Goal: Task Accomplishment & Management: Use online tool/utility

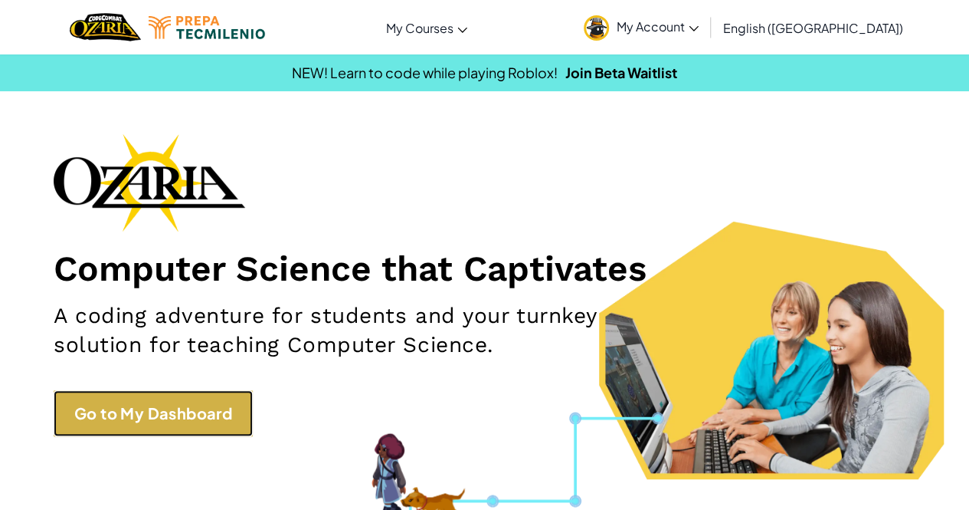
click at [91, 420] on link "Go to My Dashboard" at bounding box center [153, 413] width 199 height 46
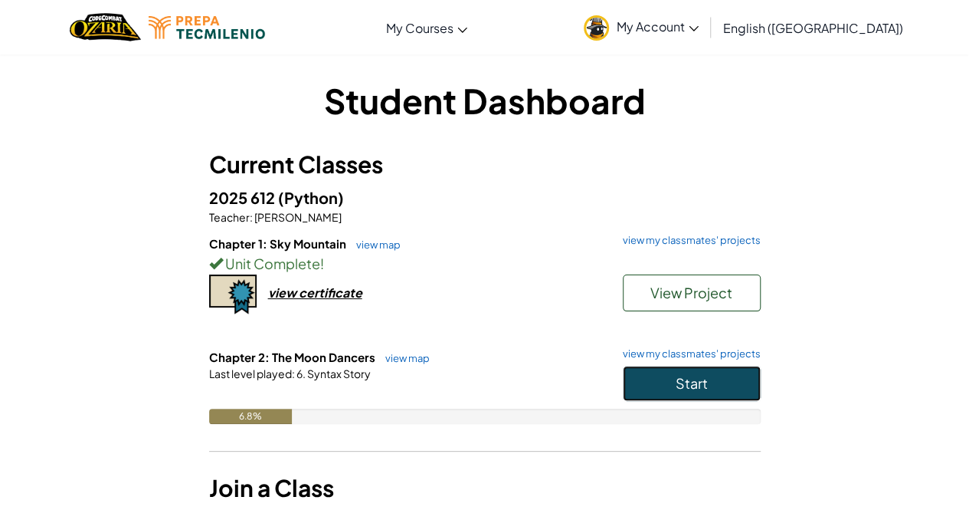
click at [651, 384] on button "Start" at bounding box center [692, 383] width 138 height 35
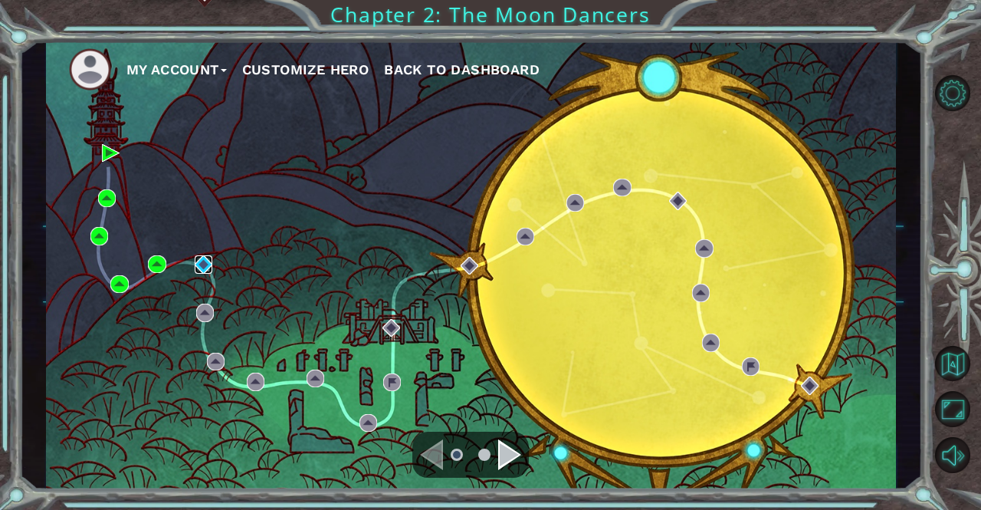
click at [198, 260] on img at bounding box center [204, 264] width 18 height 18
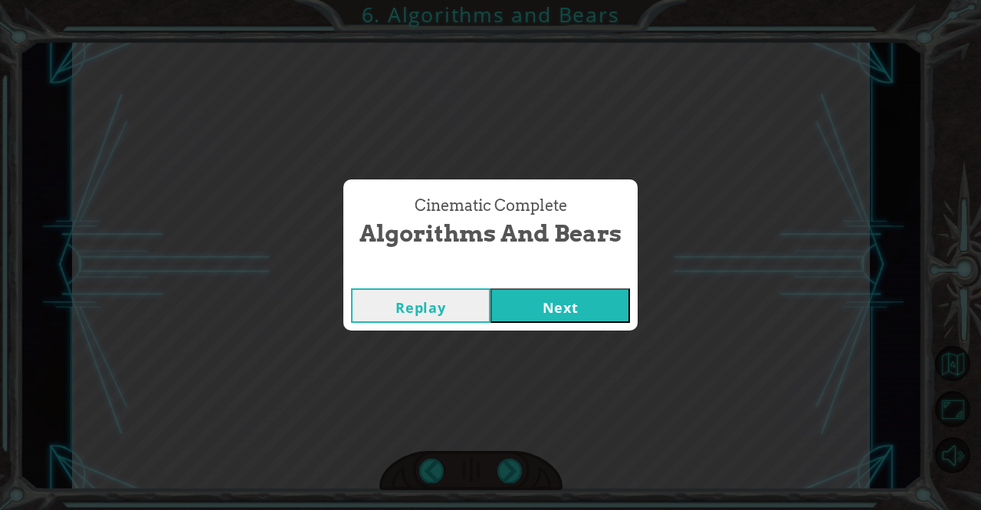
click at [602, 310] on button "Next" at bounding box center [559, 305] width 139 height 34
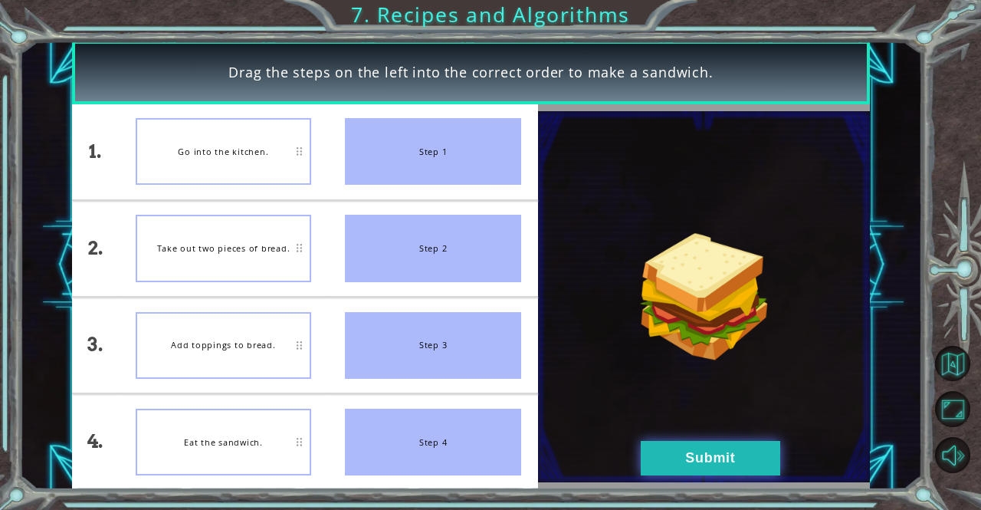
click at [648, 462] on button "Submit" at bounding box center [710, 458] width 139 height 34
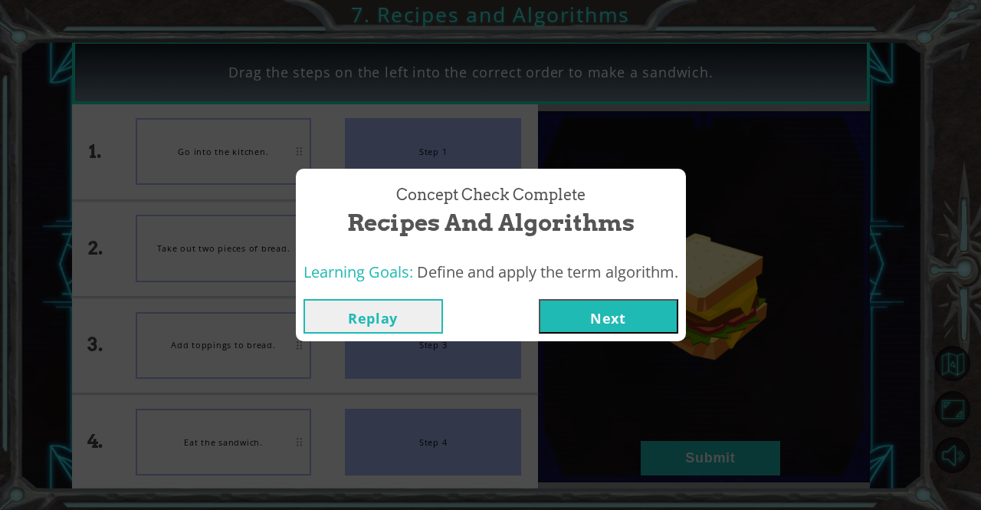
click at [644, 309] on button "Next" at bounding box center [608, 316] width 139 height 34
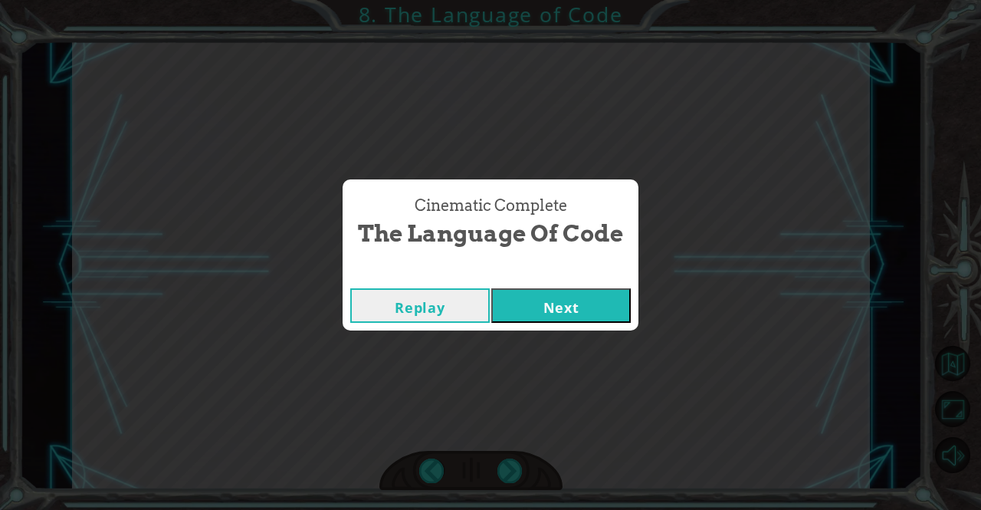
click at [587, 306] on button "Next" at bounding box center [560, 305] width 139 height 34
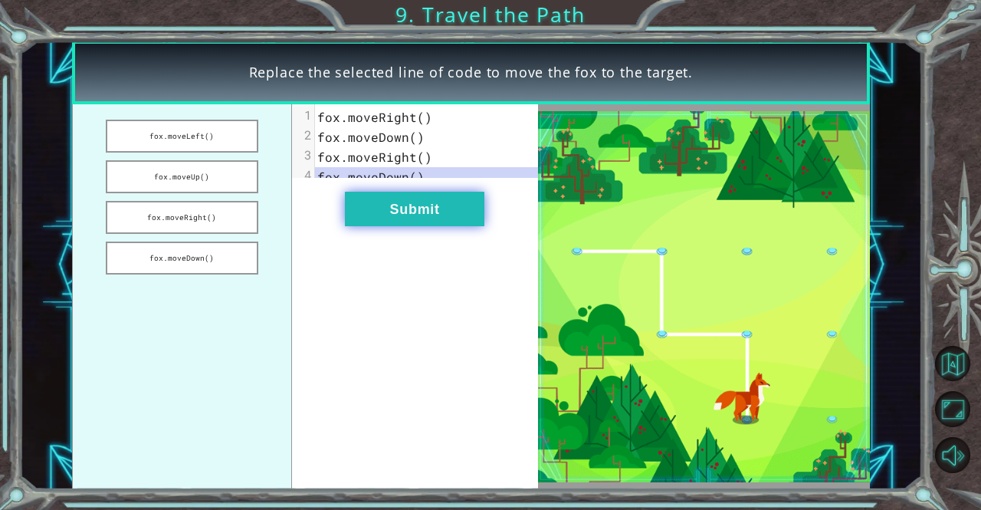
click at [371, 211] on button "Submit" at bounding box center [414, 209] width 139 height 34
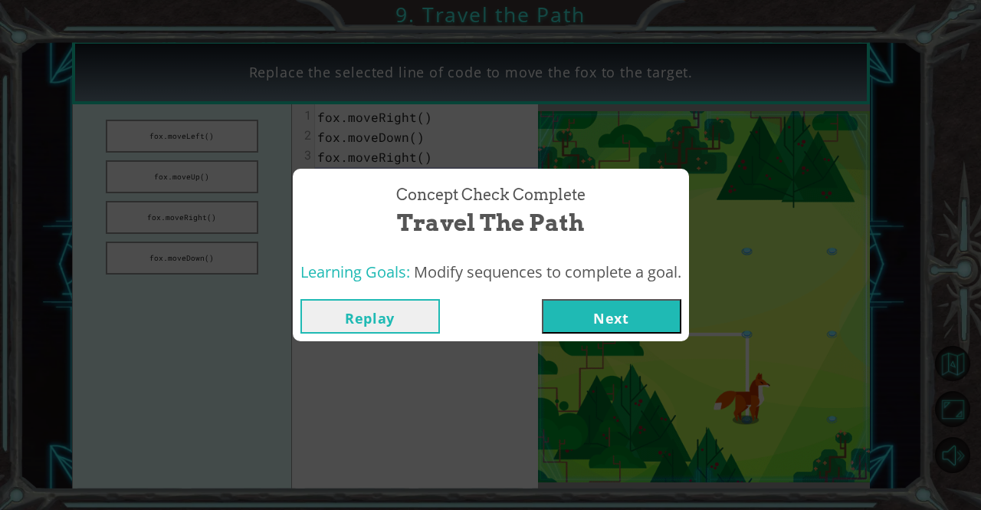
click at [607, 321] on button "Next" at bounding box center [611, 316] width 139 height 34
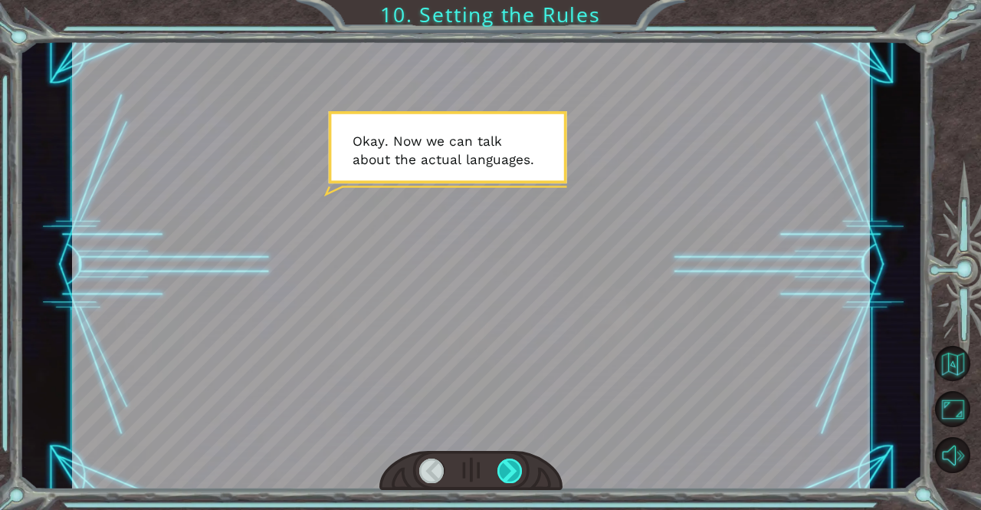
click at [510, 477] on div at bounding box center [509, 470] width 25 height 25
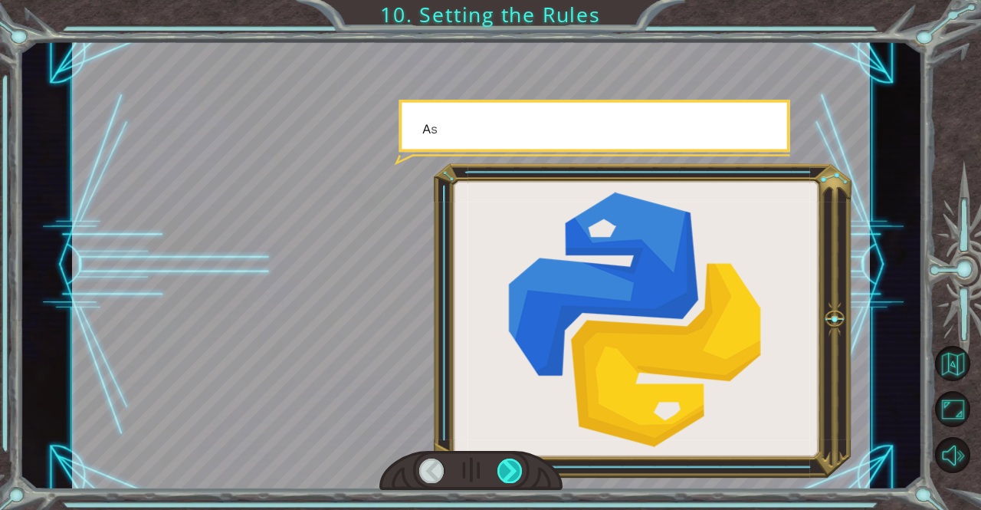
click at [510, 477] on div at bounding box center [509, 470] width 25 height 25
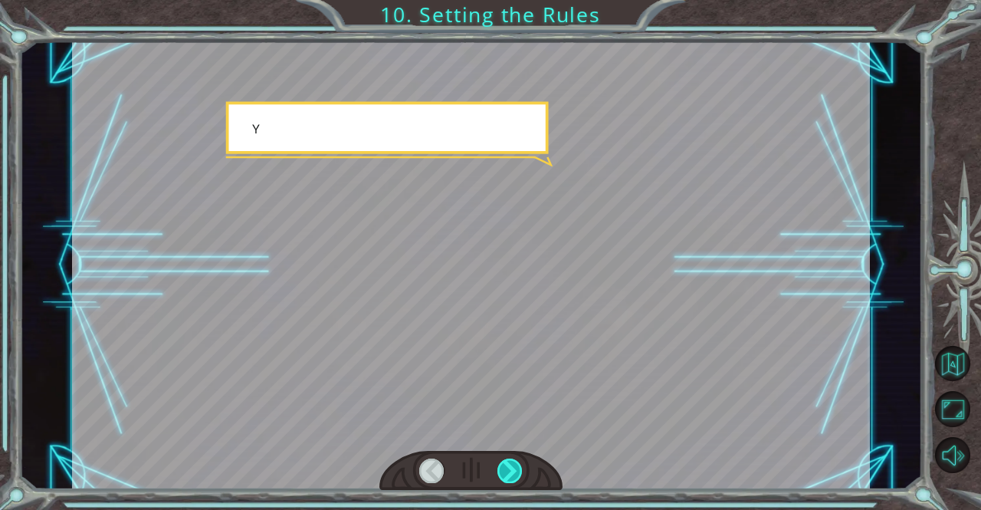
click at [510, 477] on div at bounding box center [509, 470] width 25 height 25
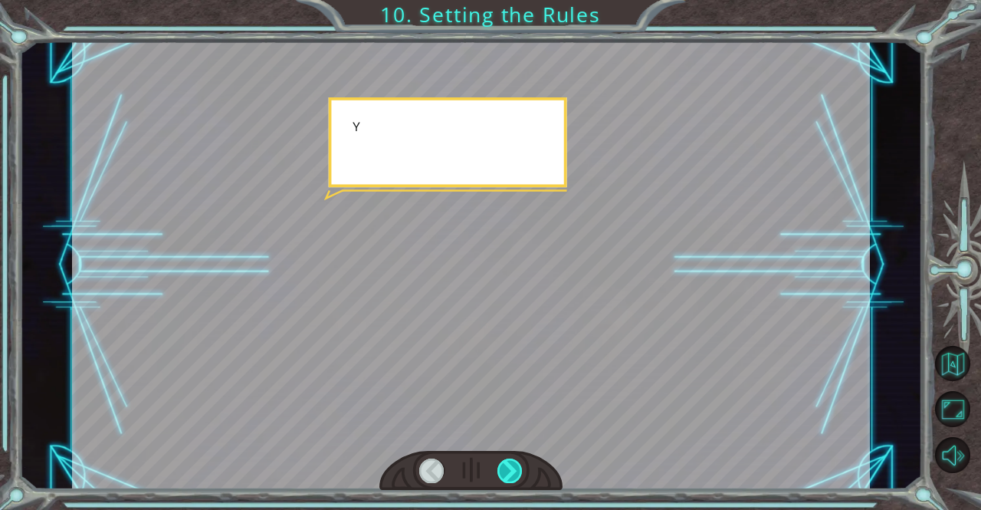
click at [510, 477] on div at bounding box center [509, 470] width 25 height 25
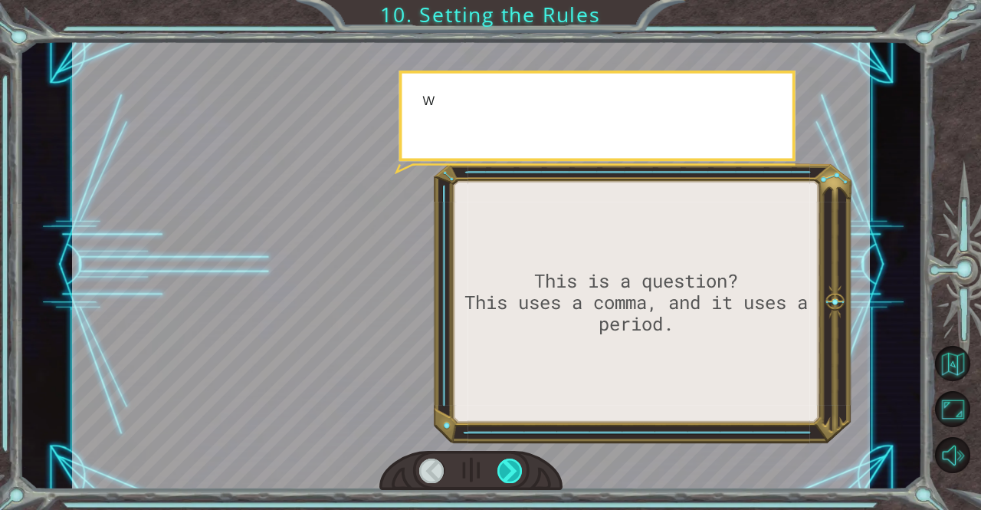
click at [510, 477] on div at bounding box center [509, 470] width 25 height 25
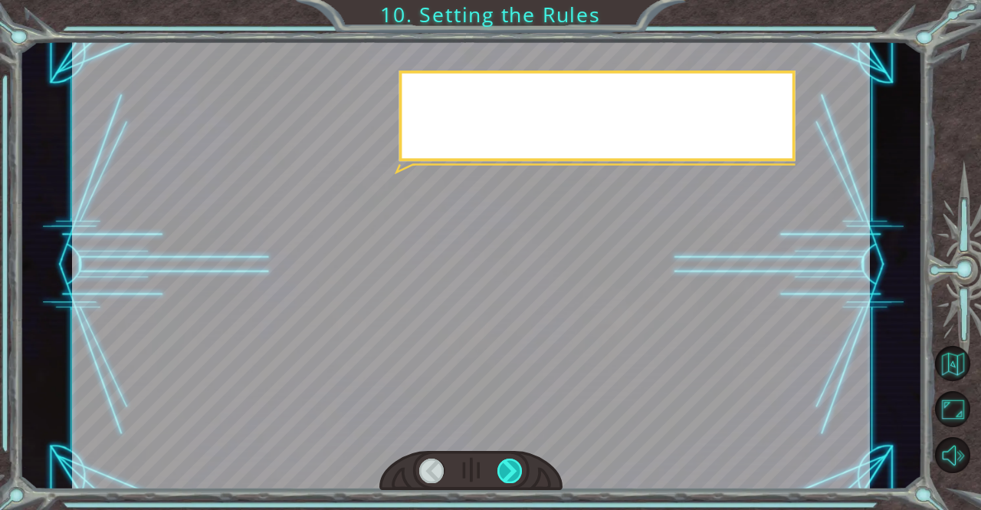
click at [510, 477] on div at bounding box center [509, 470] width 25 height 25
click at [508, 474] on div at bounding box center [509, 470] width 25 height 25
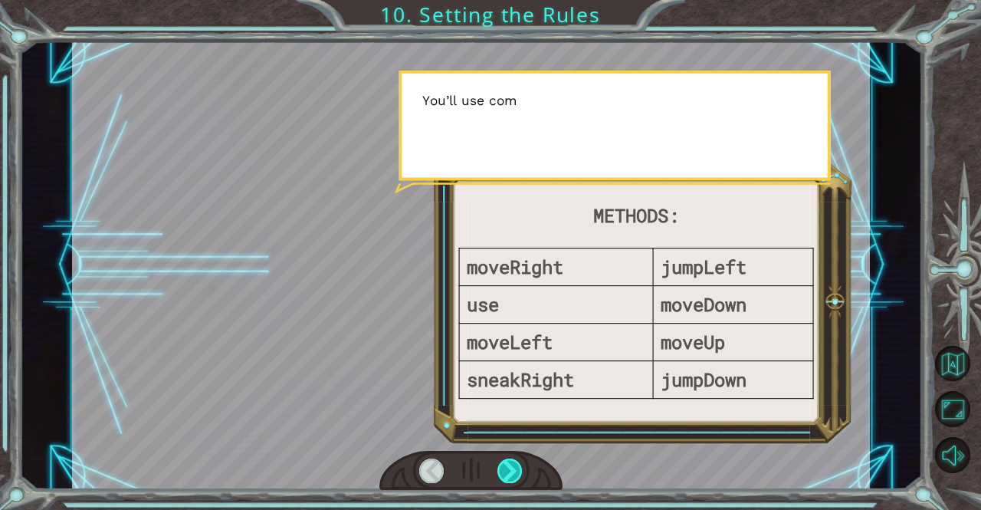
drag, startPoint x: 508, startPoint y: 474, endPoint x: 502, endPoint y: 460, distance: 15.8
click at [502, 460] on div at bounding box center [509, 470] width 25 height 25
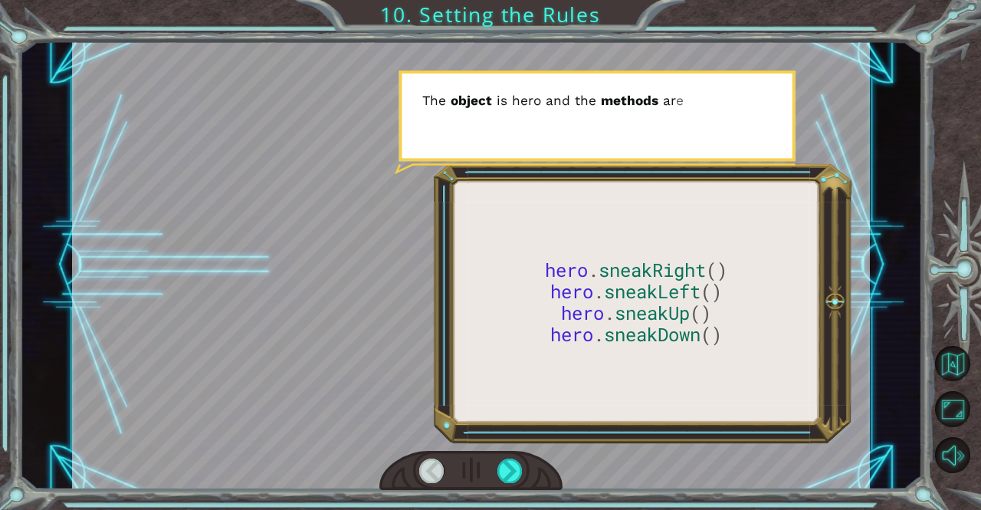
click at [499, 456] on div at bounding box center [471, 471] width 184 height 41
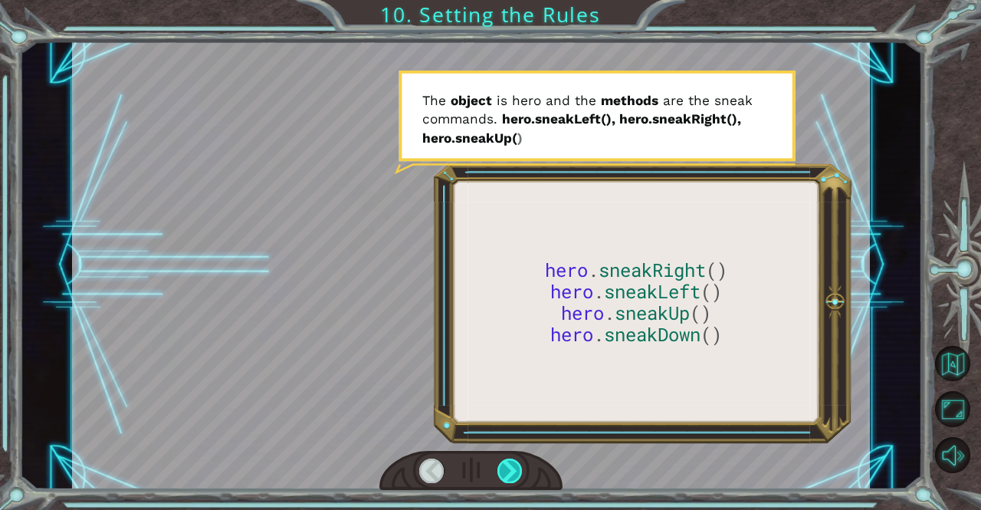
click at [500, 462] on div at bounding box center [509, 470] width 25 height 25
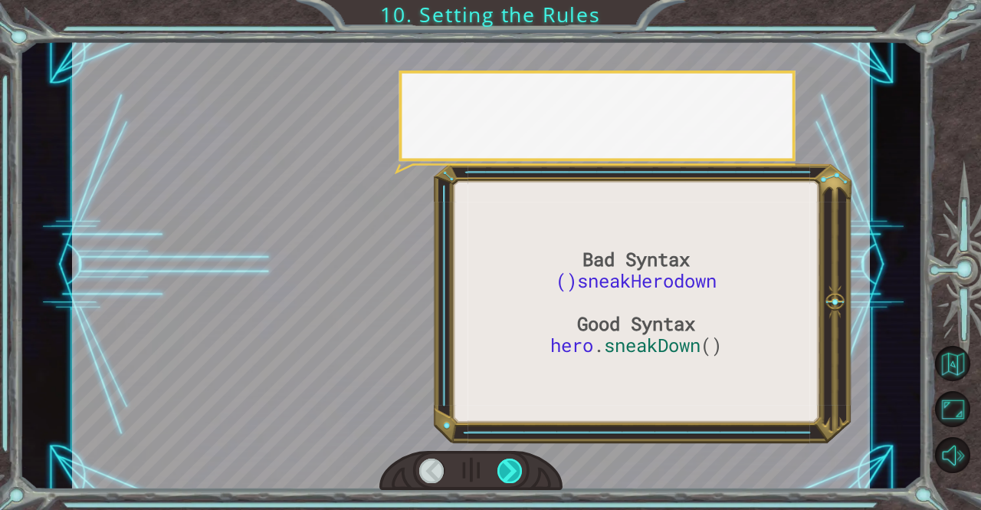
click at [500, 462] on div at bounding box center [509, 470] width 25 height 25
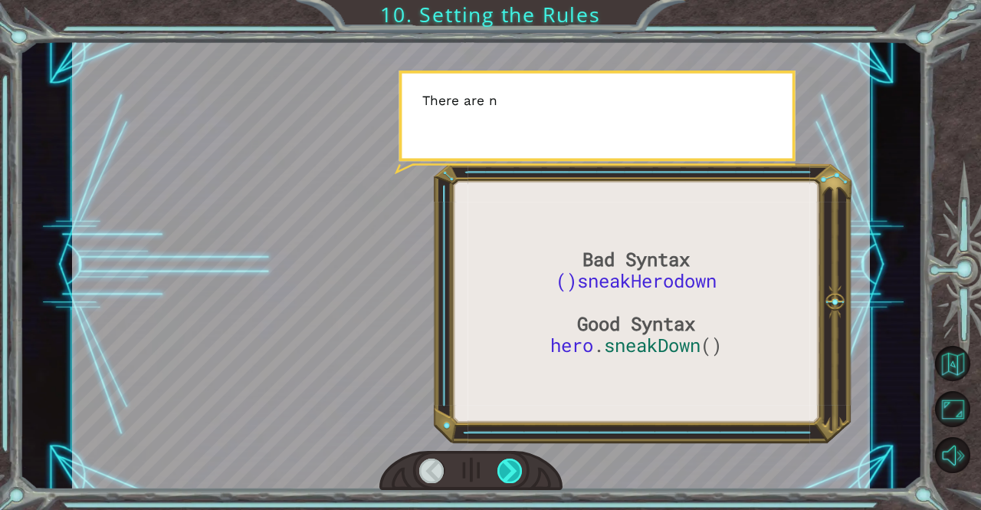
click at [500, 462] on div at bounding box center [509, 470] width 25 height 25
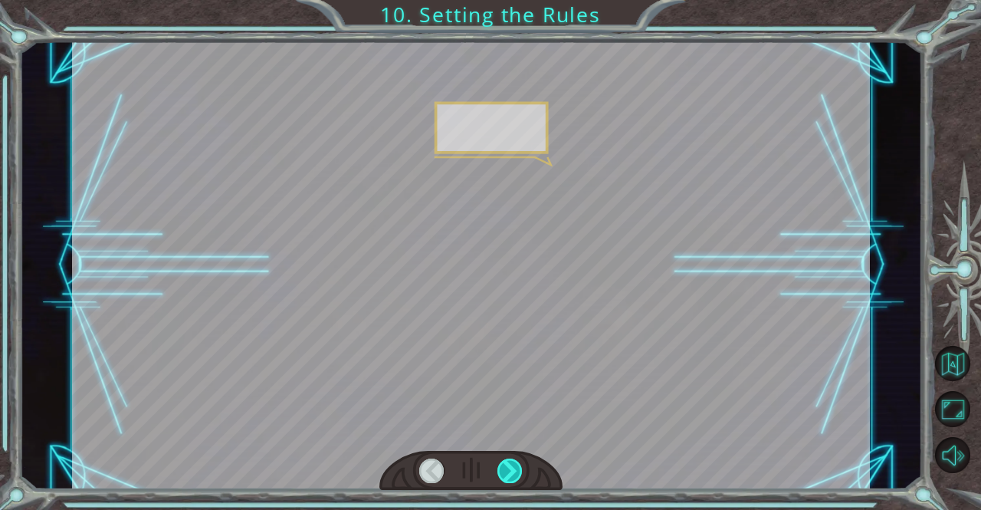
click at [500, 462] on div at bounding box center [509, 470] width 25 height 25
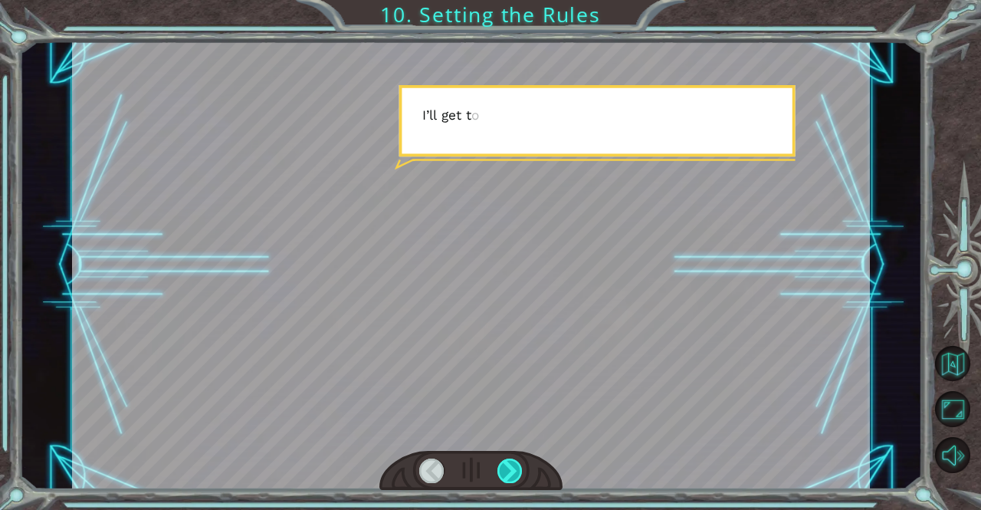
click at [500, 462] on div at bounding box center [509, 470] width 25 height 25
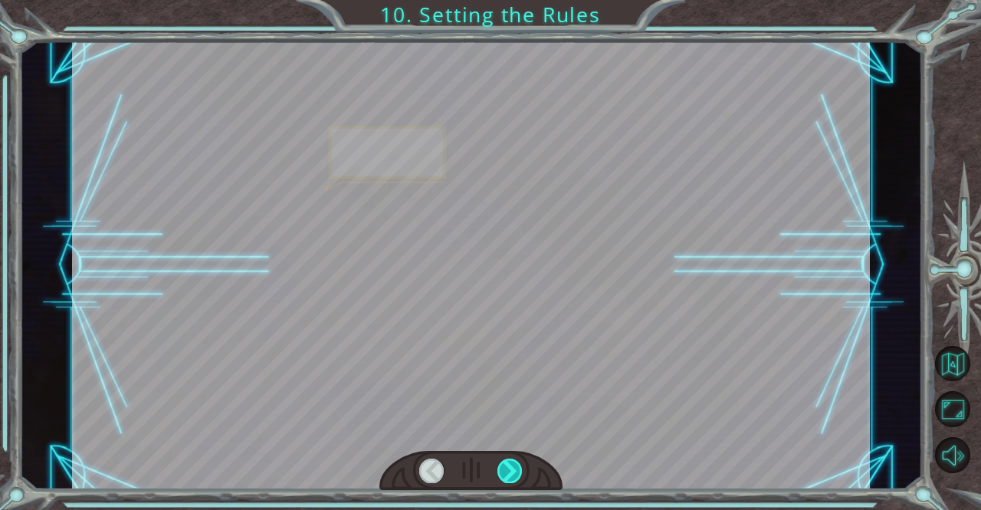
click at [500, 462] on div at bounding box center [509, 470] width 25 height 25
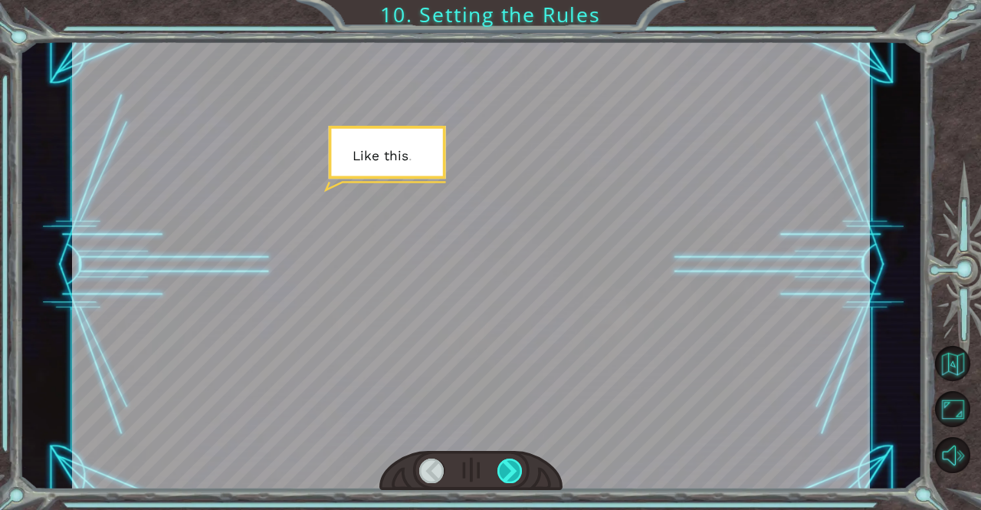
click at [500, 462] on div at bounding box center [509, 470] width 25 height 25
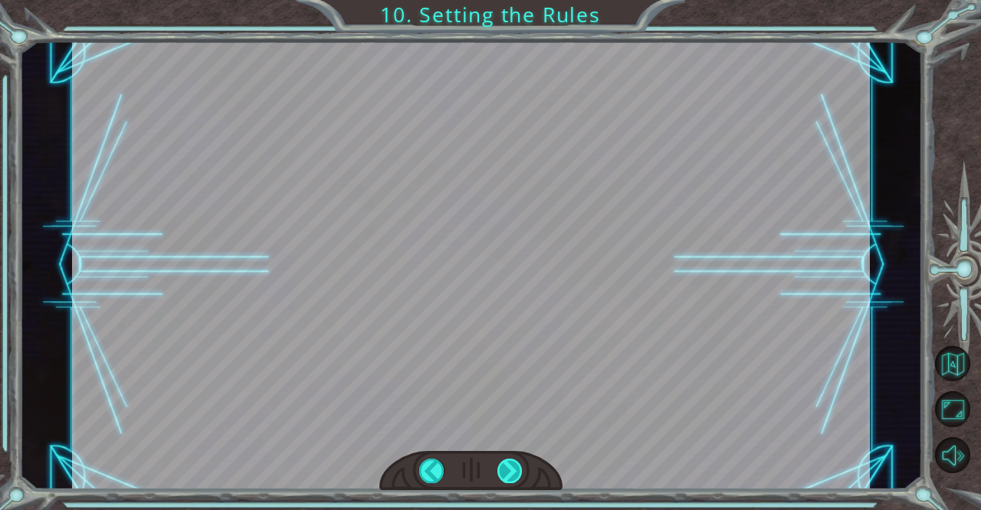
click at [500, 462] on div at bounding box center [509, 470] width 25 height 25
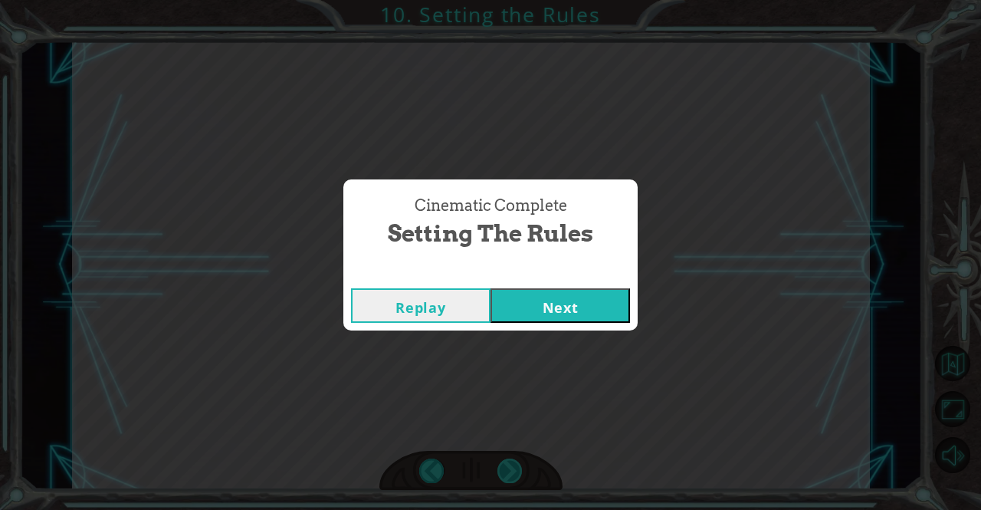
click at [500, 462] on div "Cinematic Complete Setting the Rules Replay Next" at bounding box center [490, 255] width 981 height 510
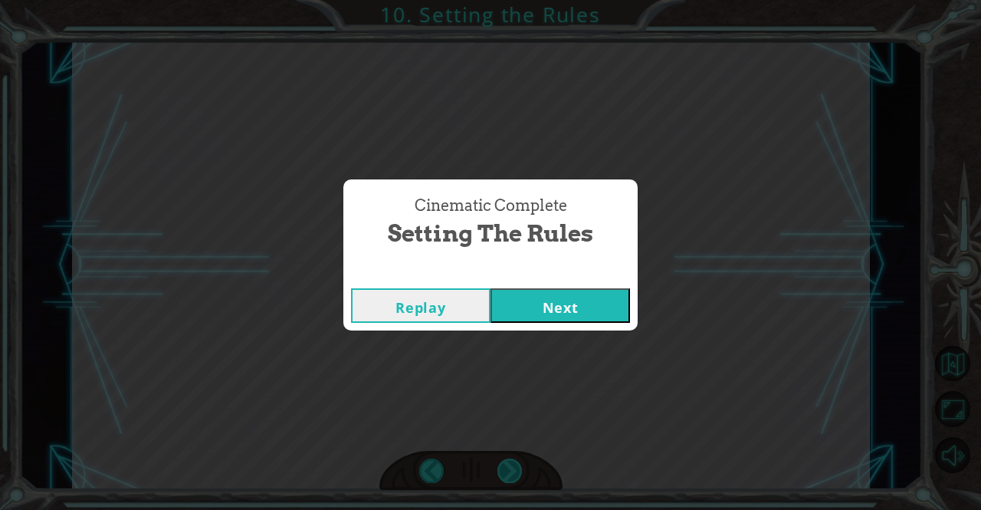
click at [500, 462] on div "Cinematic Complete Setting the Rules Replay Next" at bounding box center [490, 255] width 981 height 510
click at [542, 307] on button "Next" at bounding box center [559, 305] width 139 height 34
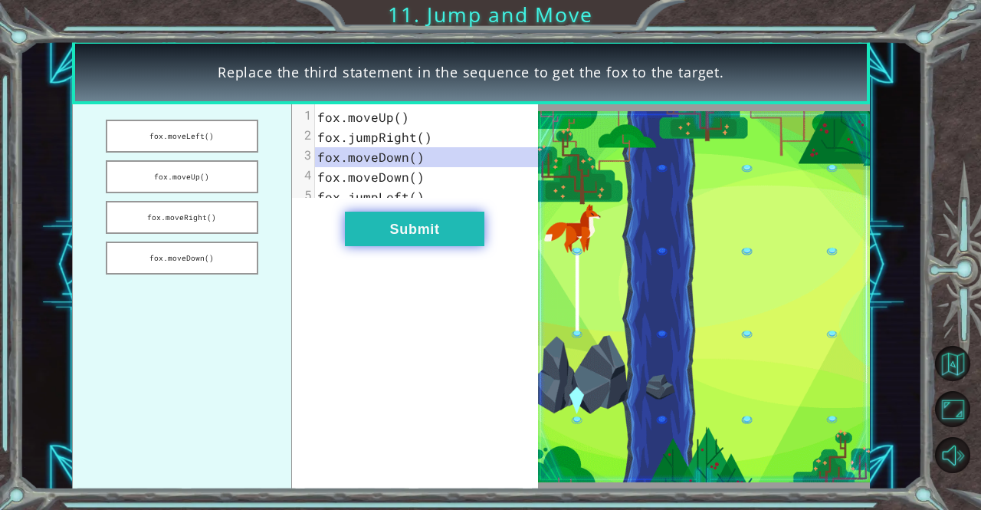
click at [455, 241] on button "Submit" at bounding box center [414, 229] width 139 height 34
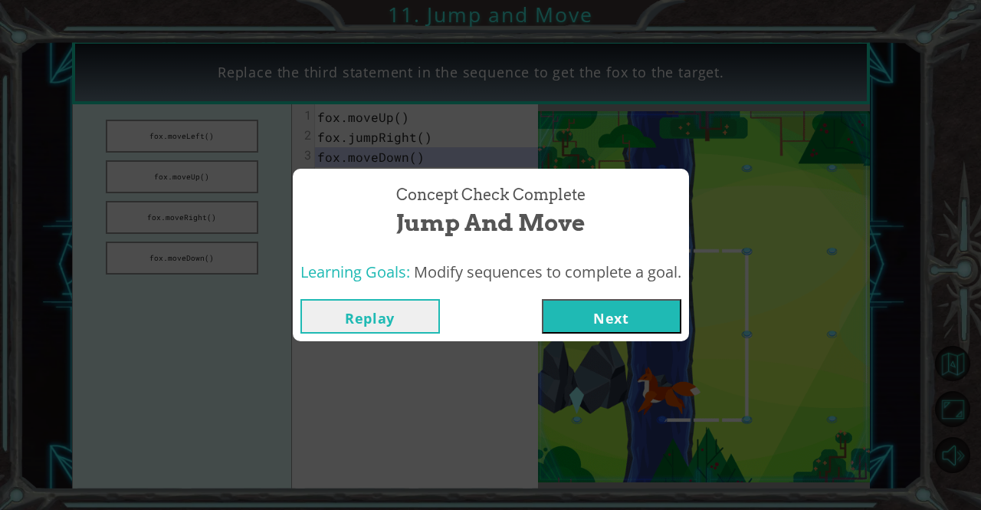
click at [552, 312] on button "Next" at bounding box center [611, 316] width 139 height 34
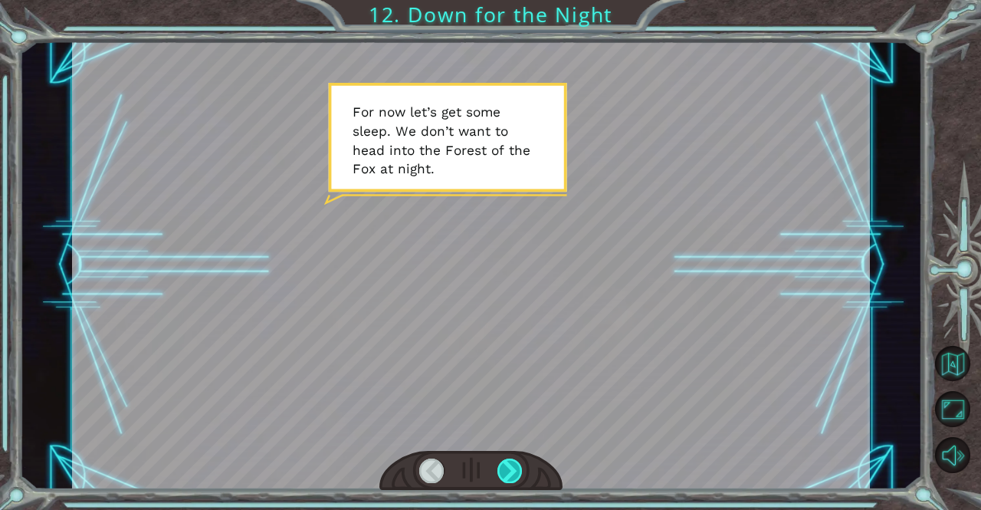
click at [509, 476] on div at bounding box center [509, 470] width 25 height 25
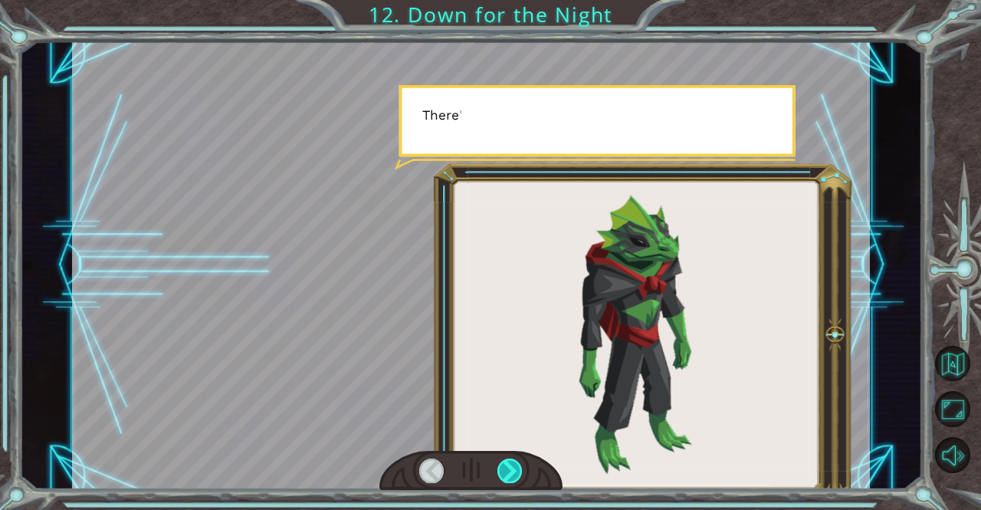
click at [509, 476] on div at bounding box center [509, 470] width 25 height 25
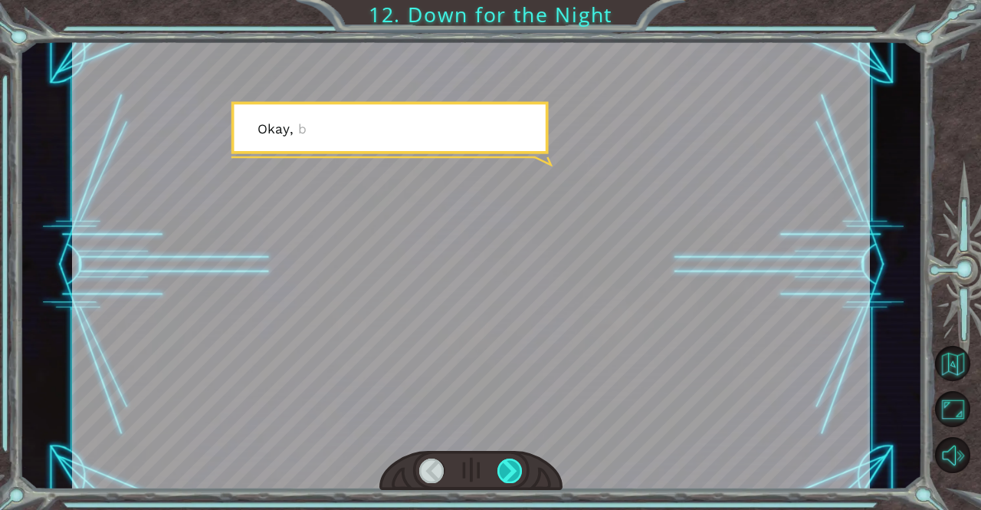
click at [509, 476] on div at bounding box center [509, 470] width 25 height 25
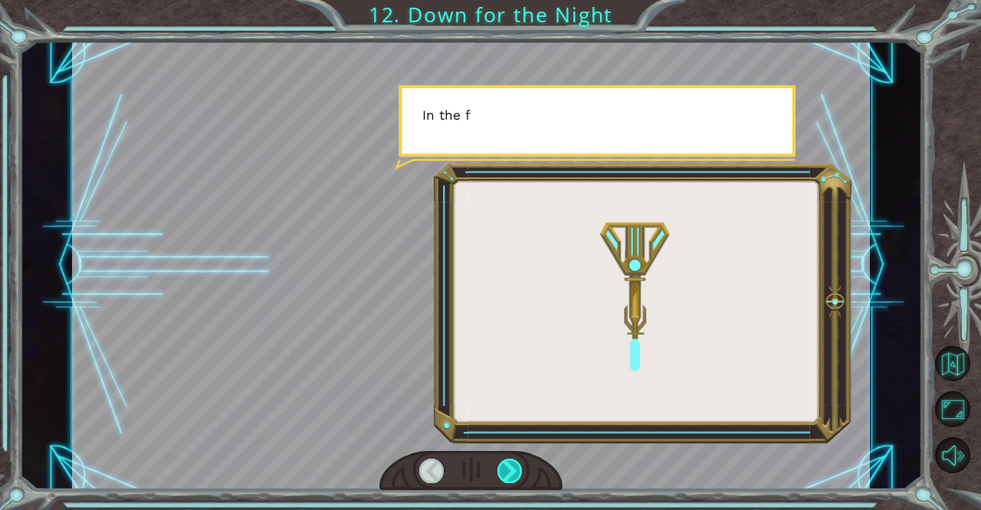
click at [509, 476] on div at bounding box center [509, 470] width 25 height 25
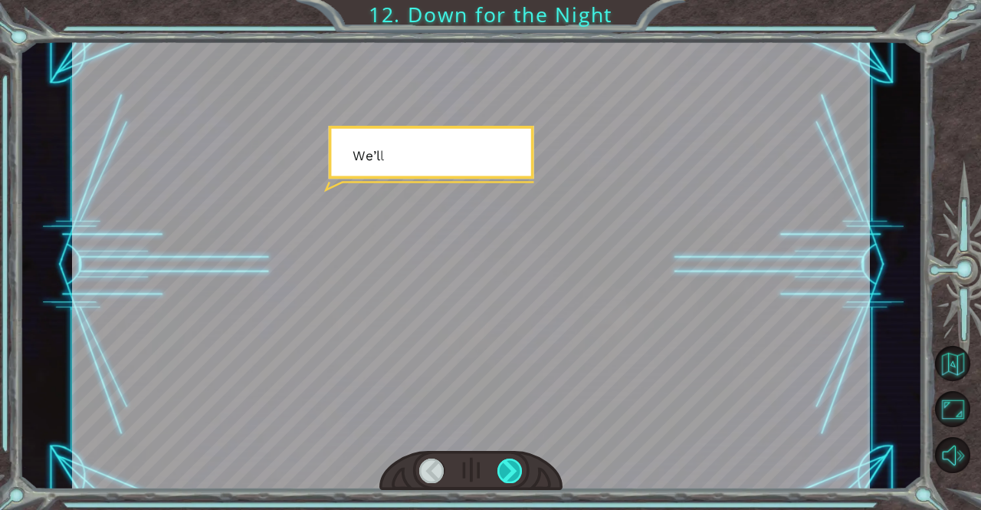
click at [509, 476] on div at bounding box center [509, 470] width 25 height 25
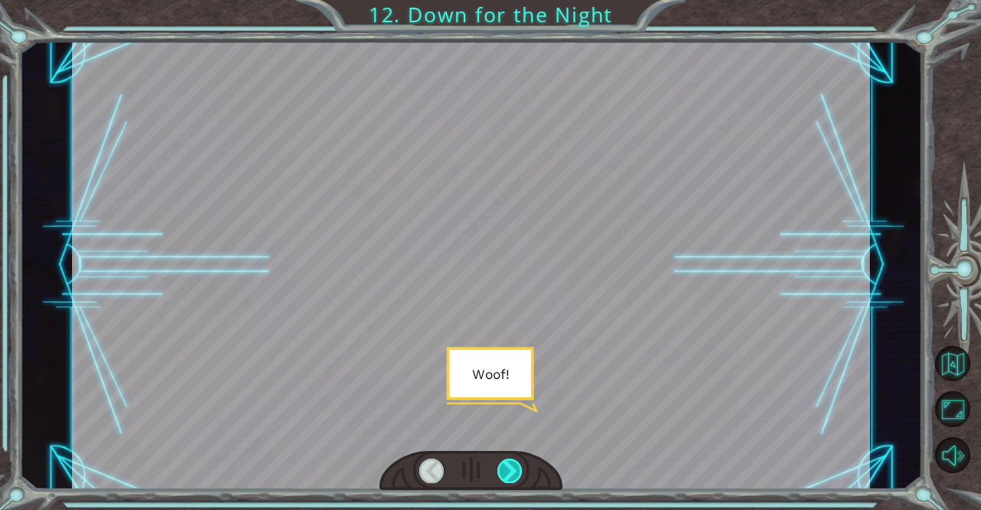
click at [509, 476] on div at bounding box center [509, 470] width 25 height 25
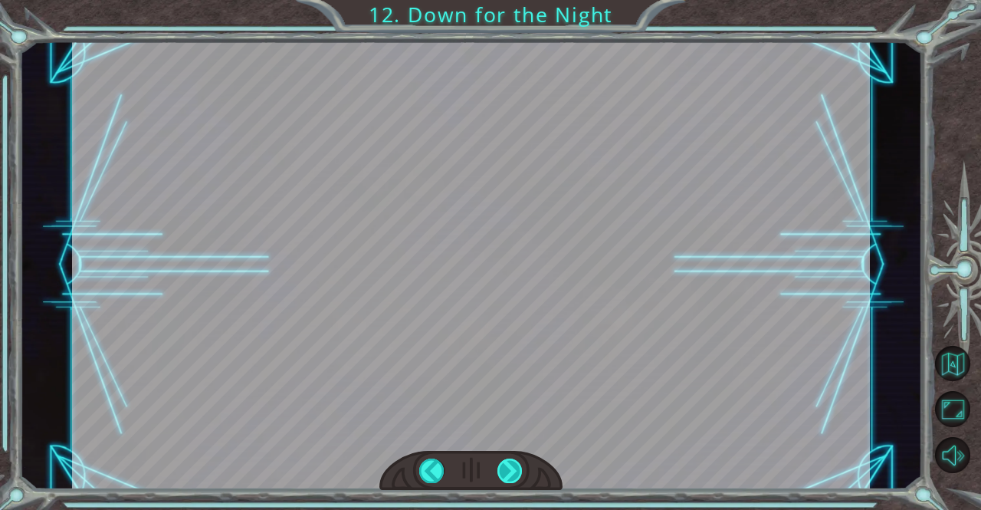
click at [509, 0] on div "F o r n o w l e t ’ s g e t s o m e s l e e p . W e d o n ’ t w a n t t o h e a…" at bounding box center [490, 0] width 981 height 0
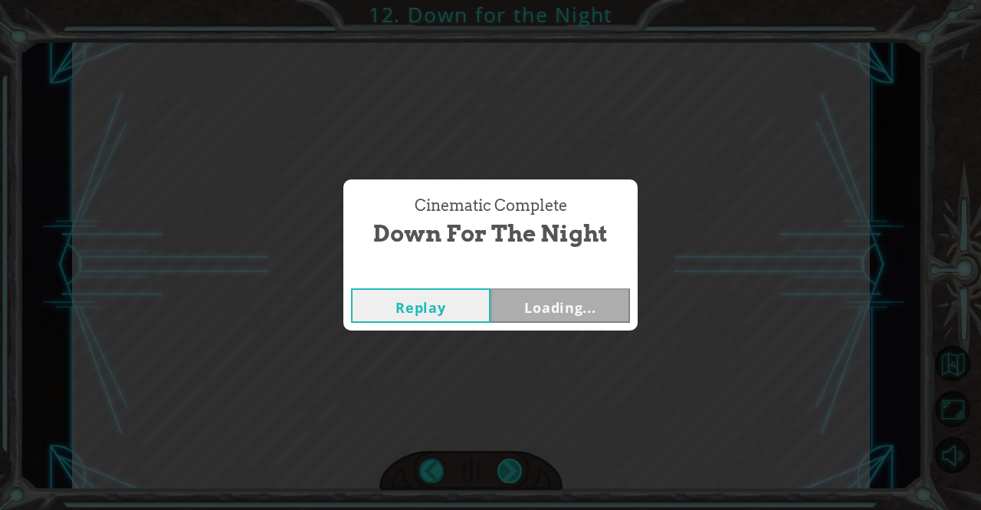
click at [509, 476] on div "Cinematic Complete Down for the Night Replay Loading..." at bounding box center [490, 255] width 981 height 510
click at [548, 300] on button "Next" at bounding box center [559, 305] width 139 height 34
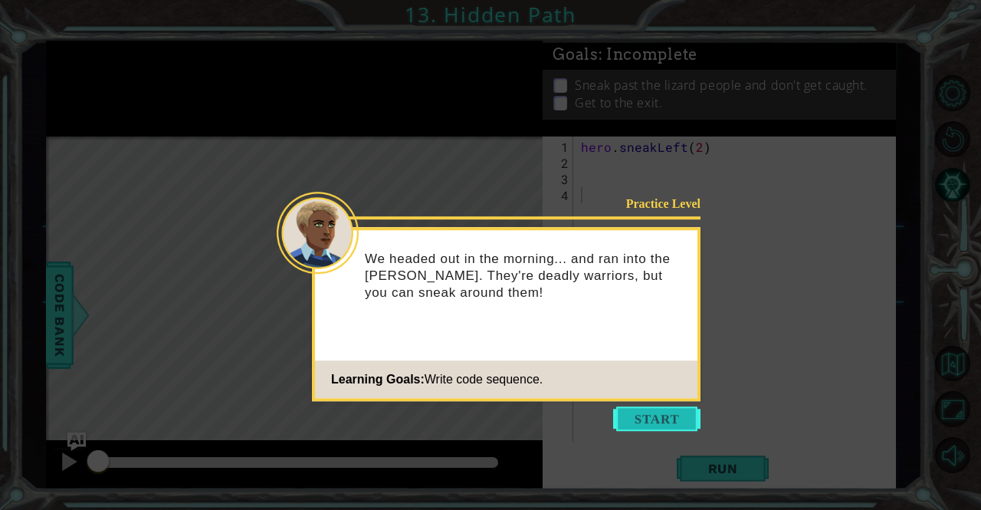
click at [633, 416] on button "Start" at bounding box center [656, 418] width 87 height 25
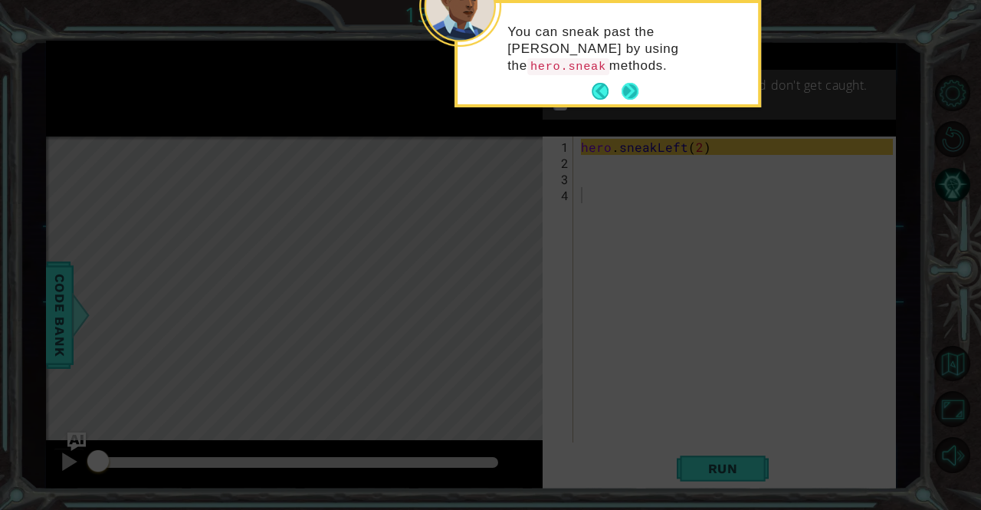
click at [638, 93] on button "Next" at bounding box center [630, 91] width 17 height 17
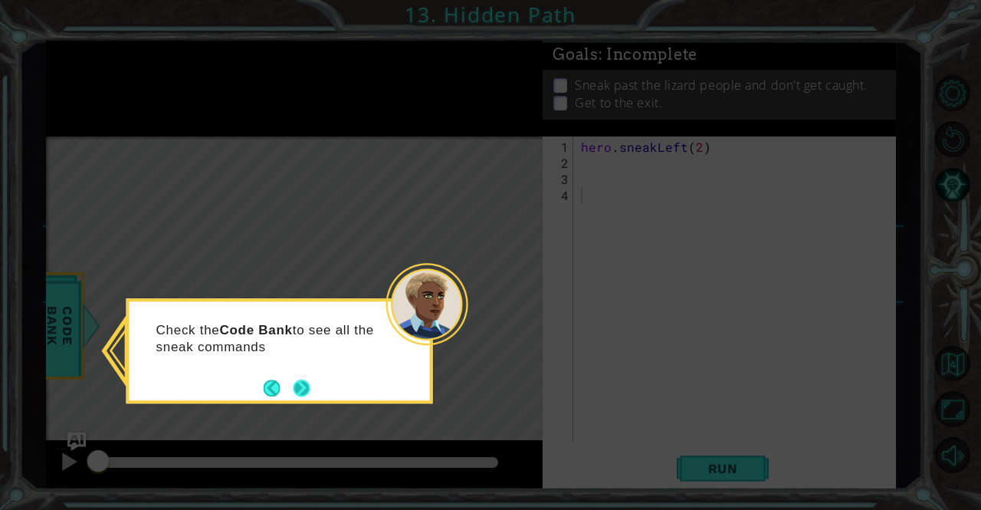
click at [301, 390] on button "Next" at bounding box center [302, 387] width 17 height 17
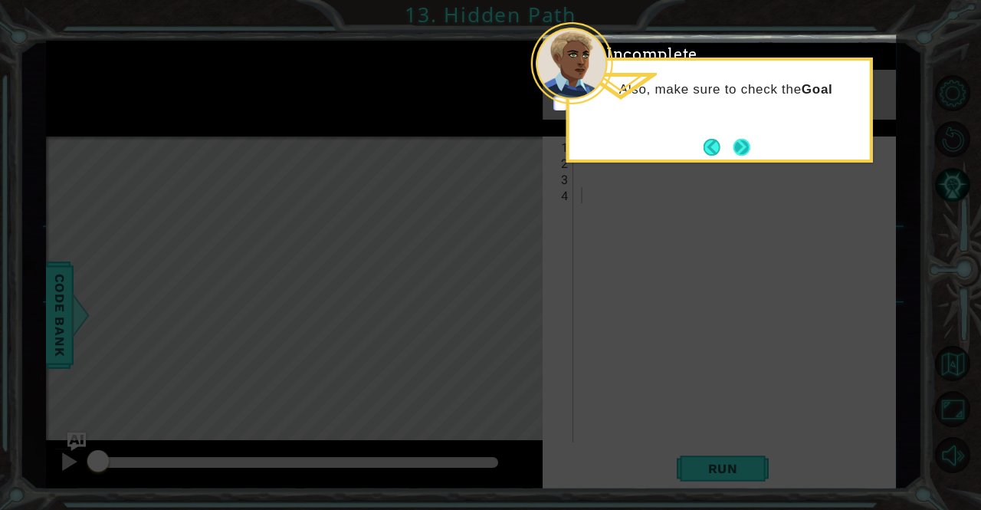
click at [748, 145] on button "Next" at bounding box center [741, 147] width 17 height 17
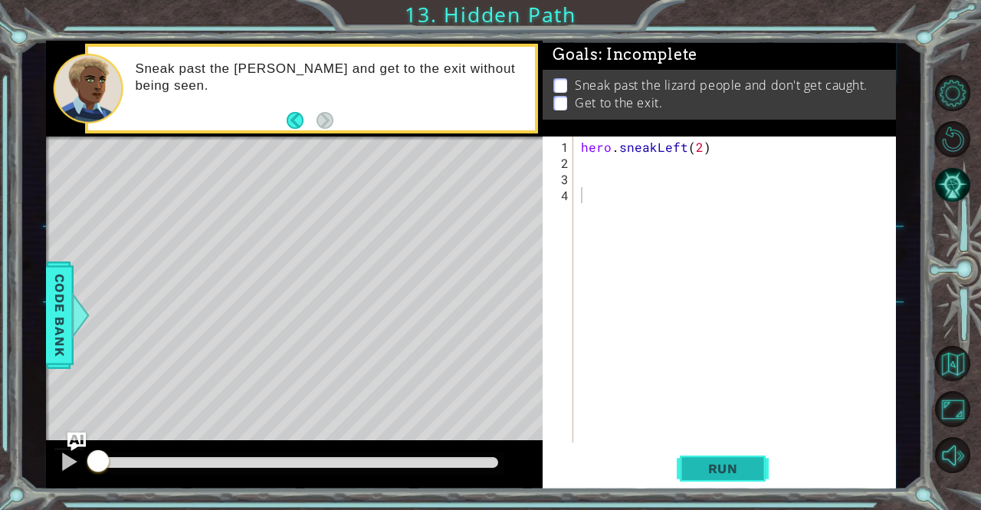
click at [713, 471] on span "Run" at bounding box center [723, 468] width 61 height 15
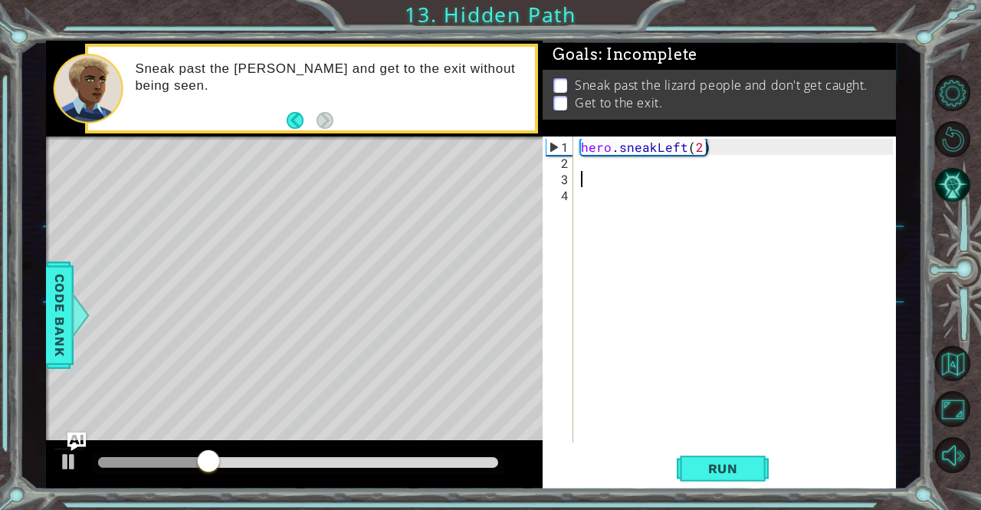
click at [648, 179] on div "hero . sneakLeft ( 2 )" at bounding box center [739, 308] width 322 height 338
click at [639, 166] on div "hero . sneakLeft ( 2 )" at bounding box center [739, 308] width 322 height 338
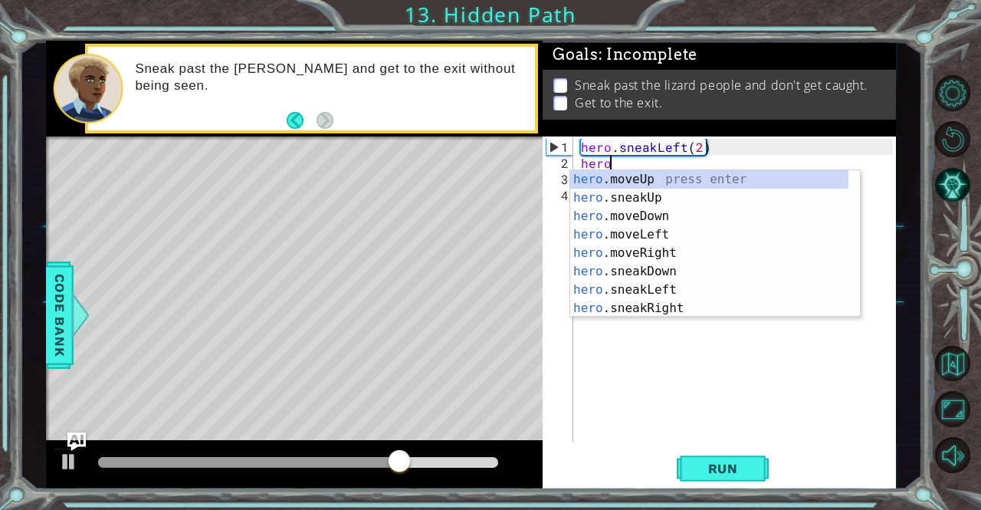
scroll to position [0, 2]
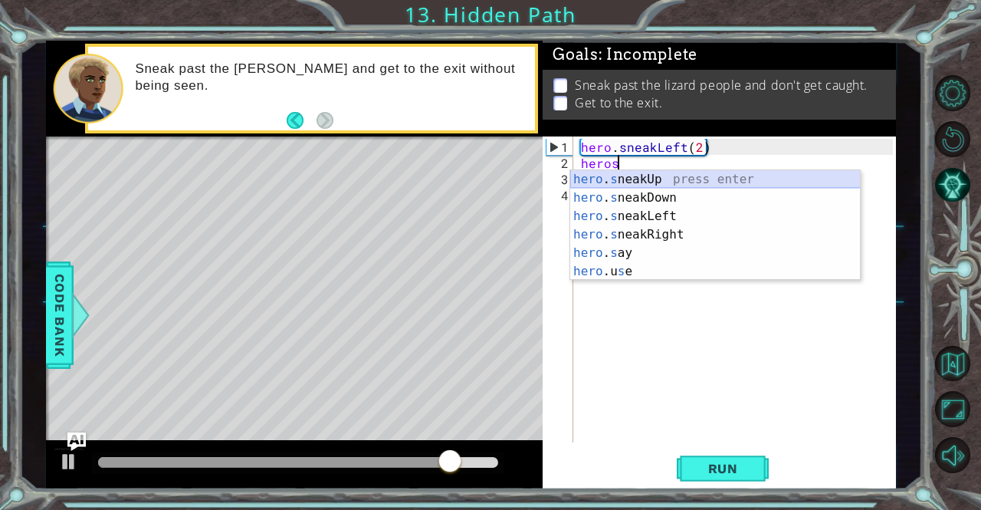
click at [674, 179] on div "hero . s neakUp press enter hero . s neakDown press enter hero . s neakLeft pre…" at bounding box center [715, 243] width 290 height 147
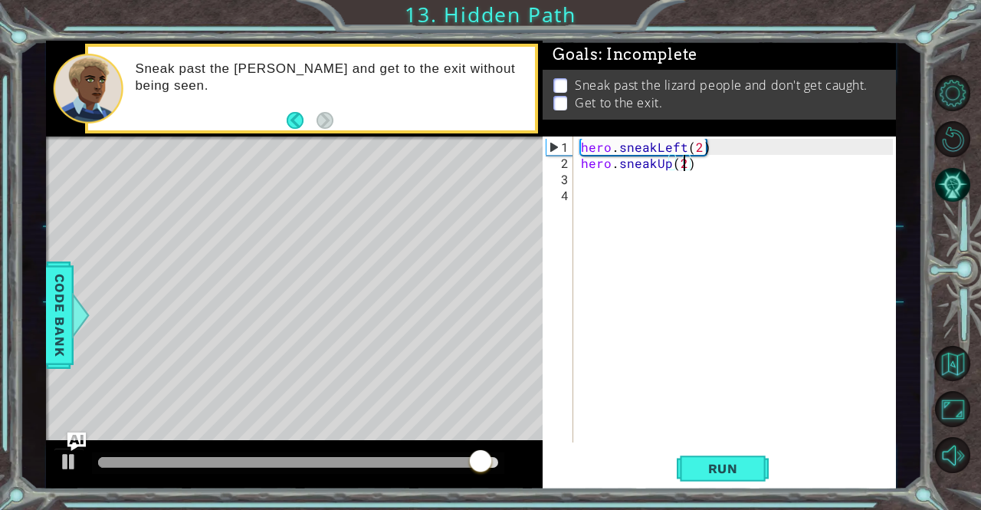
scroll to position [0, 6]
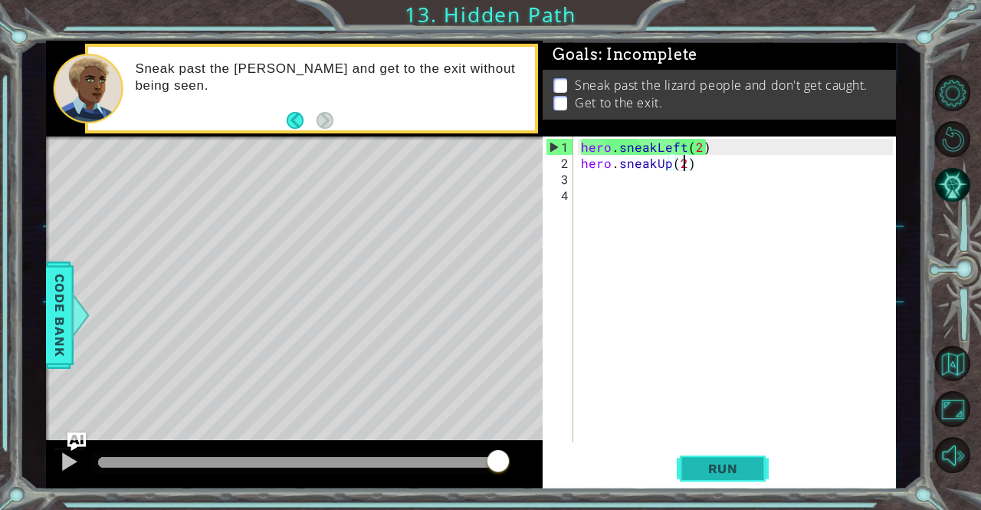
type textarea "hero.sneakUp(2)"
click at [720, 465] on span "Run" at bounding box center [723, 468] width 61 height 15
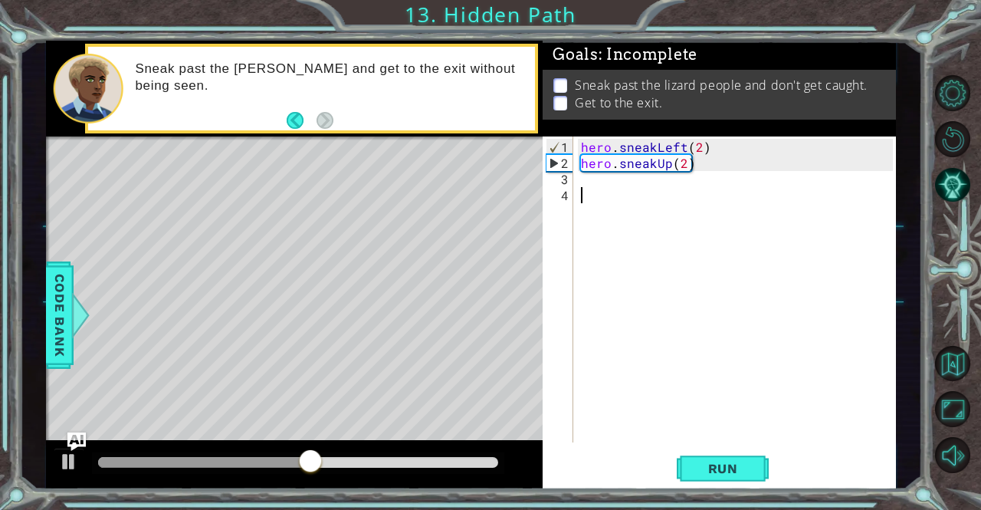
click at [665, 186] on div "hero . sneakLeft ( 2 ) hero . sneakUp ( 2 )" at bounding box center [739, 308] width 322 height 338
click at [627, 179] on div "hero . sneakLeft ( 2 ) hero . sneakUp ( 2 )" at bounding box center [739, 308] width 322 height 338
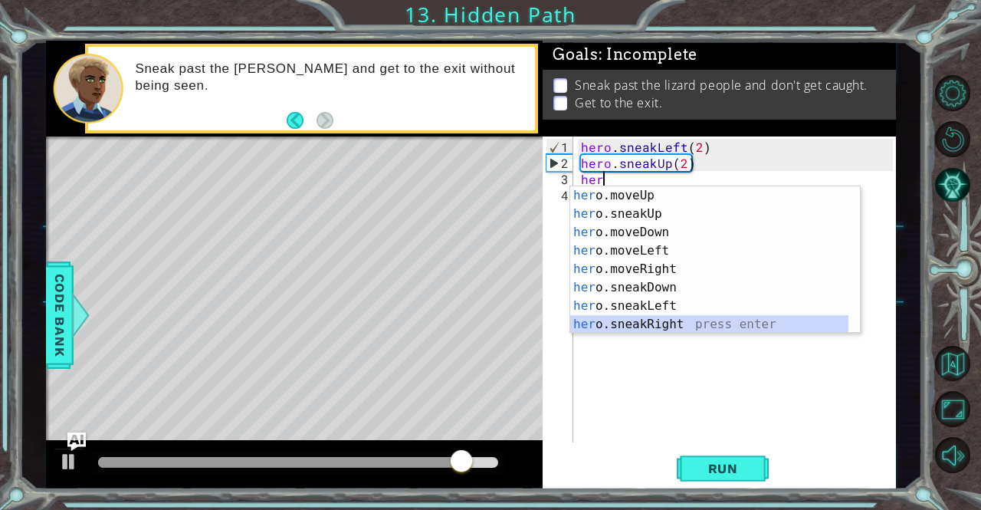
click at [615, 321] on div "her o.moveUp press enter her o.sneakUp press enter her o.moveDown press enter h…" at bounding box center [709, 278] width 279 height 184
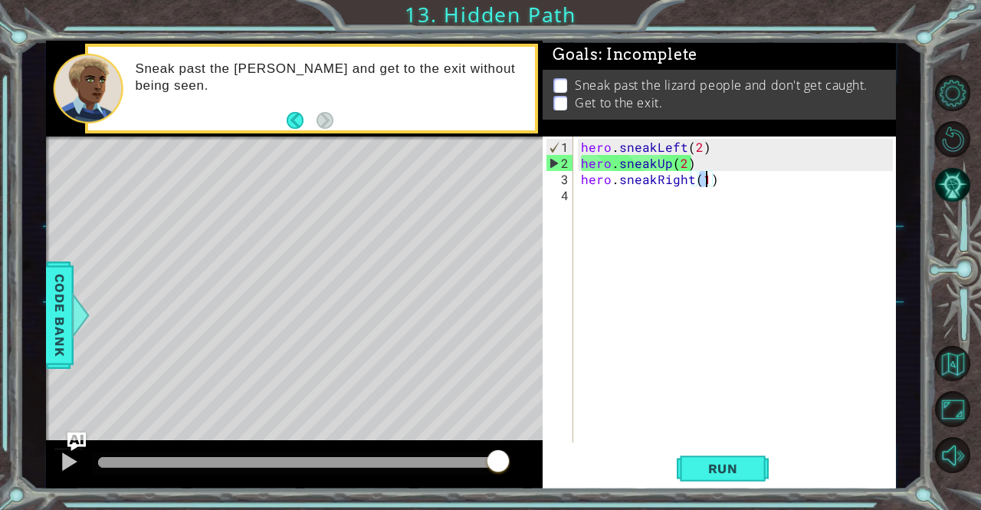
scroll to position [0, 8]
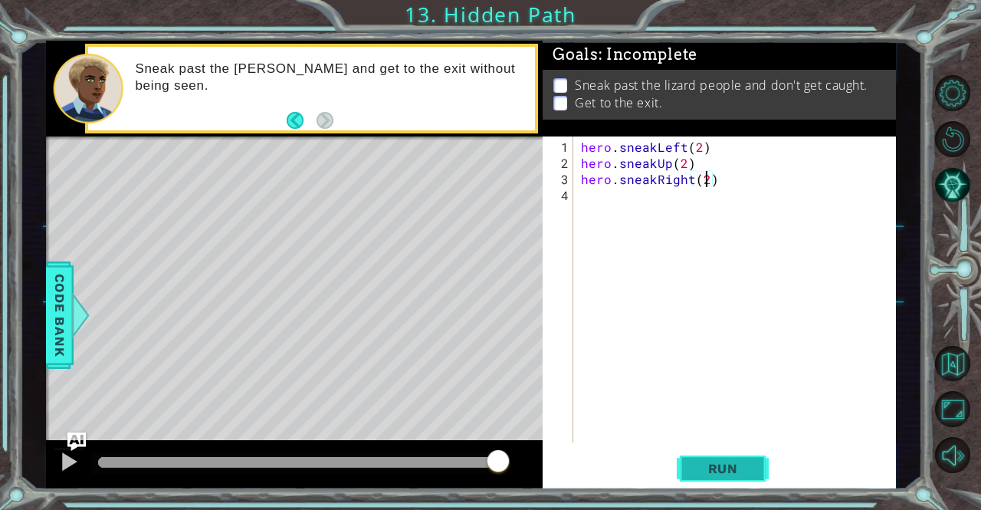
type textarea "hero.sneakRight(2)"
click at [700, 464] on span "Run" at bounding box center [723, 468] width 61 height 15
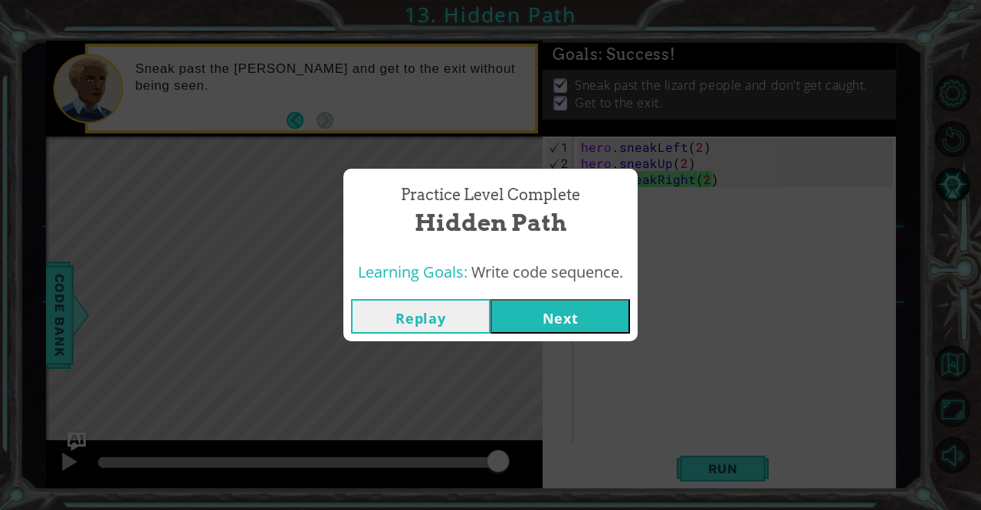
click at [604, 326] on button "Next" at bounding box center [559, 316] width 139 height 34
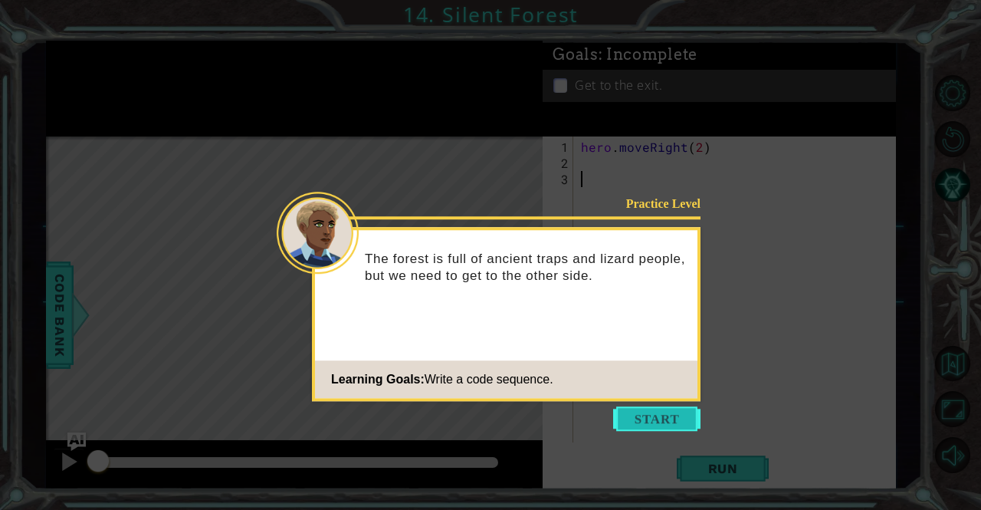
click at [650, 407] on button "Start" at bounding box center [656, 418] width 87 height 25
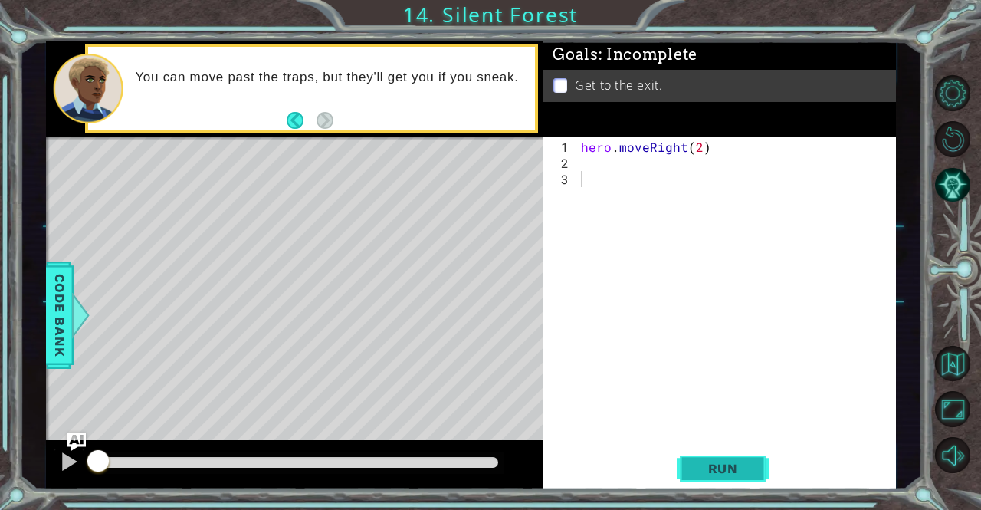
click at [716, 456] on button "Run" at bounding box center [723, 468] width 92 height 35
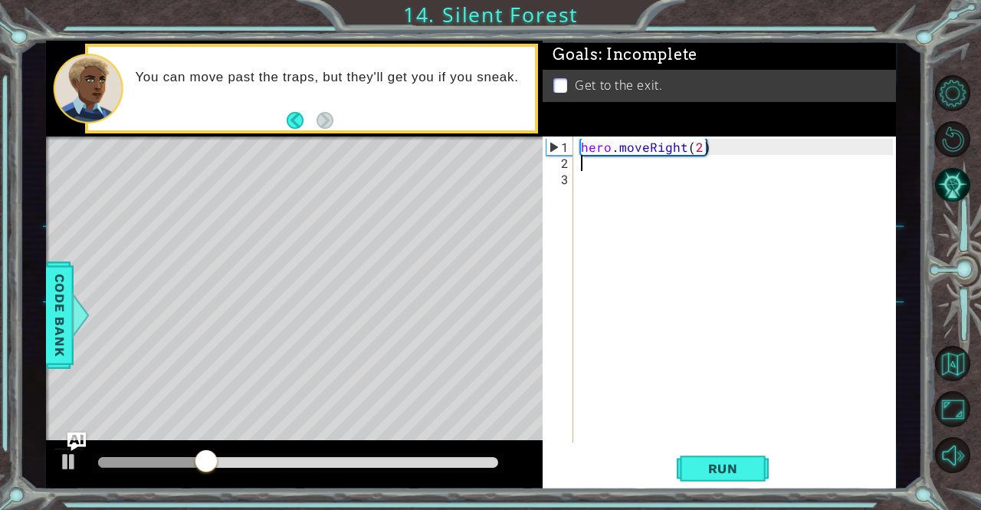
click at [622, 162] on div "hero . moveRight ( 2 )" at bounding box center [739, 308] width 322 height 338
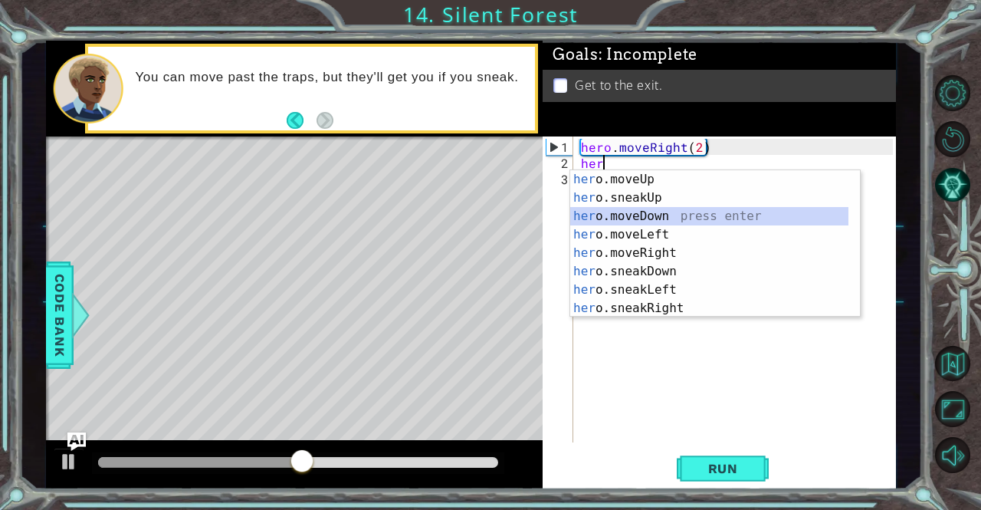
click at [616, 218] on div "her o.moveUp press enter her o.sneakUp press enter her o.moveDown press enter h…" at bounding box center [709, 262] width 279 height 184
type textarea "hero.moveDown(1)"
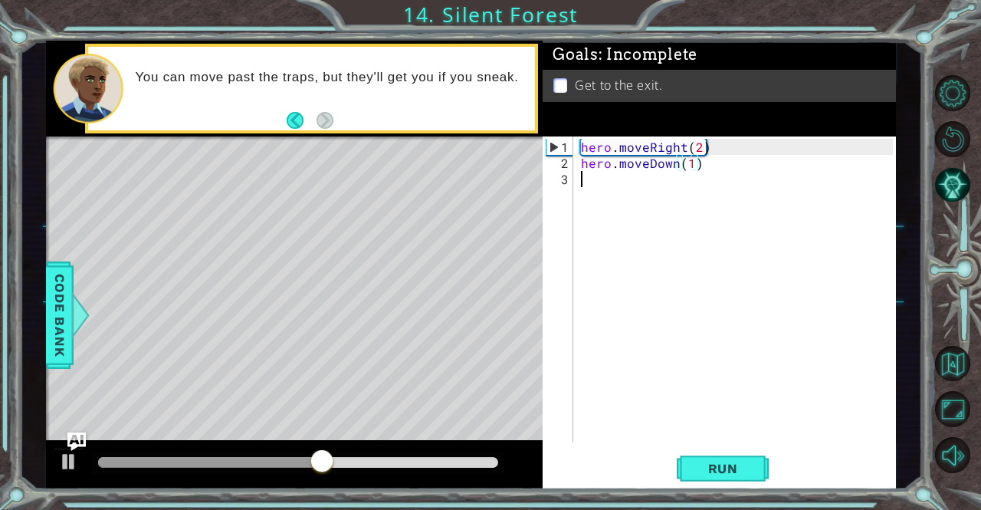
click at [616, 218] on div "hero . moveRight ( 2 ) hero . moveDown ( 1 )" at bounding box center [739, 308] width 322 height 338
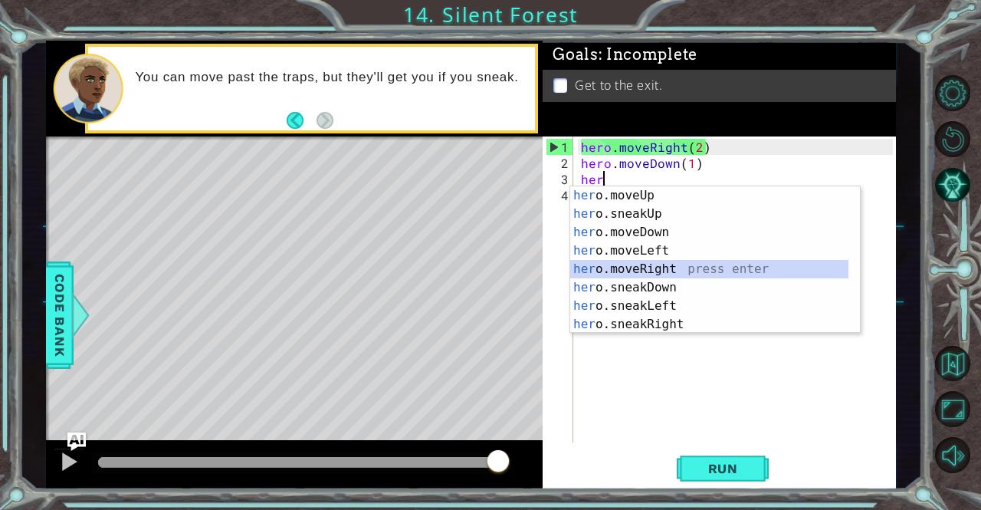
click at [651, 262] on div "her o.moveUp press enter her o.sneakUp press enter her o.moveDown press enter h…" at bounding box center [709, 278] width 279 height 184
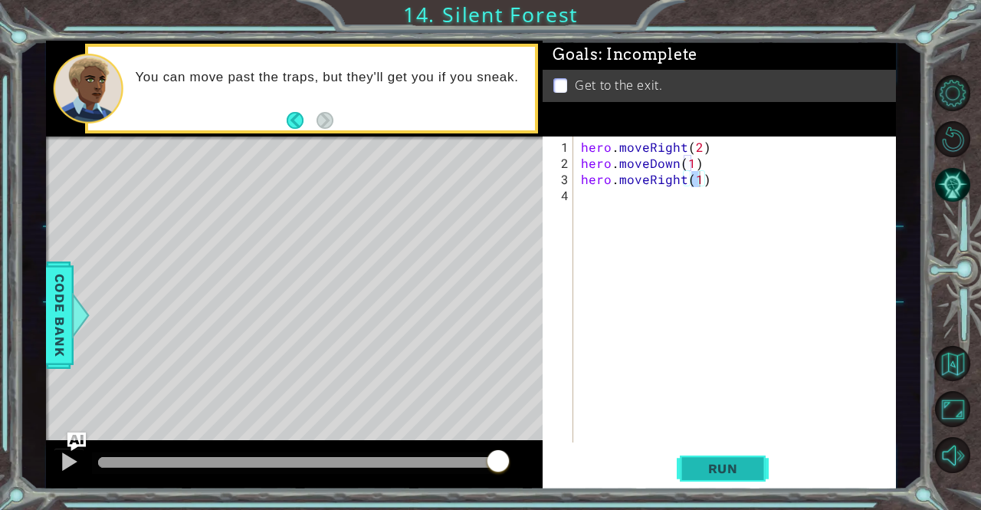
click at [694, 473] on span "Run" at bounding box center [723, 468] width 61 height 15
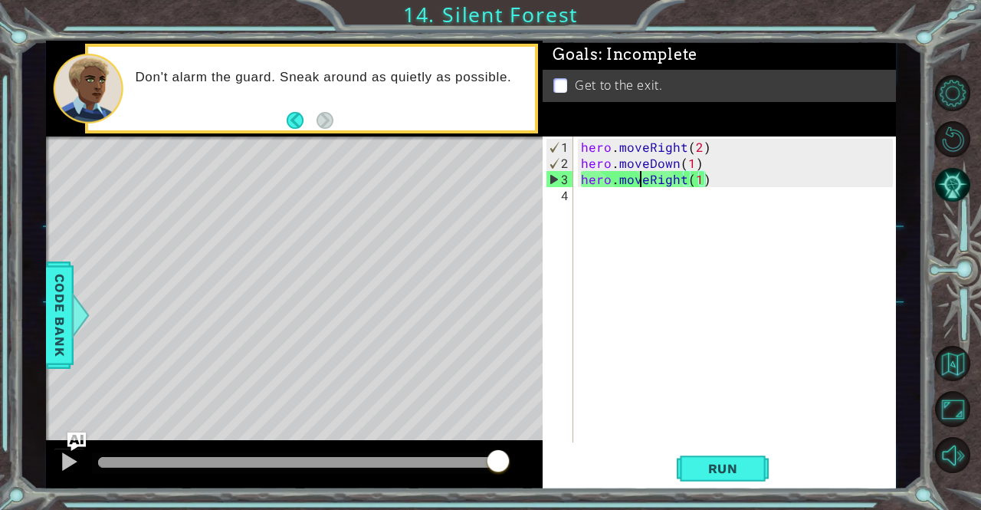
click at [640, 179] on div "hero . moveRight ( 2 ) hero . moveDown ( 1 ) hero . moveRight ( 1 )" at bounding box center [739, 308] width 322 height 338
click at [640, 179] on div "hero . moveRight ( 2 ) hero . moveDown ( 1 ) hero . moveRight ( 1 )" at bounding box center [735, 289] width 314 height 306
click at [646, 179] on div "hero . moveRight ( 2 ) hero . moveDown ( 1 ) hero . moveRight ( 1 )" at bounding box center [739, 308] width 322 height 338
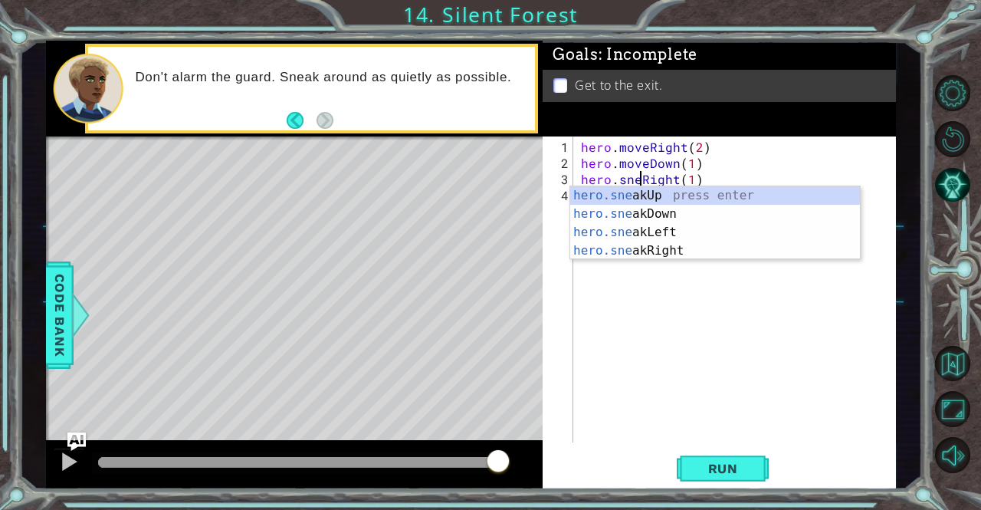
scroll to position [0, 4]
type textarea "hero.sneakRight(1)"
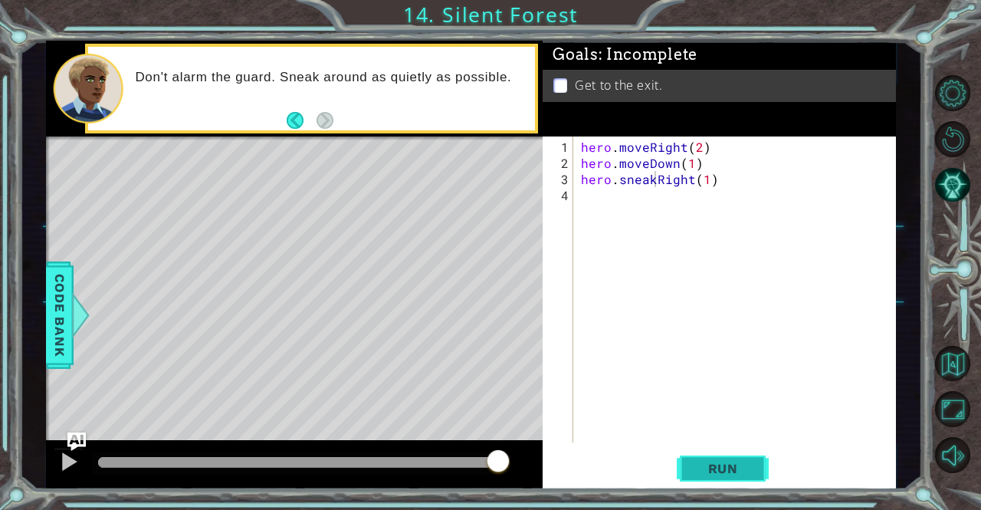
click at [696, 467] on span "Run" at bounding box center [723, 468] width 61 height 15
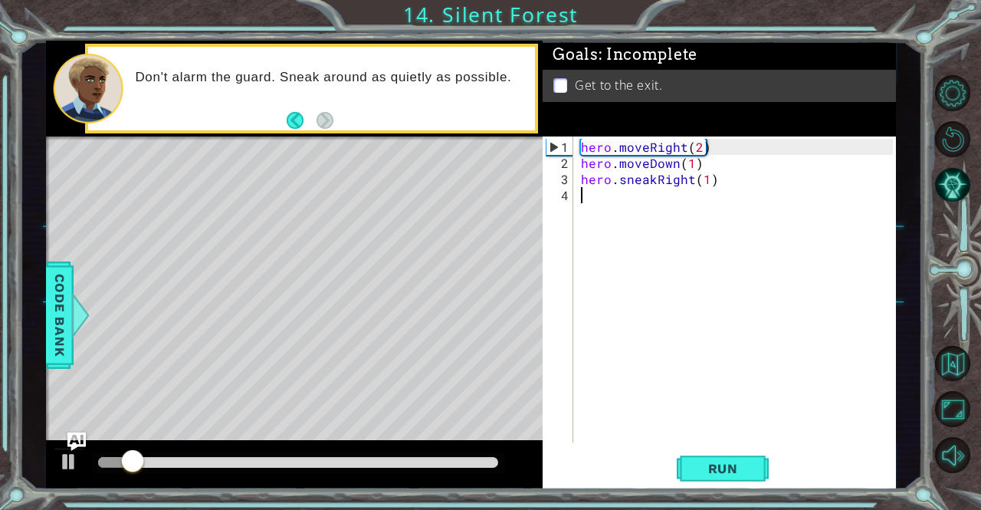
click at [618, 194] on div "hero . moveRight ( 2 ) hero . moveDown ( 1 ) hero . sneakRight ( 1 )" at bounding box center [739, 308] width 322 height 338
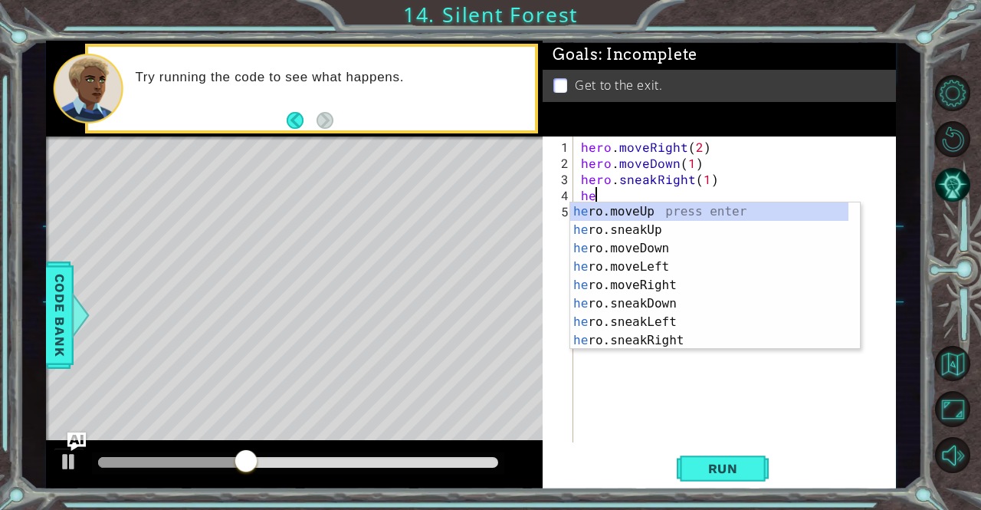
scroll to position [0, 0]
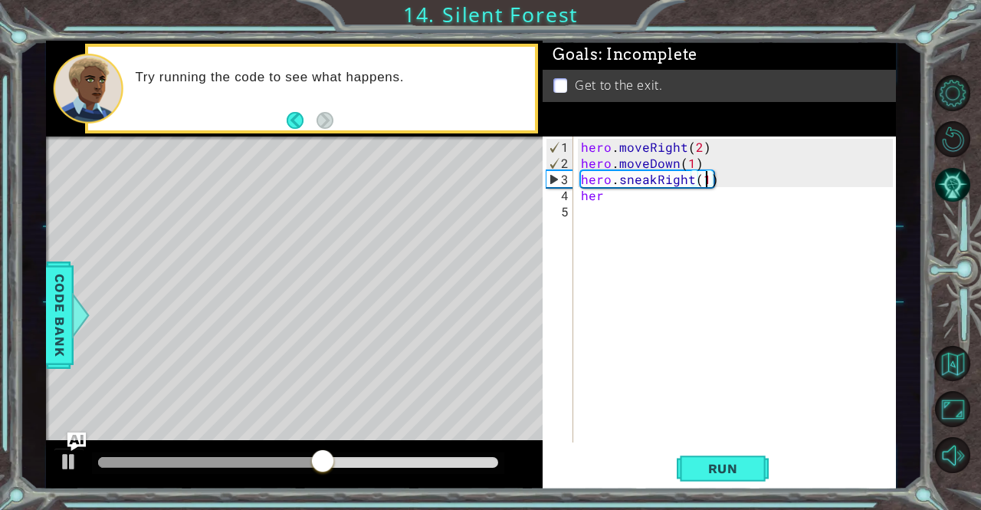
click at [705, 176] on div "hero . moveRight ( 2 ) hero . moveDown ( 1 ) hero . sneakRight ( 1 ) her" at bounding box center [739, 308] width 322 height 338
click at [647, 198] on div "hero . moveRight ( 2 ) hero . moveDown ( 1 ) hero . sneakRight ( 2 ) her" at bounding box center [739, 308] width 322 height 338
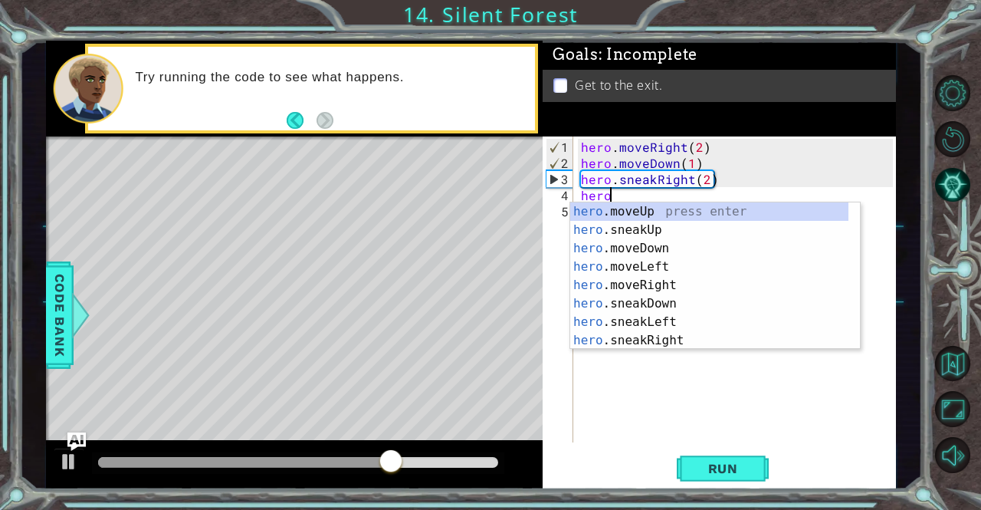
scroll to position [0, 1]
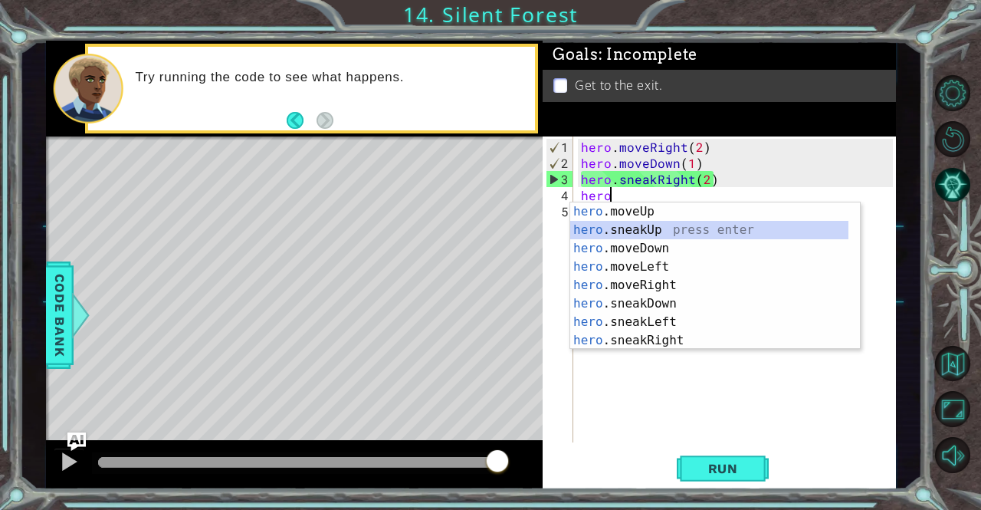
click at [613, 226] on div "hero .moveUp press enter hero .sneakUp press enter hero .moveDown press enter h…" at bounding box center [709, 294] width 279 height 184
type textarea "hero.sneakUp(1)"
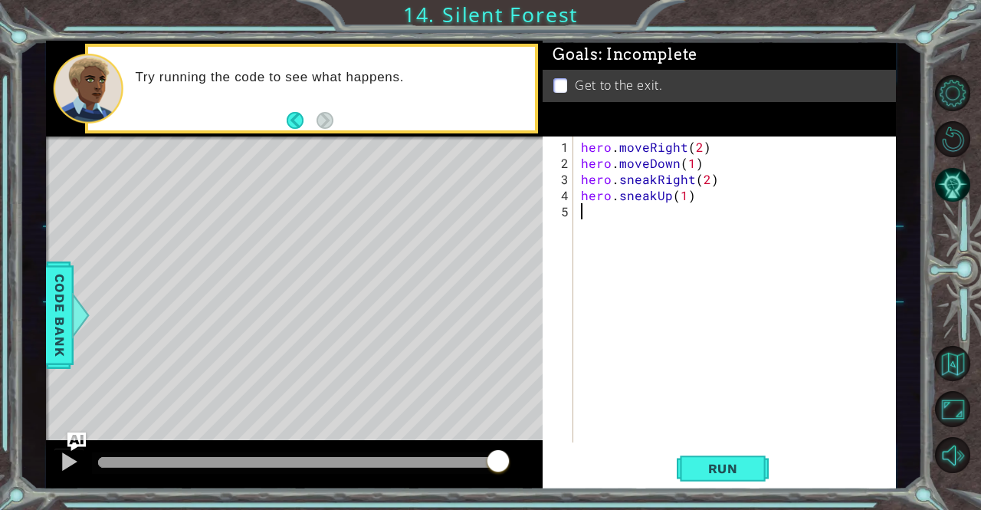
click at [613, 226] on div "hero . moveRight ( 2 ) hero . moveDown ( 1 ) hero . sneakRight ( 2 ) hero . sne…" at bounding box center [739, 308] width 322 height 338
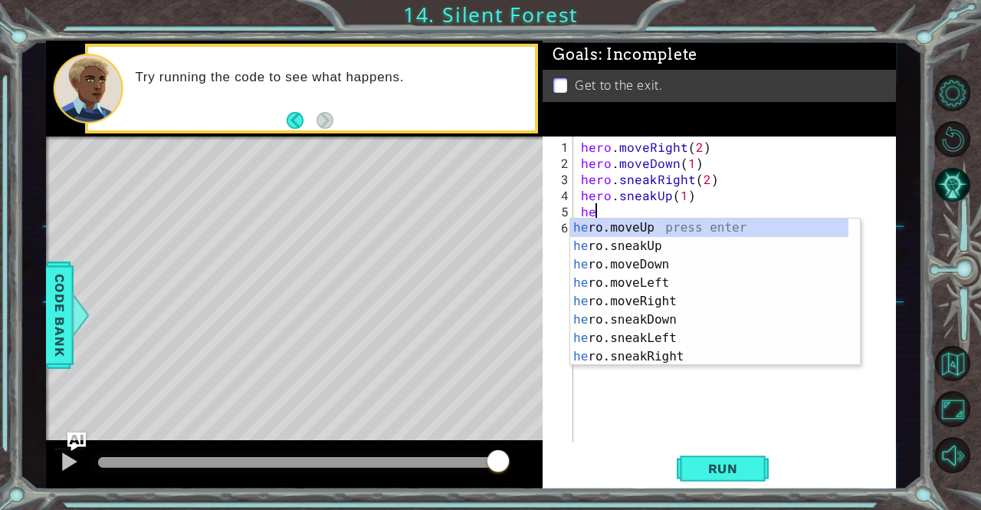
scroll to position [0, 0]
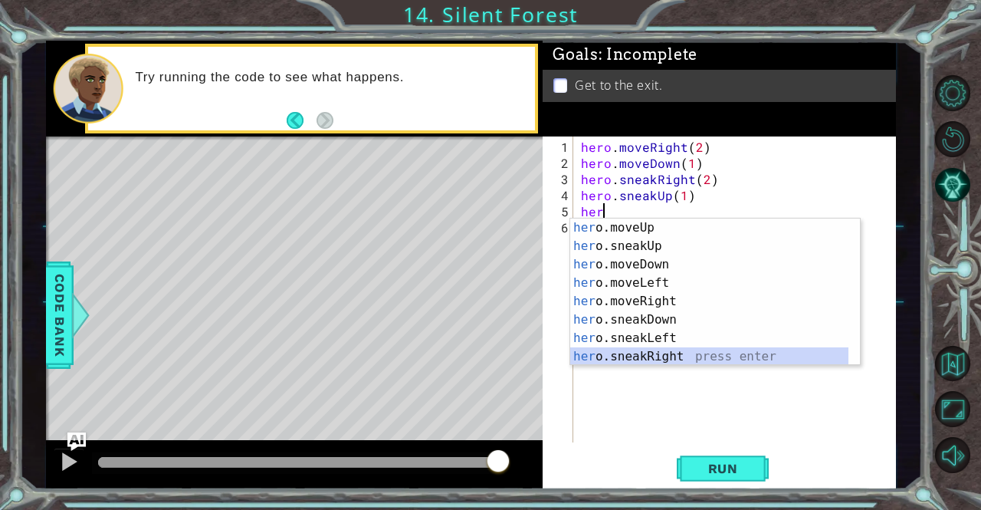
click at [647, 349] on div "her o.moveUp press enter her o.sneakUp press enter her o.moveDown press enter h…" at bounding box center [709, 310] width 279 height 184
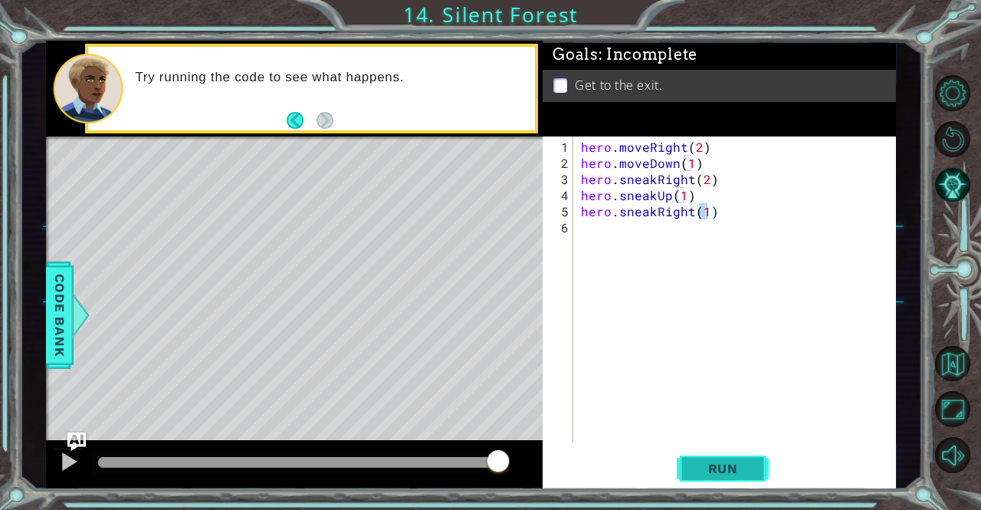
click at [693, 470] on span "Run" at bounding box center [723, 468] width 61 height 15
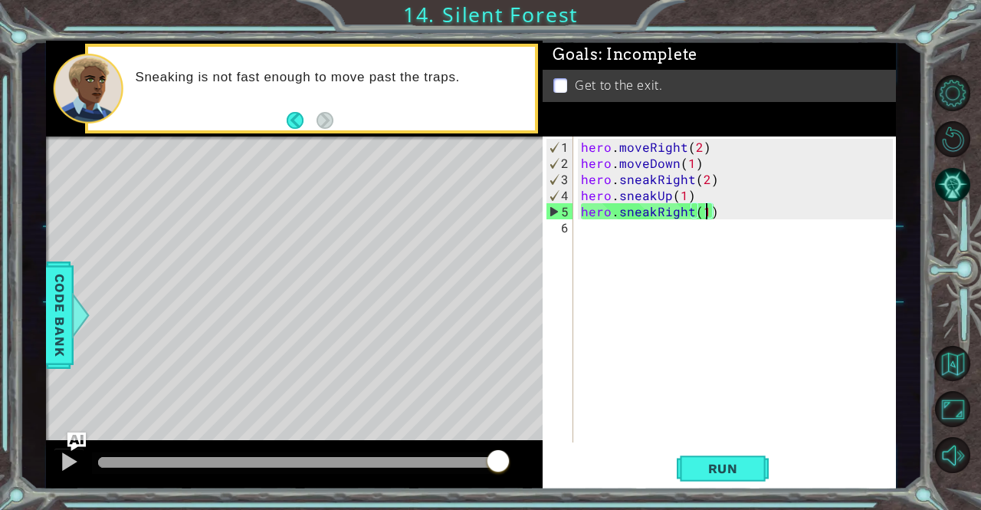
click at [639, 212] on div "hero . moveRight ( 2 ) hero . moveDown ( 1 ) hero . sneakRight ( 2 ) hero . sne…" at bounding box center [739, 308] width 322 height 338
click at [639, 212] on div "hero . moveRight ( 2 ) hero . moveDown ( 1 ) hero . sneakRight ( 2 ) hero . sne…" at bounding box center [735, 289] width 314 height 306
click at [651, 212] on div "hero . moveRight ( 2 ) hero . moveDown ( 1 ) hero . sneakRight ( 2 ) hero . sne…" at bounding box center [739, 308] width 322 height 338
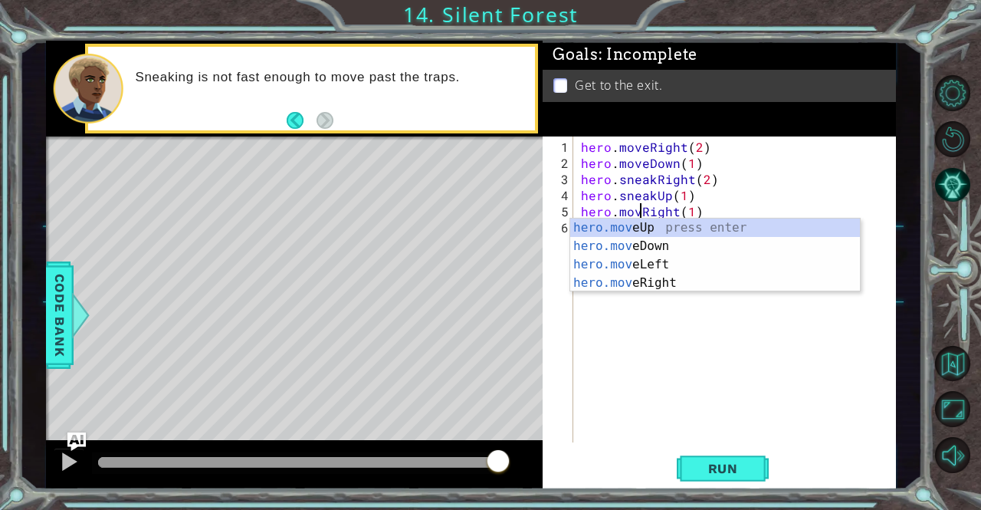
scroll to position [0, 4]
type textarea "hero.moveRight(1)"
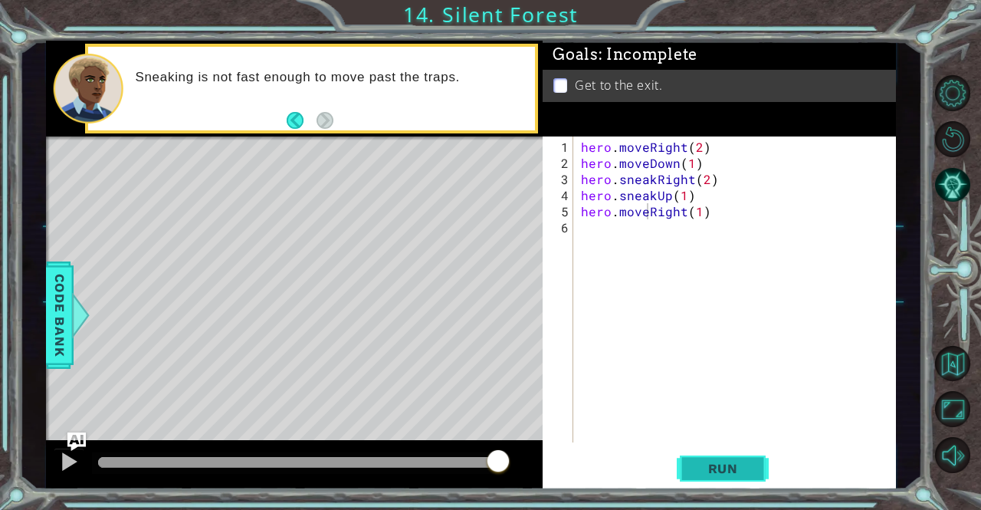
click at [704, 464] on span "Run" at bounding box center [723, 468] width 61 height 15
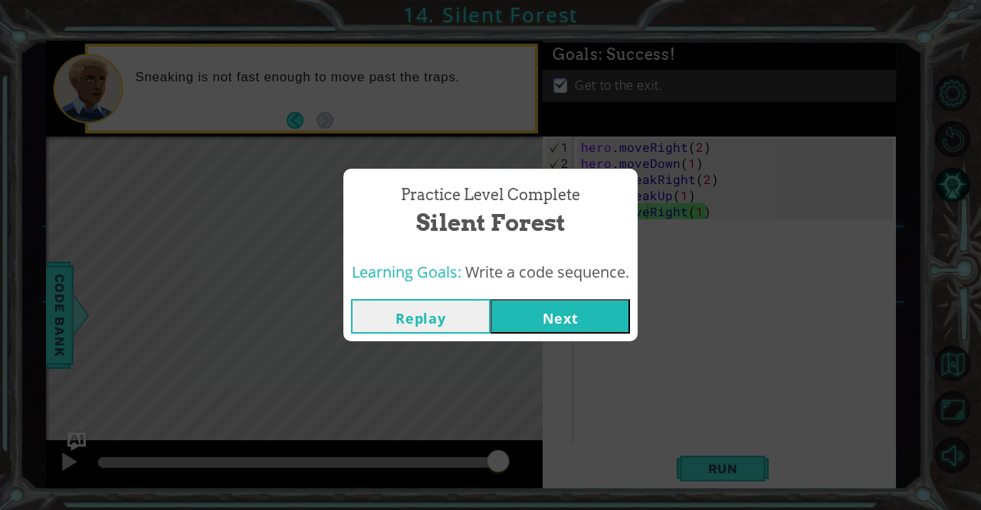
click at [579, 317] on button "Next" at bounding box center [559, 316] width 139 height 34
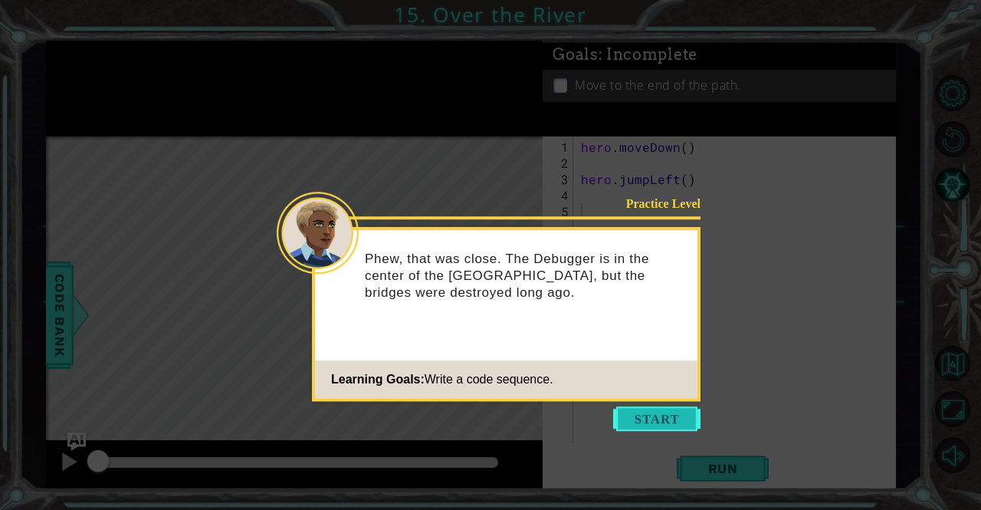
click at [637, 418] on button "Start" at bounding box center [656, 418] width 87 height 25
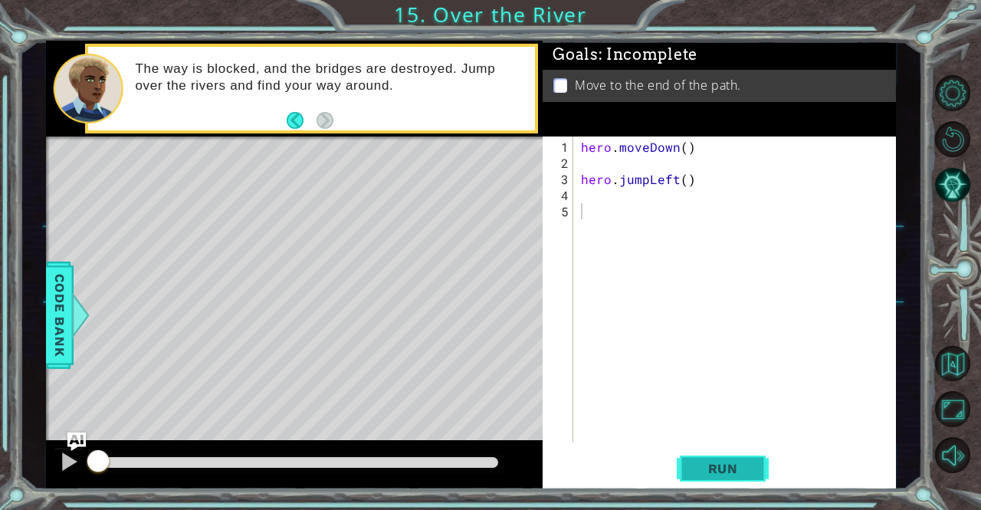
click at [704, 477] on button "Run" at bounding box center [723, 468] width 92 height 35
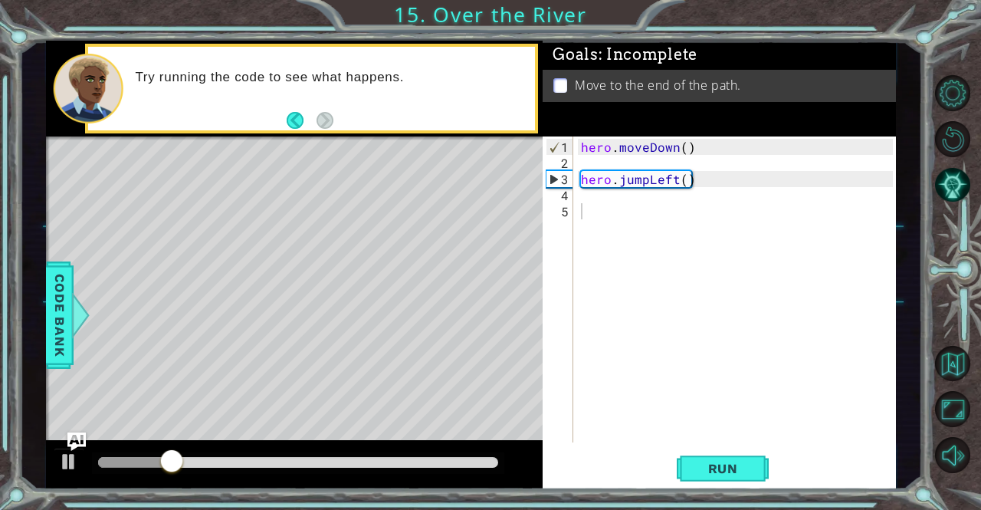
click at [576, 180] on div "1 2 3 4 5 hero . moveDown ( ) hero . jumpLeft ( ) ההההההההההההההההההההההההההההה…" at bounding box center [717, 289] width 349 height 306
click at [576, 162] on div "1 2 3 4 5 hero . moveDown ( ) hero . jumpLeft ( ) ההההההההההההההההההההההההההההה…" at bounding box center [717, 289] width 349 height 306
click at [604, 156] on div "hero . moveDown ( ) hero . jumpLeft ( )" at bounding box center [739, 308] width 322 height 338
type textarea "hero.moveDown()"
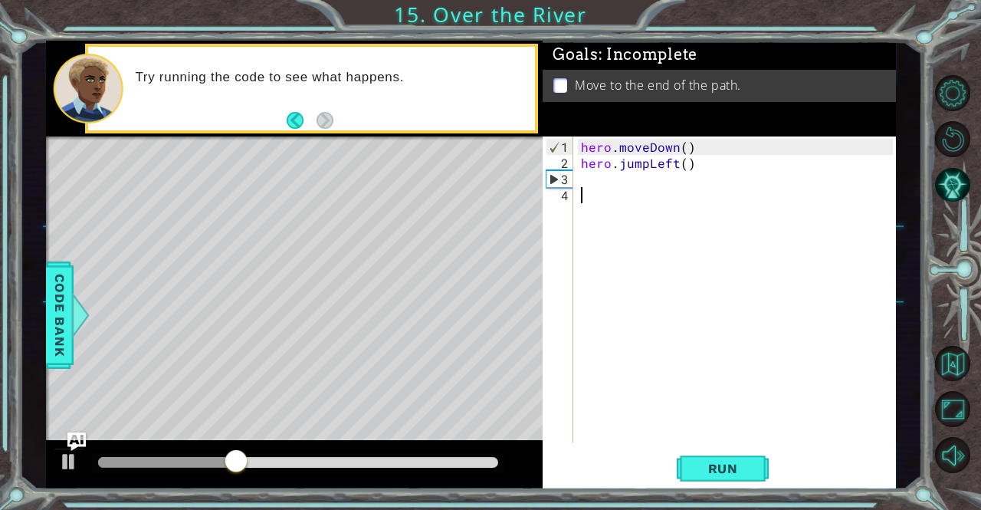
click at [602, 185] on div "hero . moveDown ( ) hero . jumpLeft ( )" at bounding box center [739, 308] width 322 height 338
click at [579, 182] on div "hero . moveDown ( ) hero . jumpLeft ( )" at bounding box center [739, 308] width 322 height 338
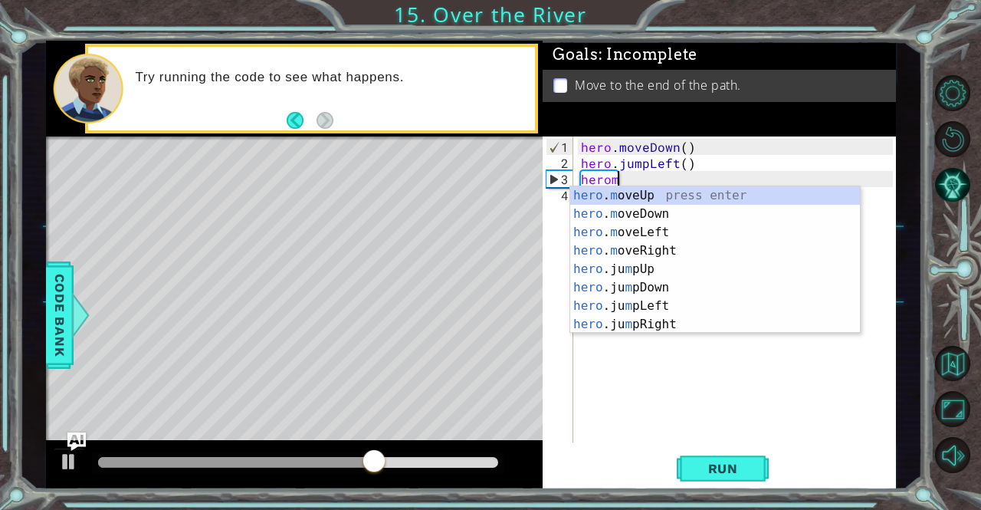
scroll to position [0, 2]
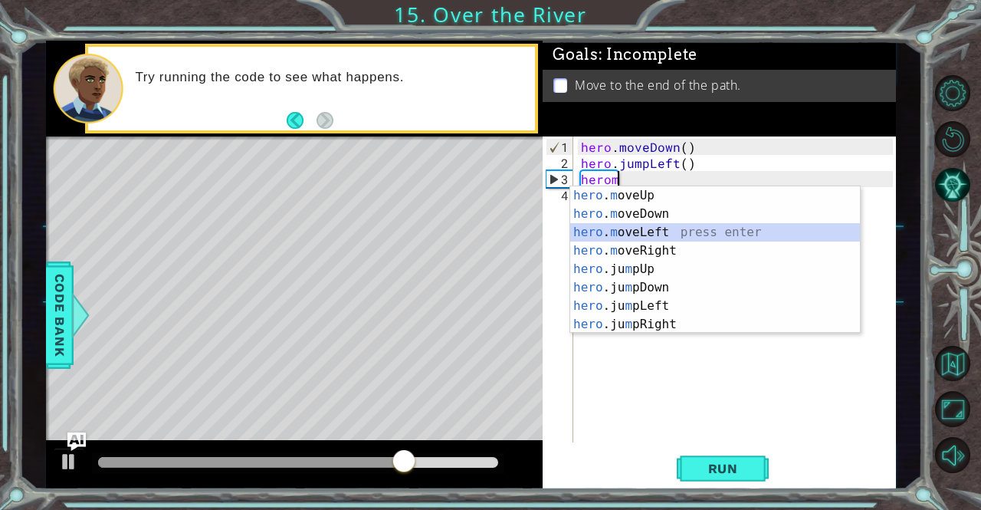
click at [632, 229] on div "hero . m oveUp press enter hero . m oveDown press enter hero . m oveLeft press …" at bounding box center [715, 278] width 290 height 184
type textarea "hero.moveLeft(1)"
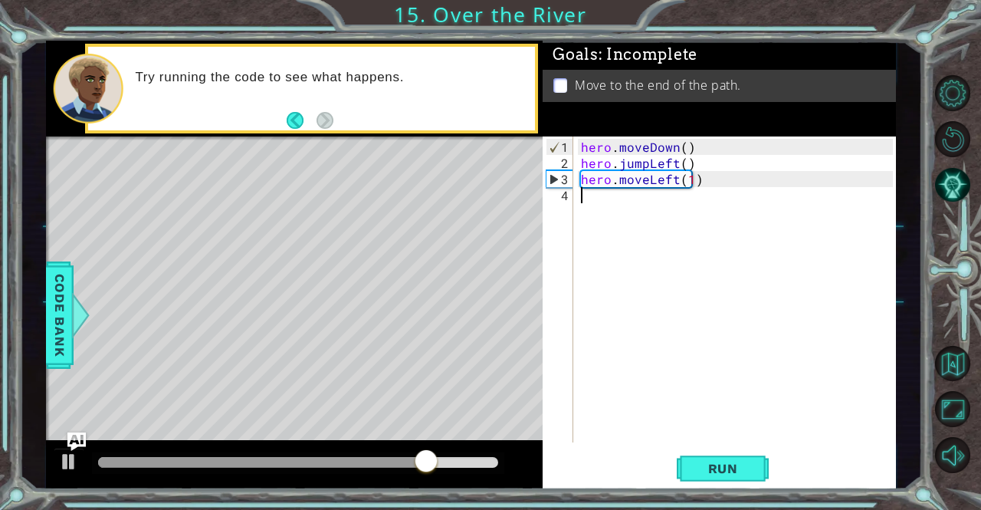
click at [644, 198] on div "hero . moveDown ( ) hero . jumpLeft ( ) hero . moveLeft ( 1 )" at bounding box center [739, 308] width 322 height 338
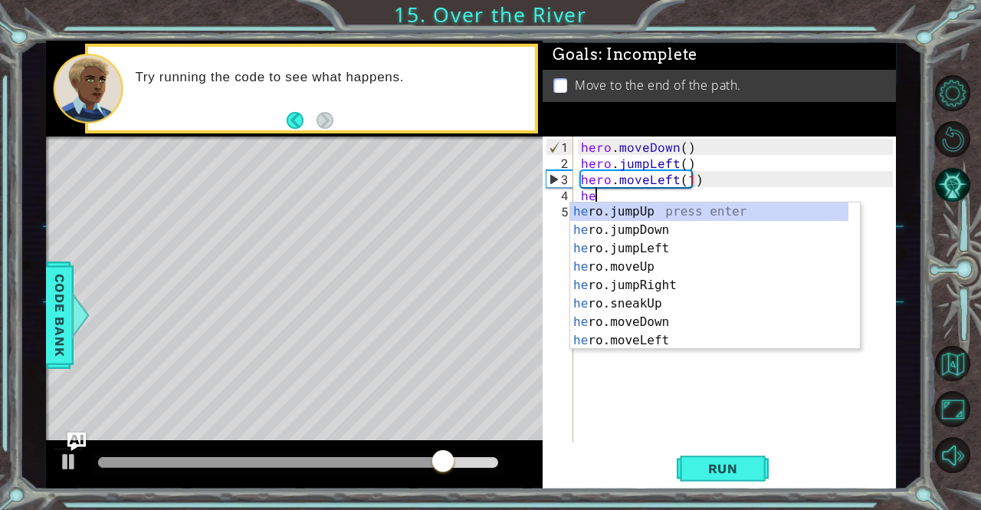
scroll to position [0, 0]
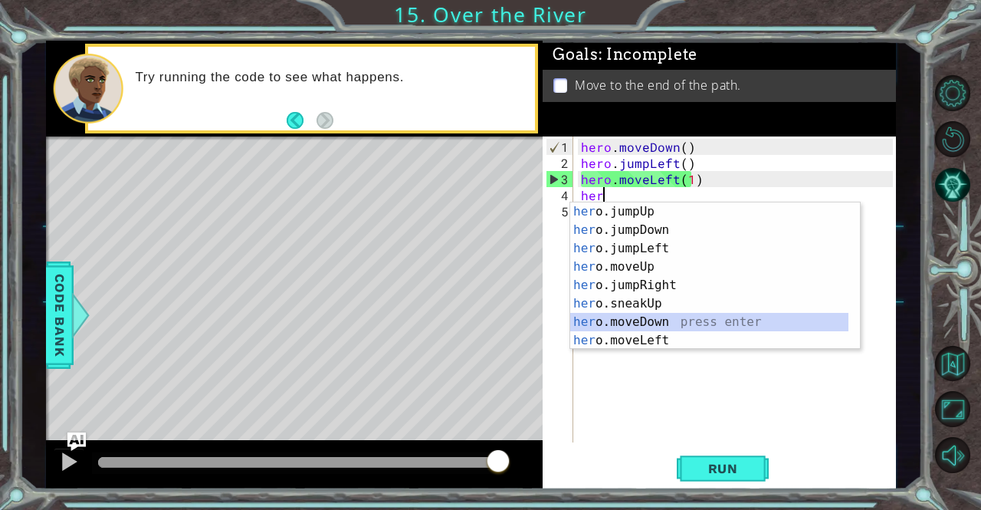
click at [645, 317] on div "her o.jumpUp press enter her o.jumpDown press enter her o.jumpLeft press enter …" at bounding box center [709, 294] width 279 height 184
type textarea "hero.moveDown(1)"
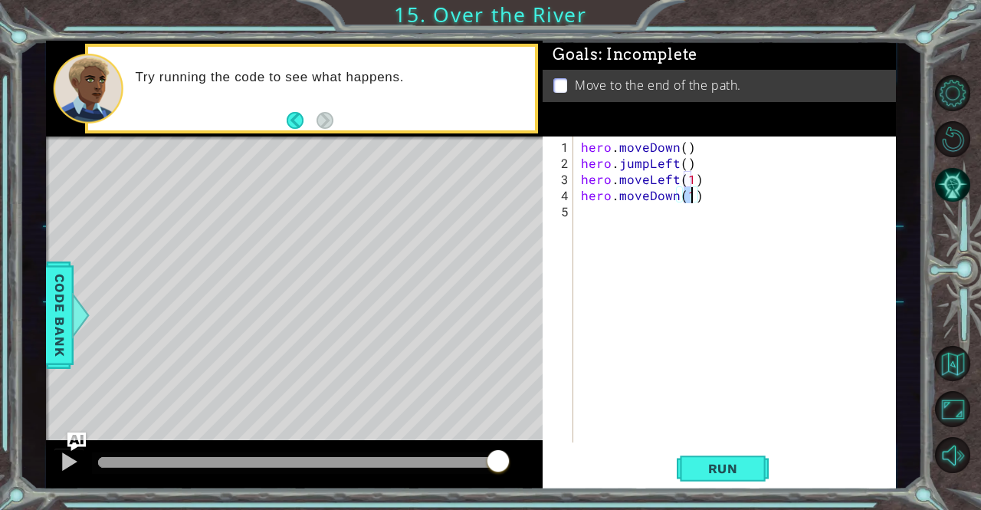
click at [658, 216] on div "hero . moveDown ( ) hero . jumpLeft ( ) hero . moveLeft ( 1 ) hero . moveDown (…" at bounding box center [739, 308] width 322 height 338
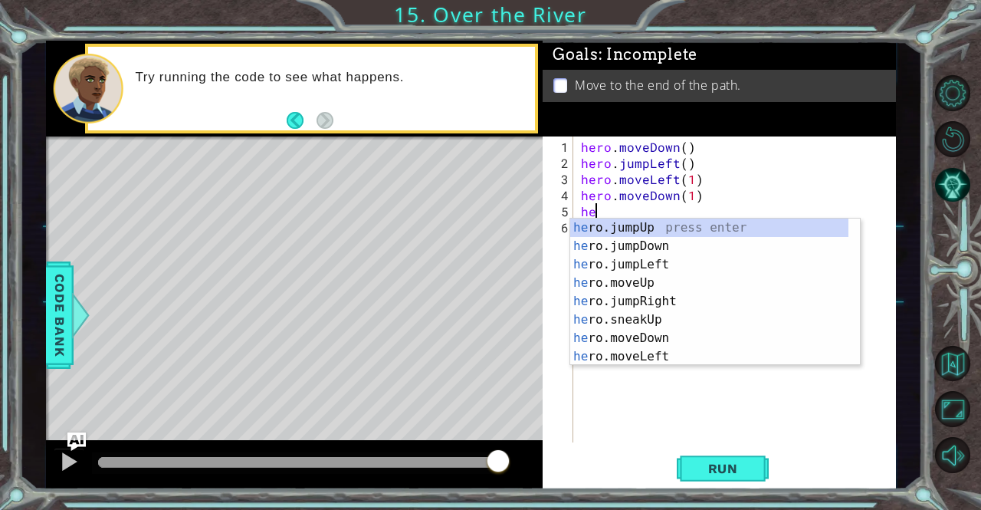
type textarea "her"
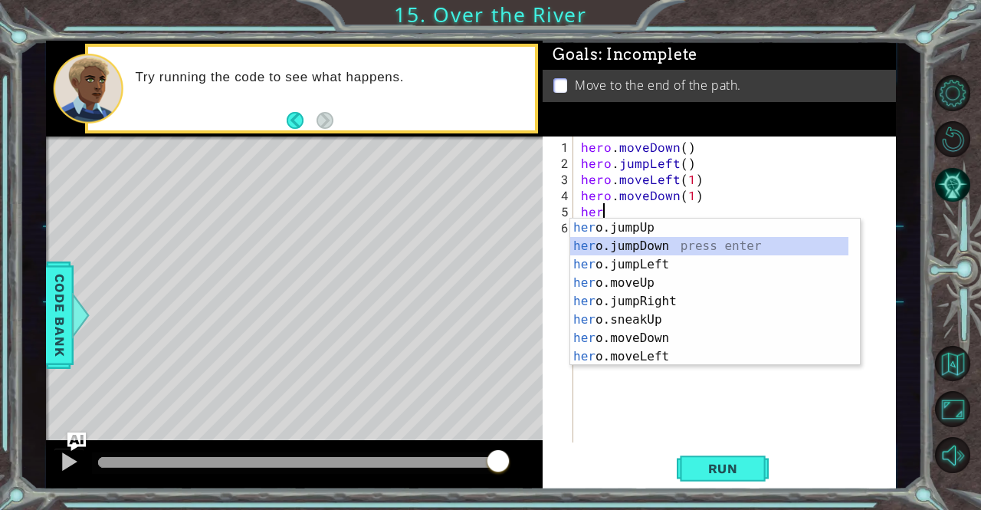
click at [676, 243] on div "her o.jumpUp press enter her o.jumpDown press enter her o.jumpLeft press enter …" at bounding box center [709, 310] width 279 height 184
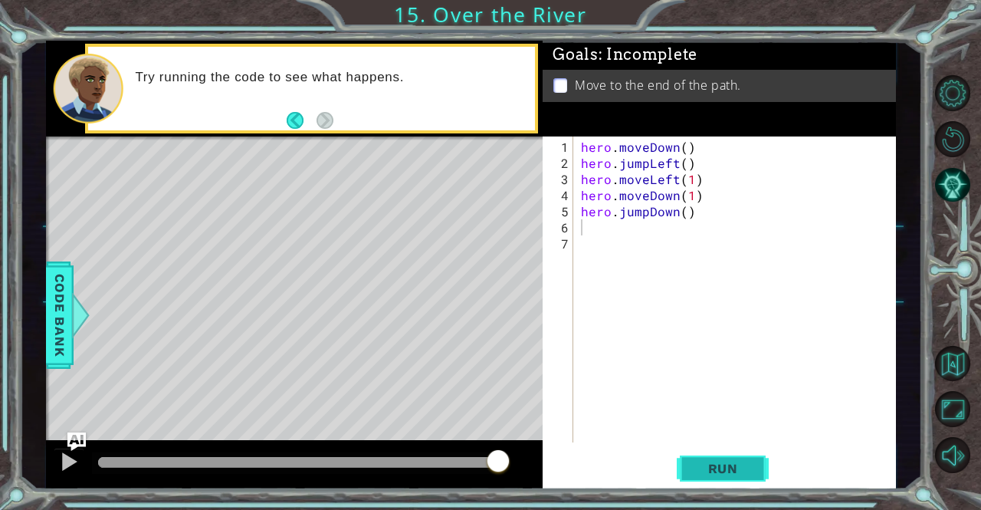
click at [710, 460] on button "Run" at bounding box center [723, 468] width 92 height 35
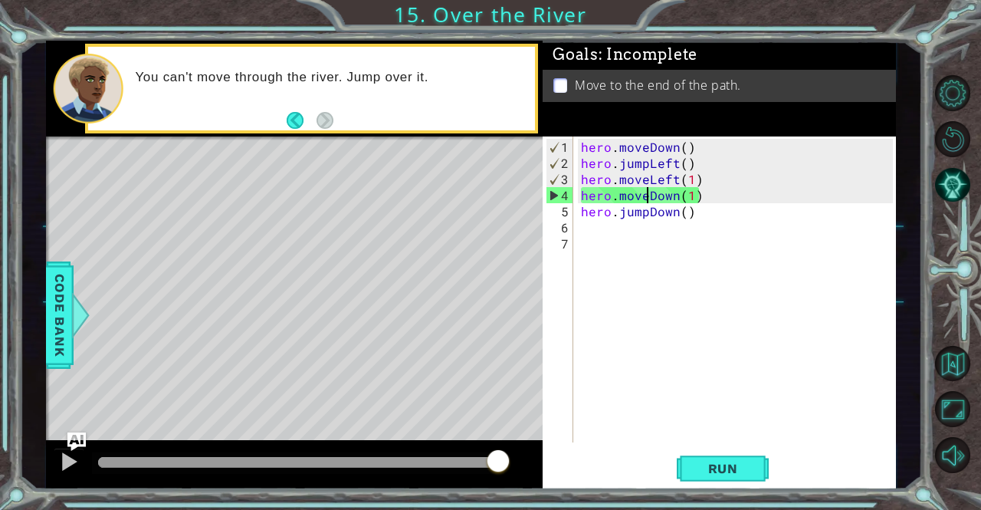
click at [644, 194] on div "hero . moveDown ( ) hero . jumpLeft ( ) hero . moveLeft ( 1 ) hero . moveDown (…" at bounding box center [739, 308] width 322 height 338
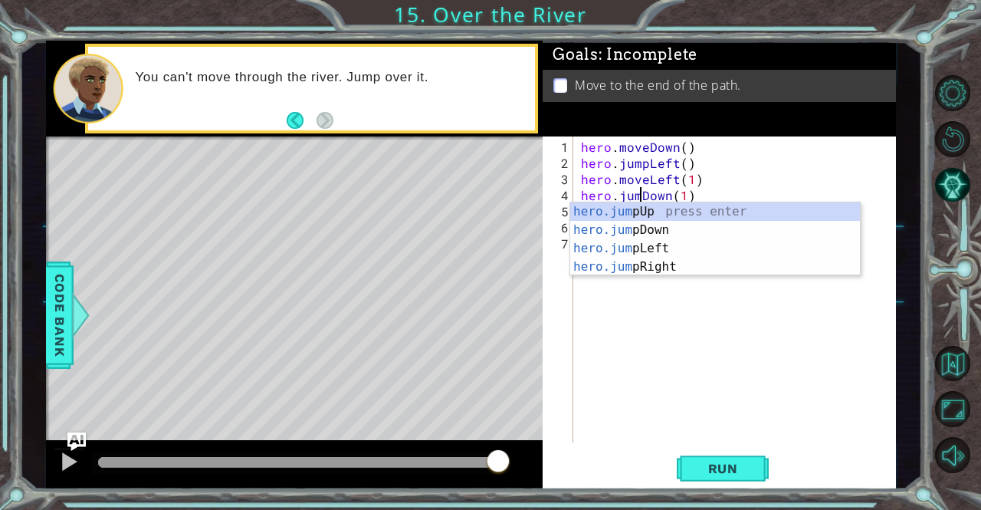
scroll to position [0, 4]
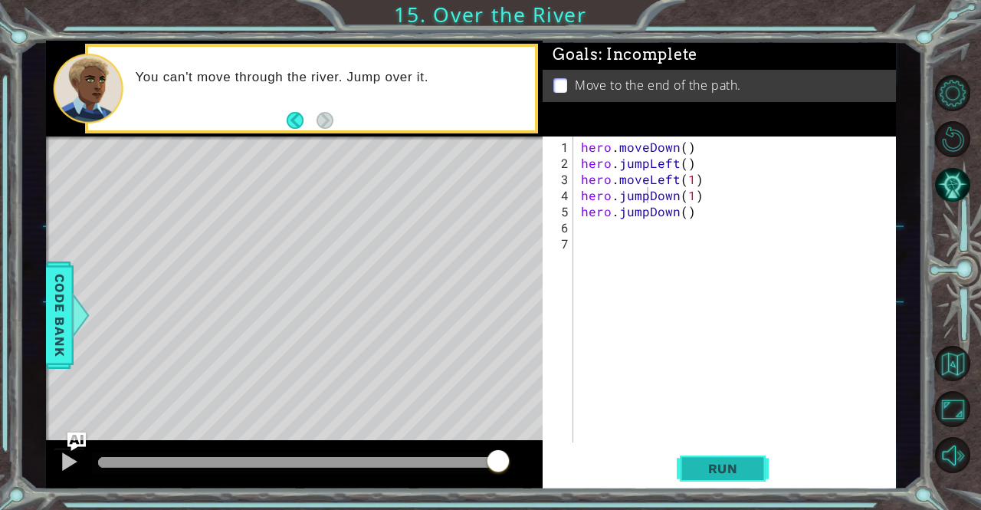
click at [687, 464] on button "Run" at bounding box center [723, 468] width 92 height 35
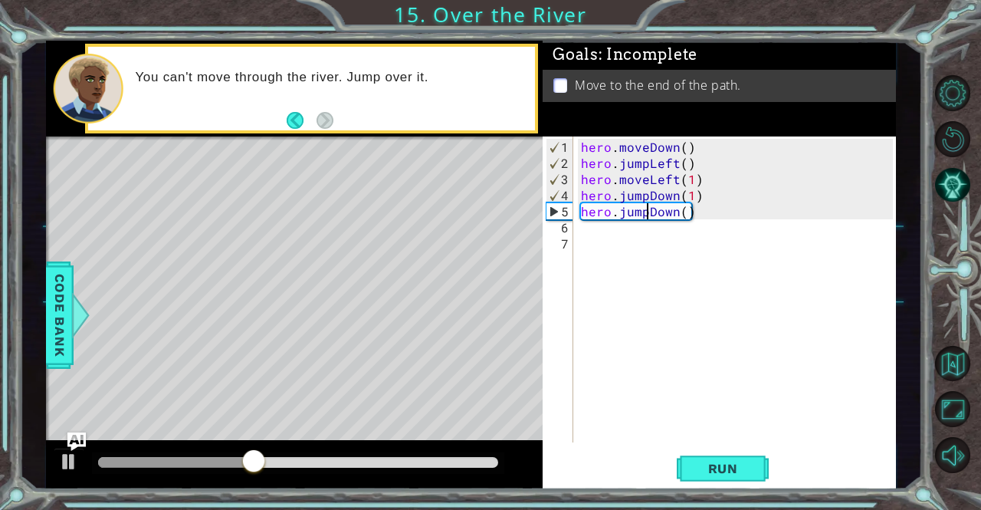
click at [647, 211] on div "hero . moveDown ( ) hero . jumpLeft ( ) hero . moveLeft ( 1 ) hero . jumpDown (…" at bounding box center [739, 308] width 322 height 338
click at [677, 213] on div "hero . moveDown ( ) hero . jumpLeft ( ) hero . moveLeft ( 1 ) hero . jumpDown (…" at bounding box center [739, 308] width 322 height 338
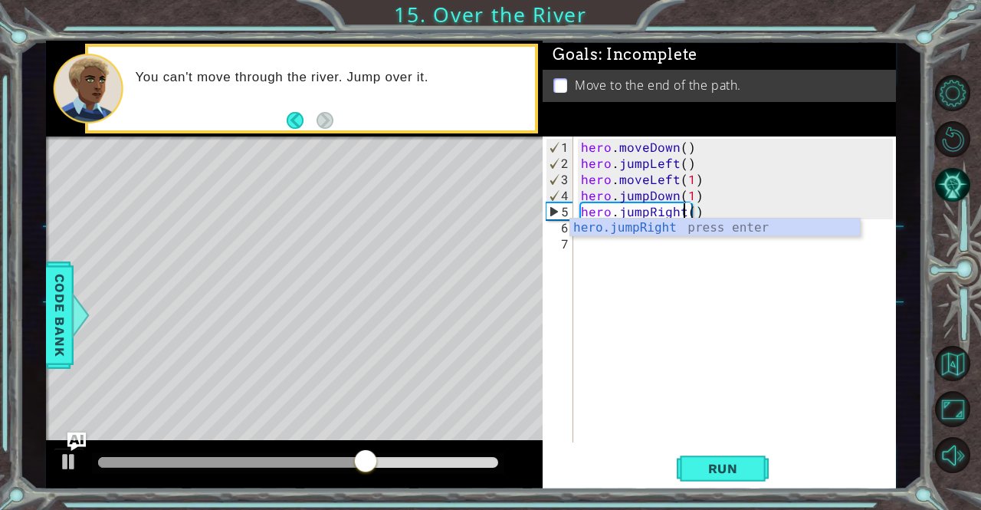
scroll to position [0, 5]
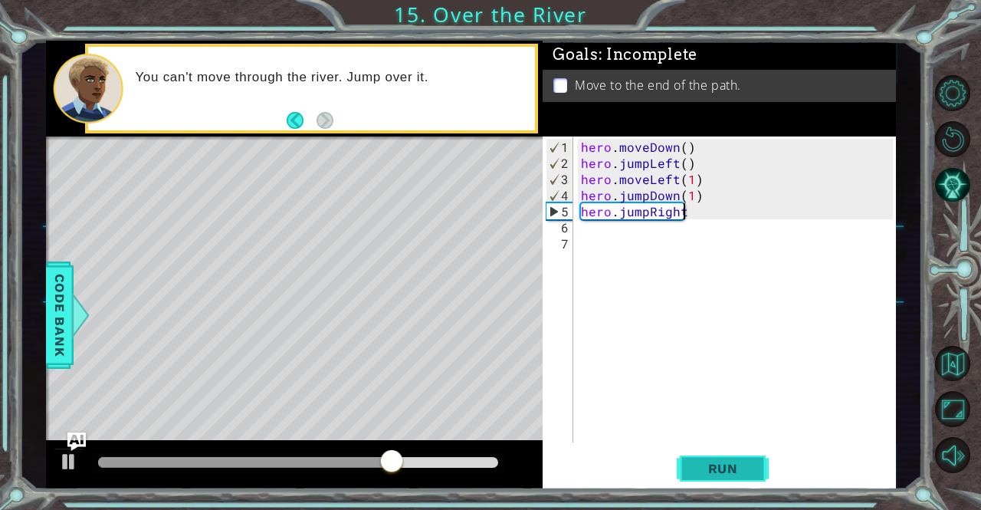
click at [700, 458] on button "Run" at bounding box center [723, 468] width 92 height 35
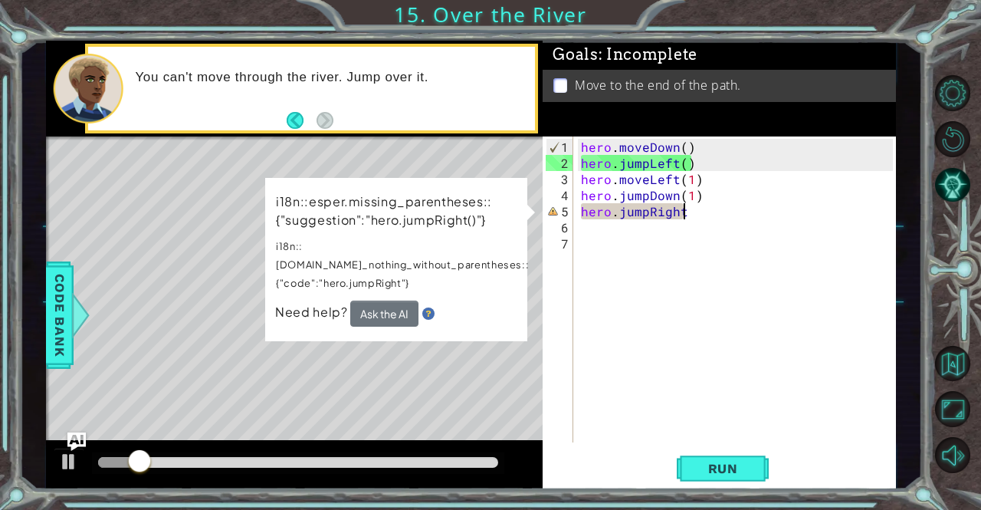
click at [699, 212] on div "hero . moveDown ( ) hero . jumpLeft ( ) hero . moveLeft ( 1 ) hero . jumpDown (…" at bounding box center [739, 308] width 322 height 338
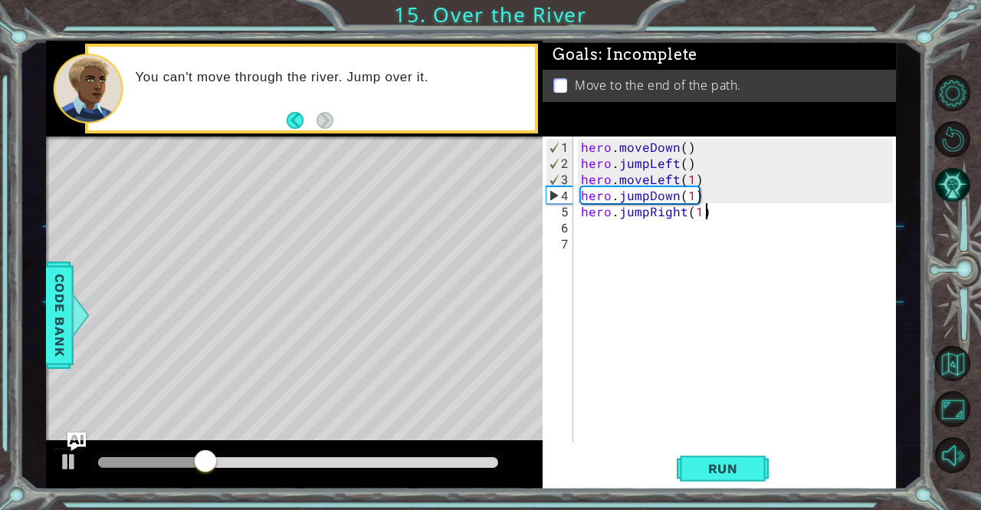
scroll to position [0, 6]
type textarea "hero.jumpRight(1)"
click at [680, 483] on button "Run" at bounding box center [723, 468] width 92 height 35
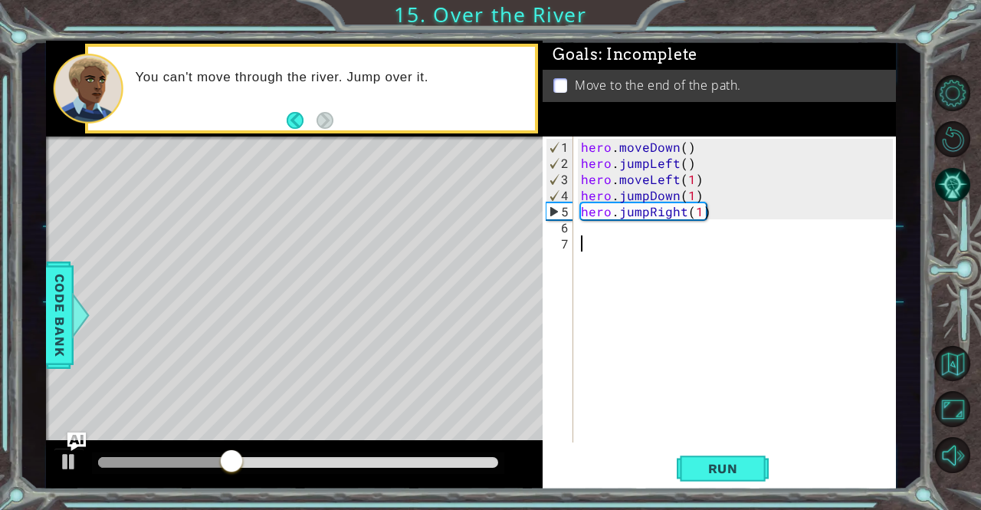
click at [693, 243] on div "hero . moveDown ( ) hero . jumpLeft ( ) hero . moveLeft ( 1 ) hero . jumpDown (…" at bounding box center [739, 308] width 322 height 338
click at [682, 233] on div "hero . moveDown ( ) hero . jumpLeft ( ) hero . moveLeft ( 1 ) hero . jumpDown (…" at bounding box center [739, 308] width 322 height 338
click at [661, 229] on div "hero . moveDown ( ) hero . jumpLeft ( ) hero . moveLeft ( 1 ) hero . jumpDown (…" at bounding box center [739, 308] width 322 height 338
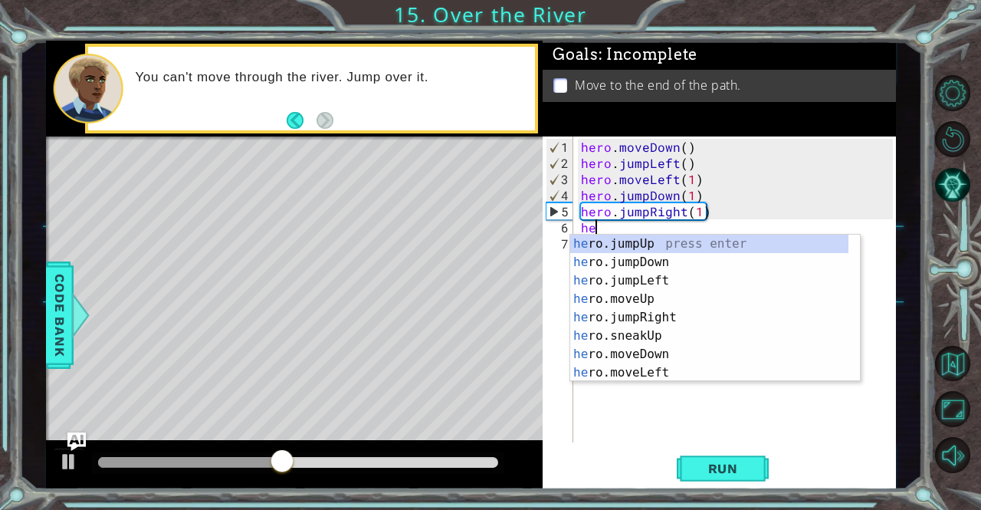
type textarea "her"
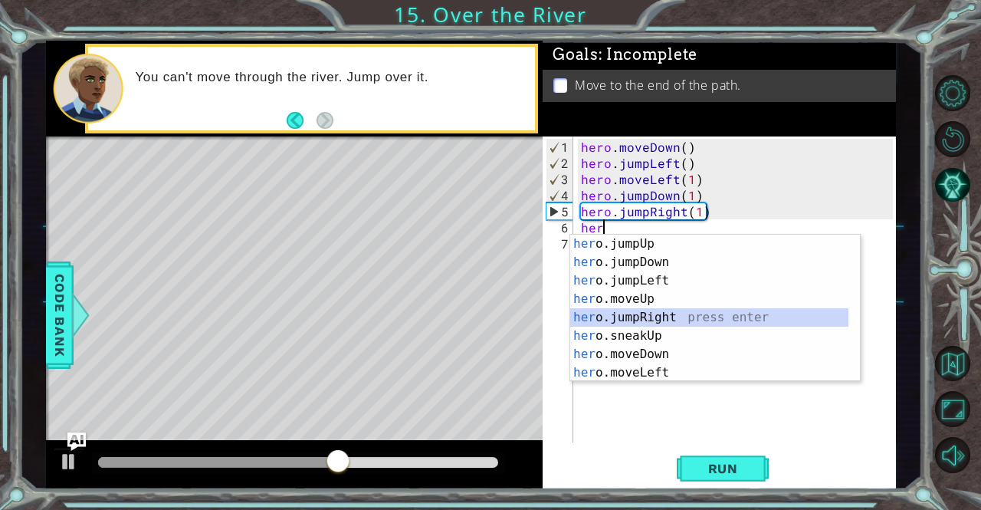
click at [653, 315] on div "her o.jumpUp press enter her o.jumpDown press enter her o.jumpLeft press enter …" at bounding box center [709, 327] width 279 height 184
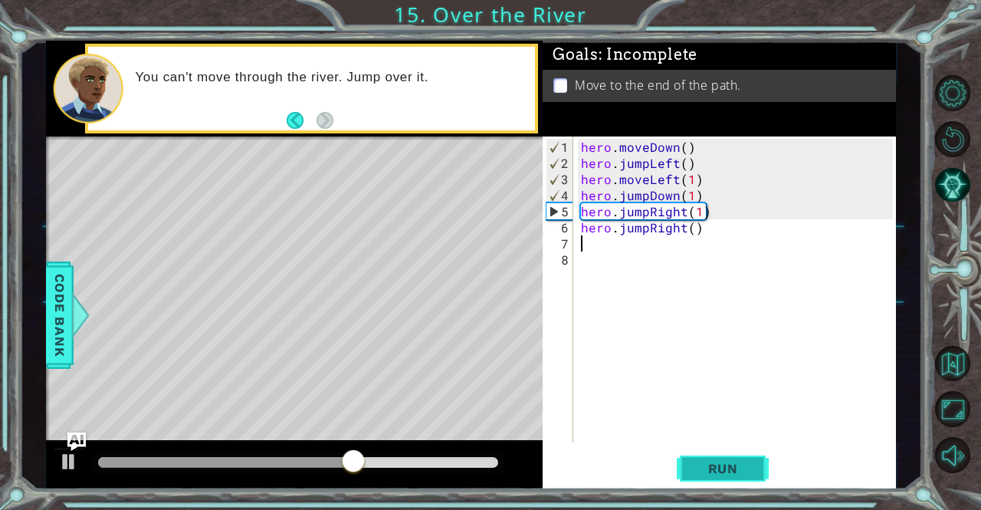
click at [713, 474] on span "Run" at bounding box center [723, 468] width 61 height 15
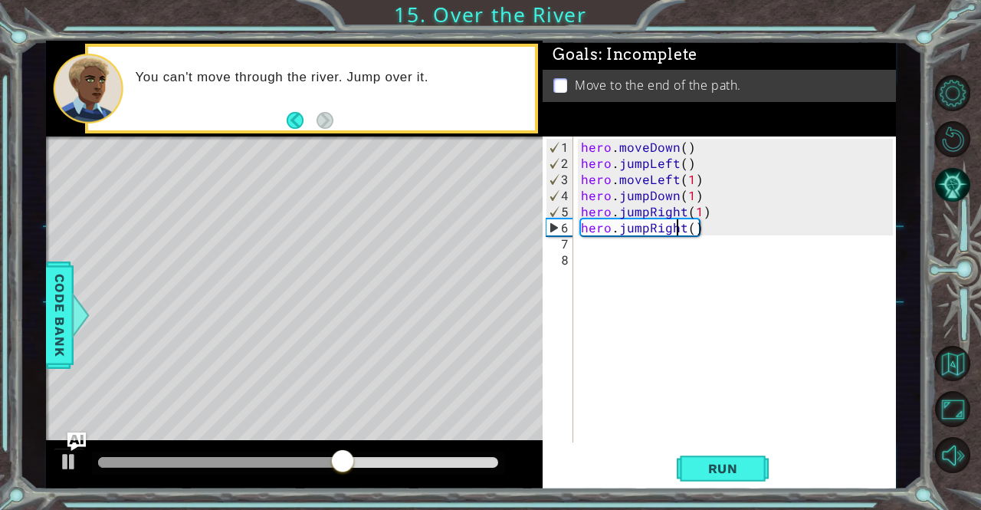
click at [678, 227] on div "hero . moveDown ( ) hero . jumpLeft ( ) hero . moveLeft ( 1 ) hero . jumpDown (…" at bounding box center [739, 308] width 322 height 338
click at [685, 227] on div "hero . moveDown ( ) hero . jumpLeft ( ) hero . moveLeft ( 1 ) hero . jumpDown (…" at bounding box center [739, 308] width 322 height 338
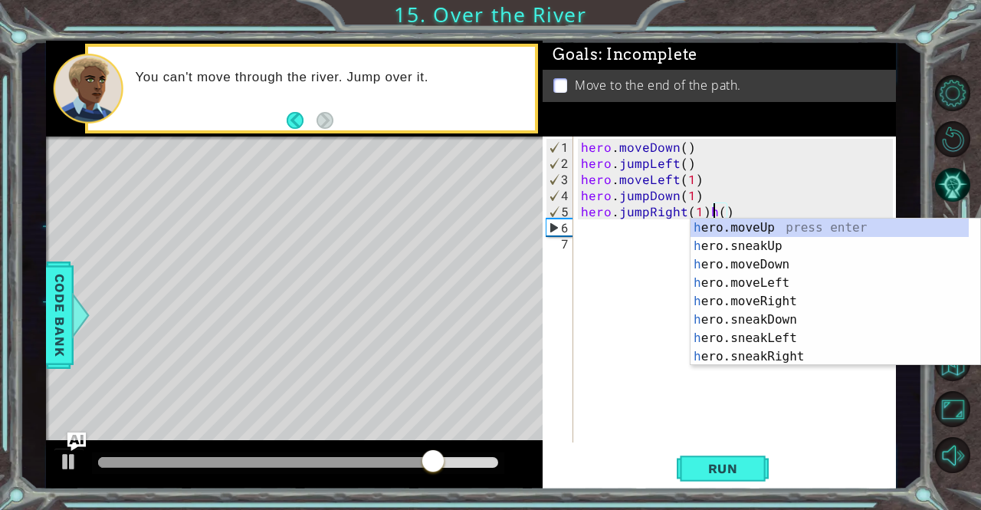
scroll to position [0, 8]
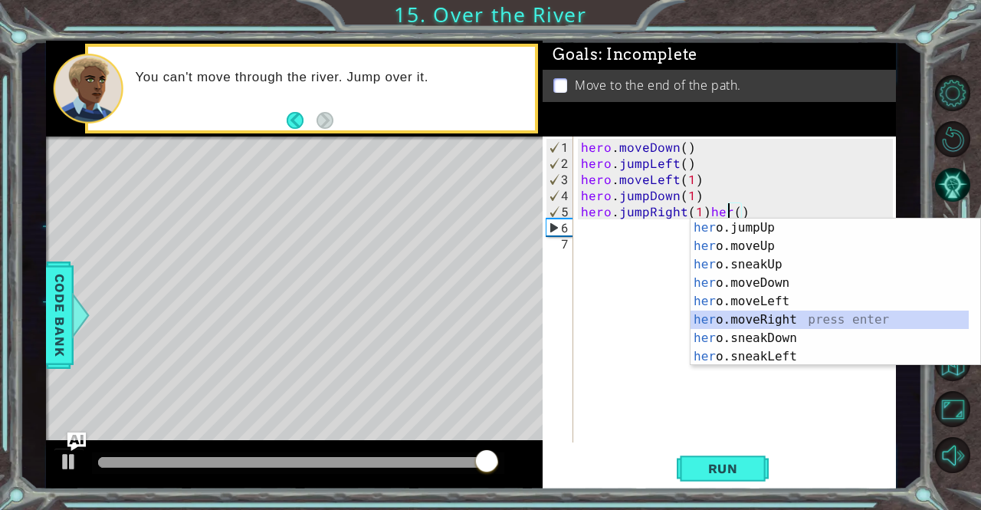
click at [757, 317] on div "her o.jumpUp press enter her o.moveUp press enter her o.sneakUp press enter her…" at bounding box center [829, 310] width 279 height 184
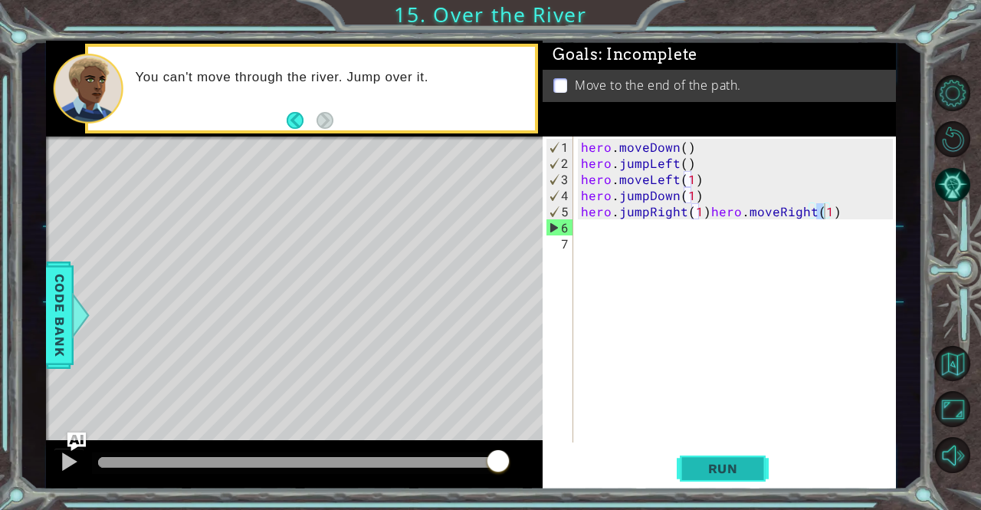
click at [686, 473] on button "Run" at bounding box center [723, 468] width 92 height 35
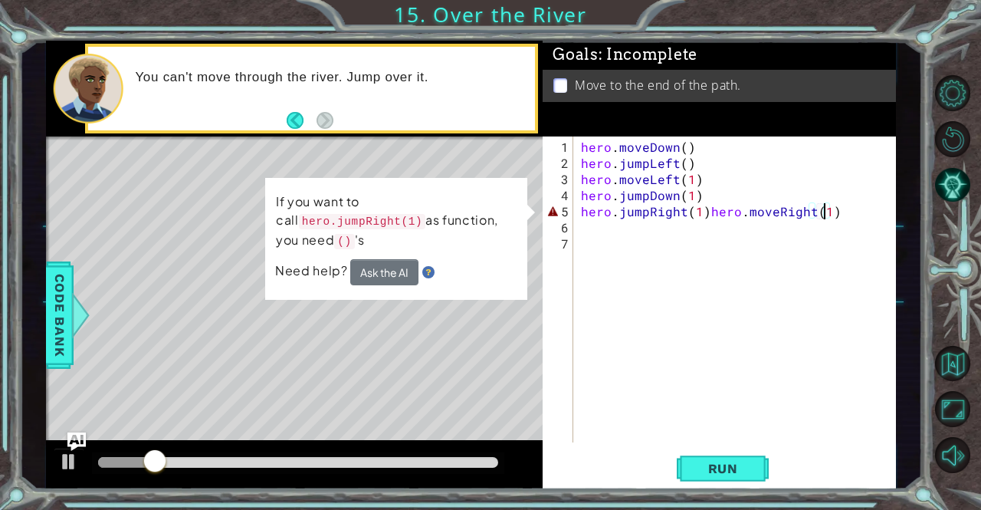
click at [710, 212] on div "hero . moveDown ( ) hero . jumpLeft ( ) hero . moveLeft ( 1 ) hero . jumpDown (…" at bounding box center [739, 308] width 322 height 338
type textarea "hero.moveRight(1)"
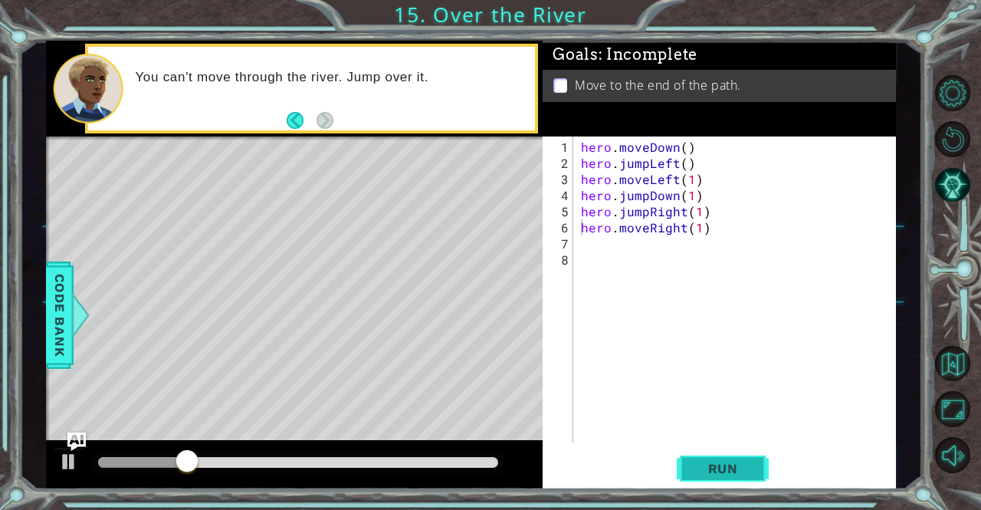
click at [725, 479] on button "Run" at bounding box center [723, 468] width 92 height 35
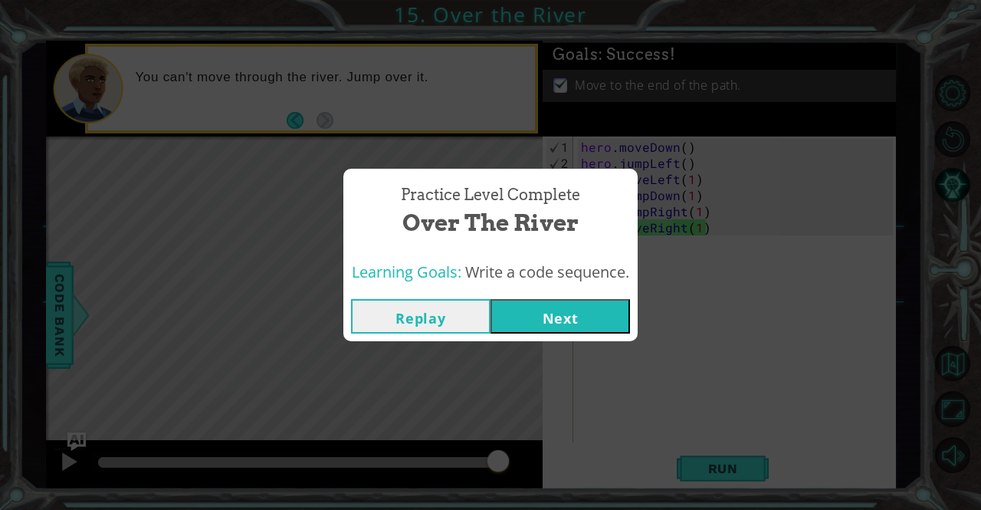
click at [509, 304] on button "Next" at bounding box center [559, 316] width 139 height 34
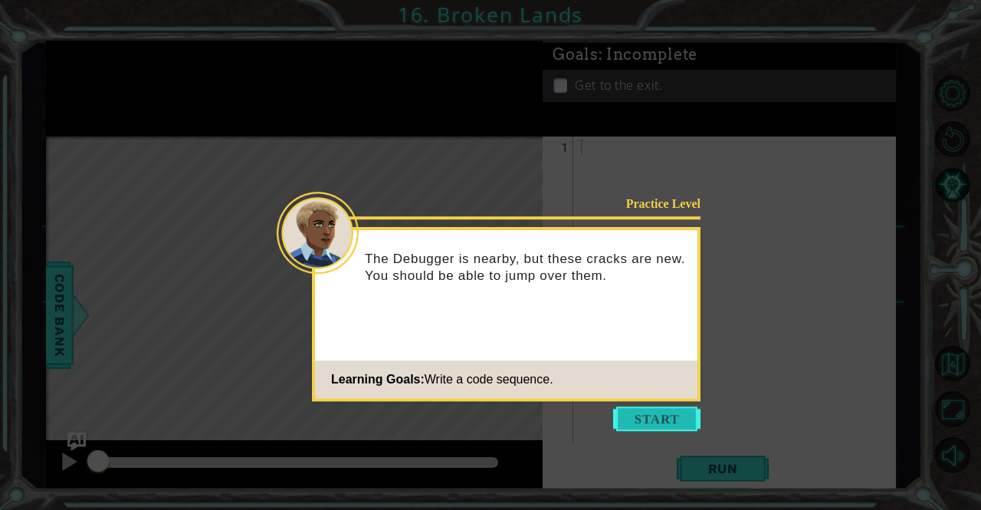
click at [635, 424] on button "Start" at bounding box center [656, 418] width 87 height 25
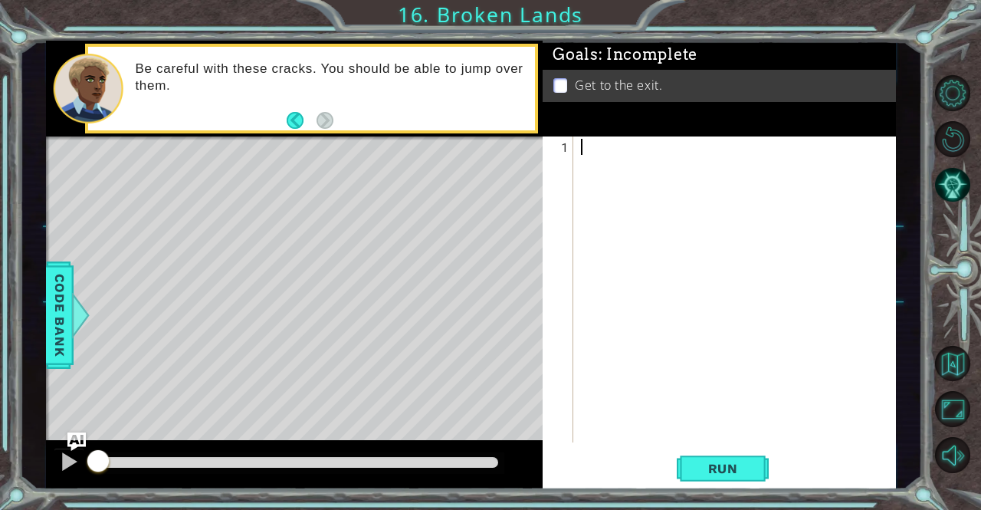
type textarea "h"
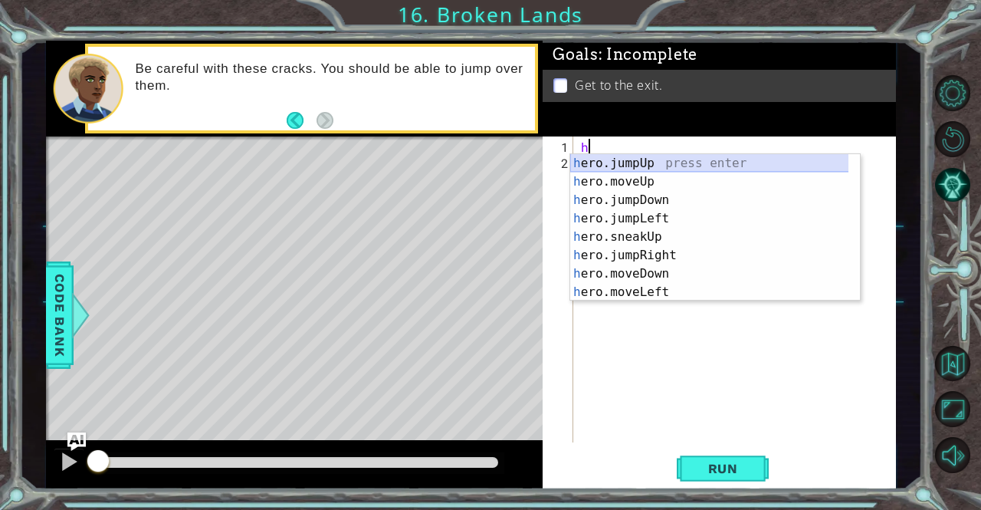
click at [660, 160] on div "h ero.jumpUp press enter h ero.moveUp press enter h ero.jumpDown press enter h …" at bounding box center [709, 246] width 279 height 184
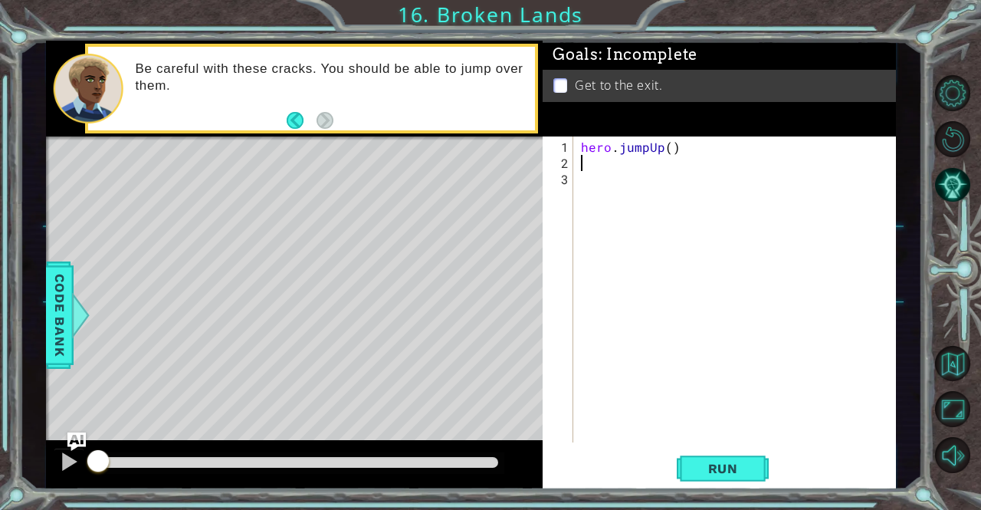
click at [660, 160] on div "hero . jumpUp ( )" at bounding box center [739, 308] width 322 height 338
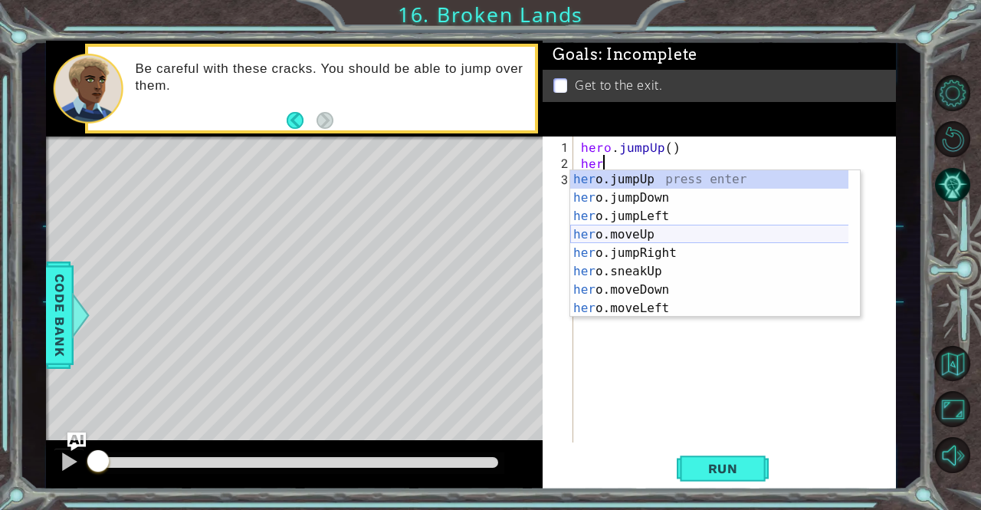
click at [638, 231] on div "her o.jumpUp press enter her o.jumpDown press enter her o.jumpLeft press enter …" at bounding box center [709, 262] width 279 height 184
type textarea "hero.moveUp(1)"
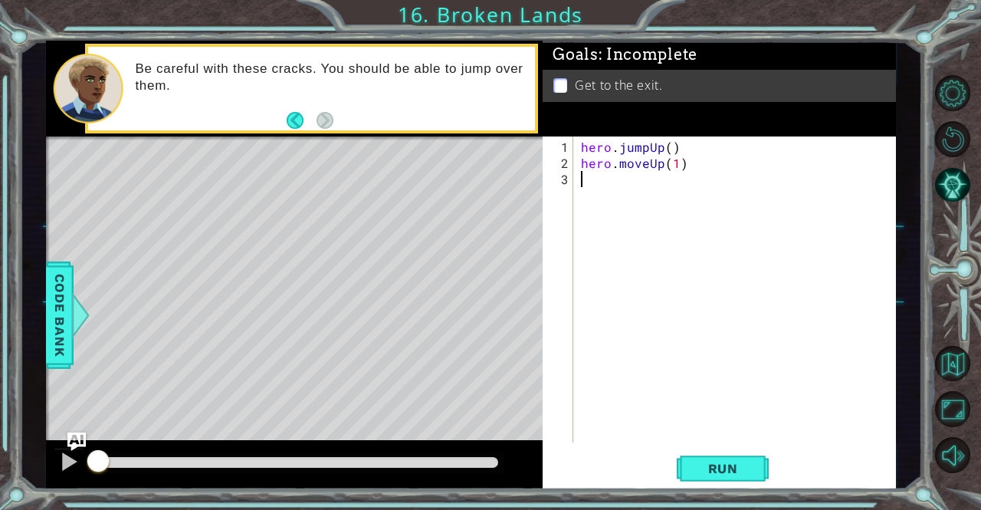
click at [638, 231] on div "hero . jumpUp ( ) hero . moveUp ( 1 )" at bounding box center [739, 308] width 322 height 338
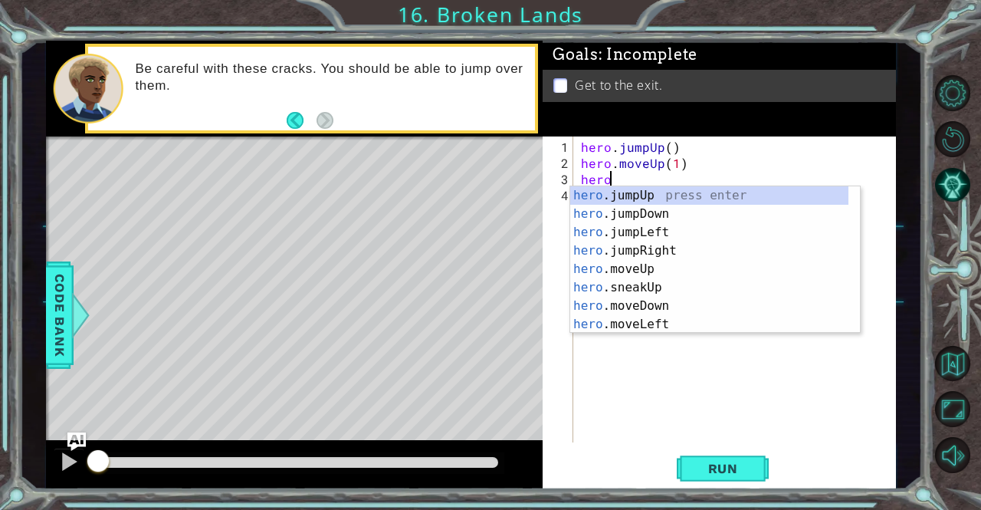
scroll to position [0, 2]
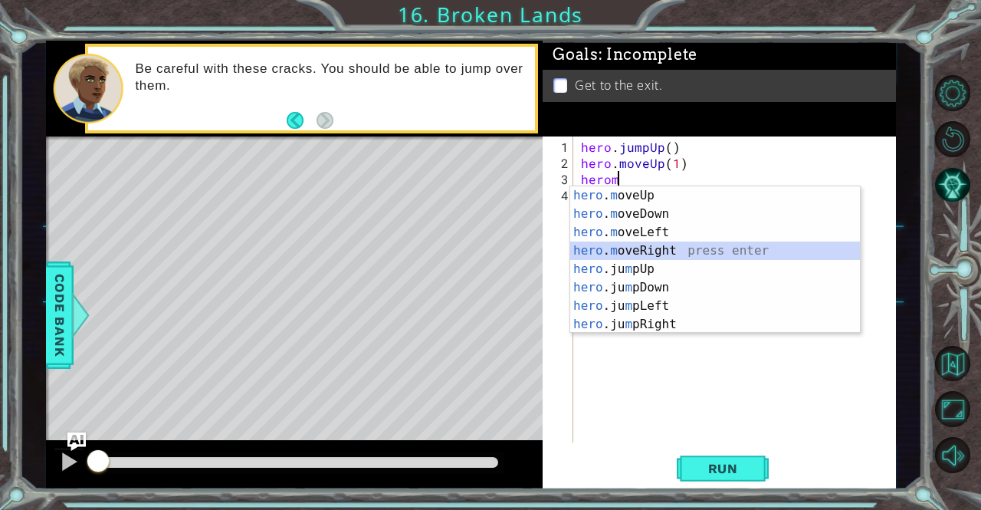
click at [655, 249] on div "hero . m oveUp press enter hero . m oveDown press enter hero . m oveLeft press …" at bounding box center [715, 278] width 290 height 184
type textarea "hero.moveRight(1)"
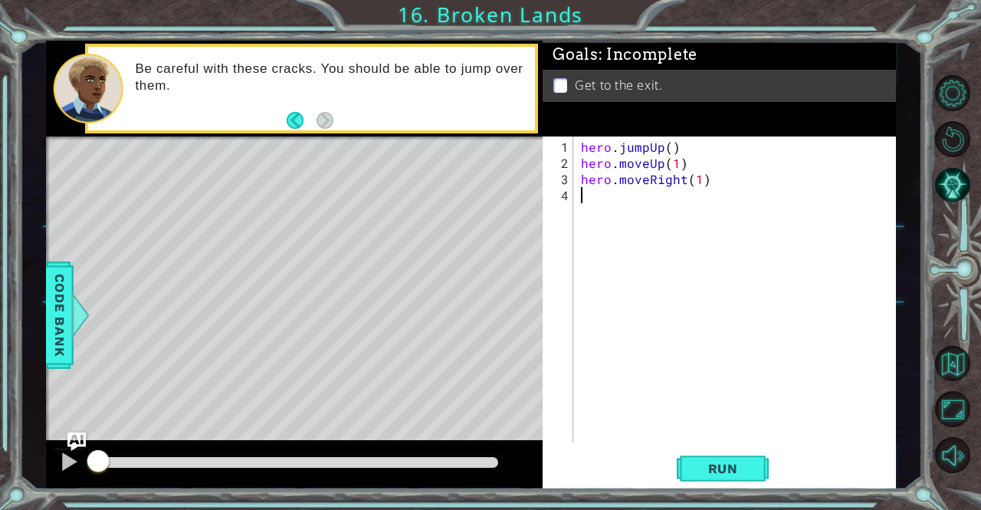
click at [625, 212] on div "hero . jumpUp ( ) hero . moveUp ( 1 ) hero . moveRight ( 1 )" at bounding box center [739, 308] width 322 height 338
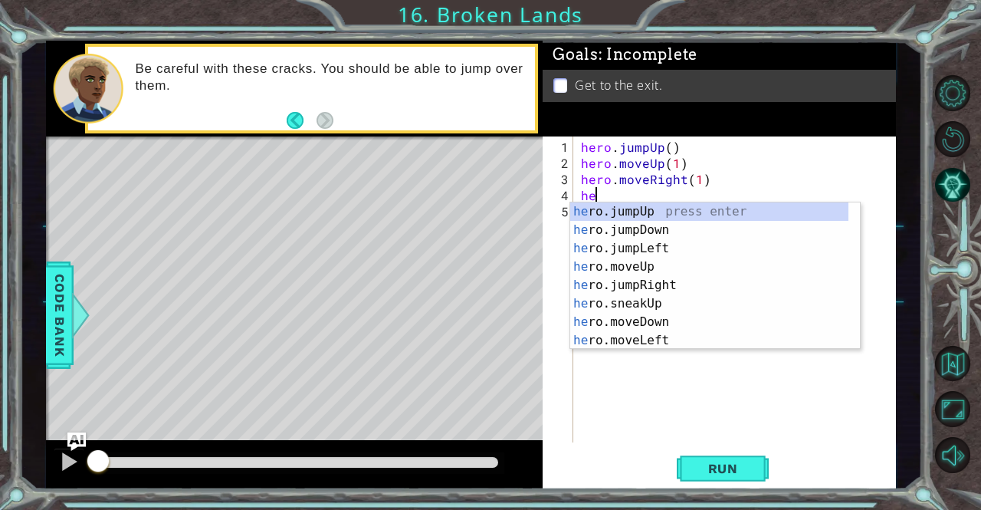
type textarea "her"
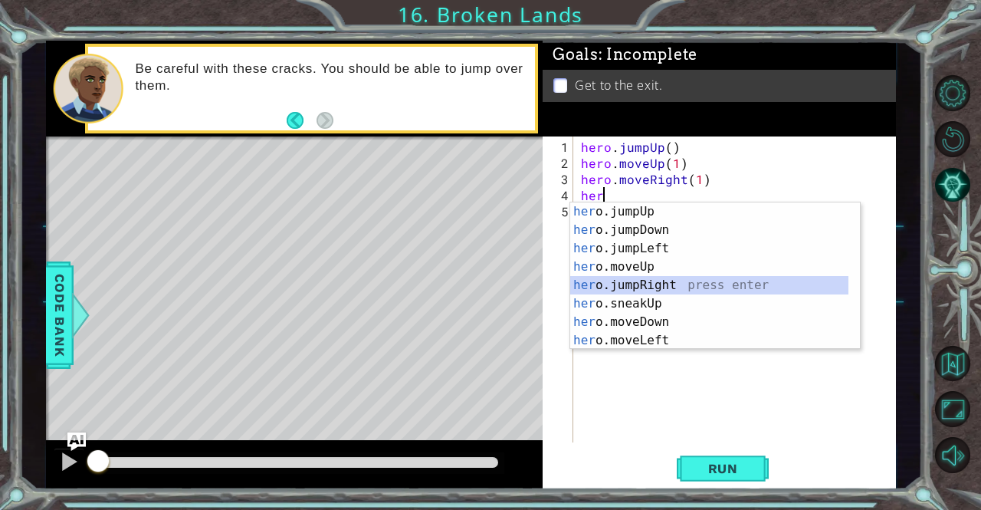
click at [682, 279] on div "her o.jumpUp press enter her o.jumpDown press enter her o.jumpLeft press enter …" at bounding box center [709, 294] width 279 height 184
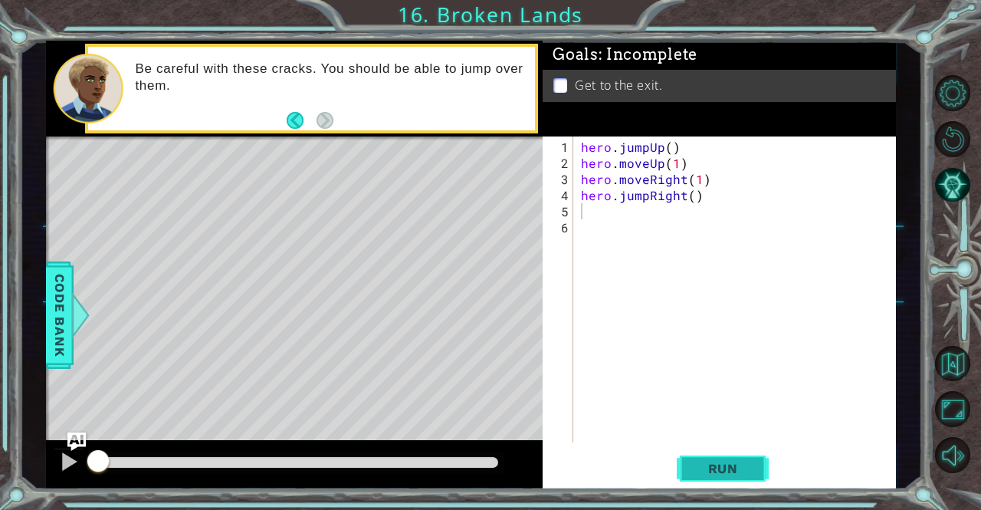
click at [687, 462] on button "Run" at bounding box center [723, 468] width 92 height 35
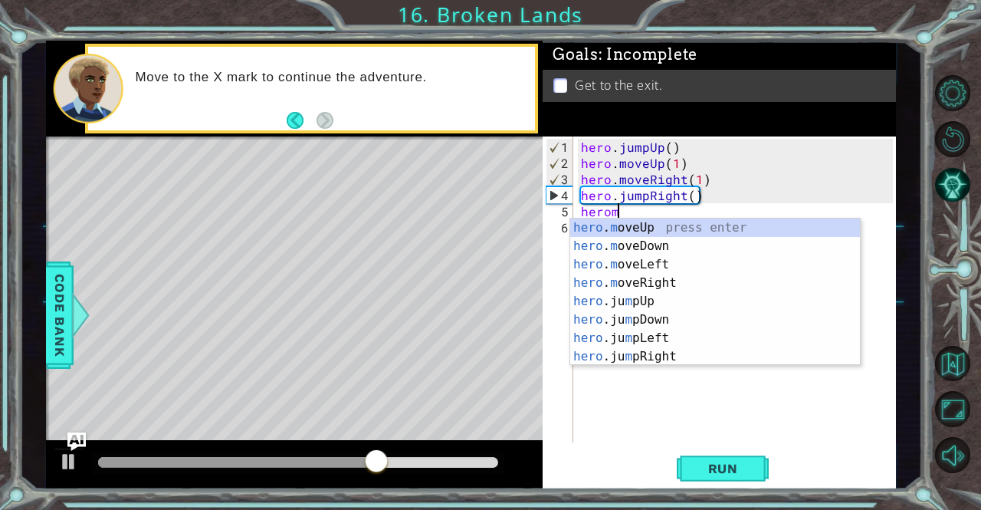
scroll to position [0, 2]
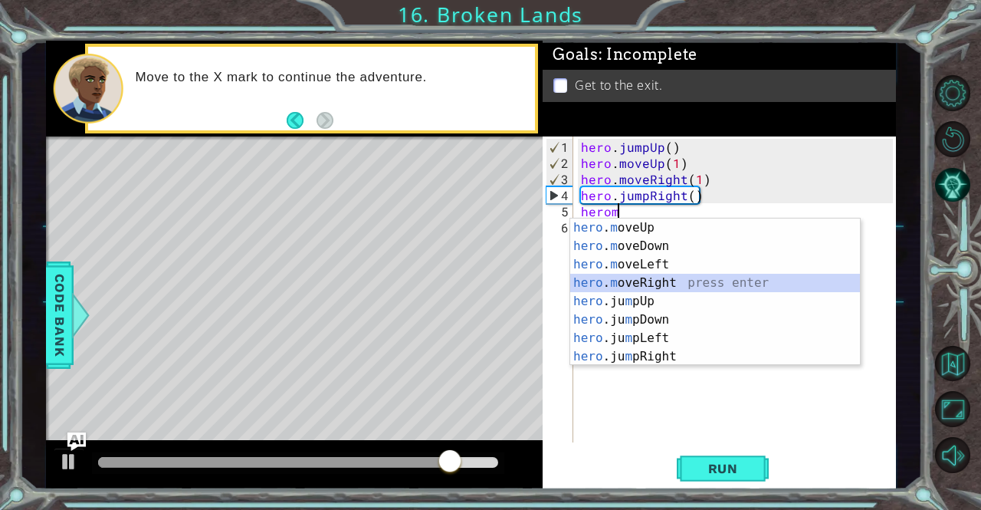
click at [661, 276] on div "hero . m oveUp press enter hero . m oveDown press enter hero . m oveLeft press …" at bounding box center [715, 310] width 290 height 184
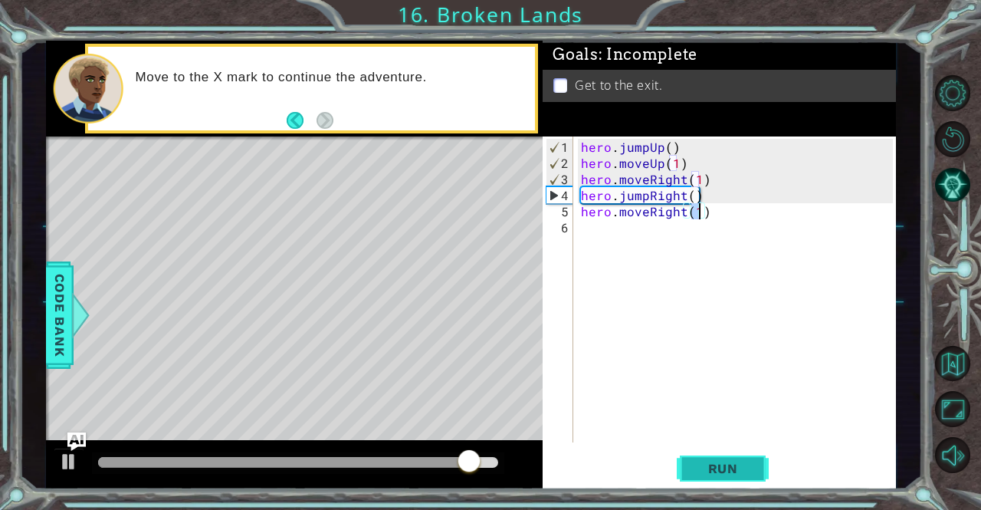
type textarea "hero.moveRight(1)"
click at [708, 478] on button "Run" at bounding box center [723, 468] width 92 height 35
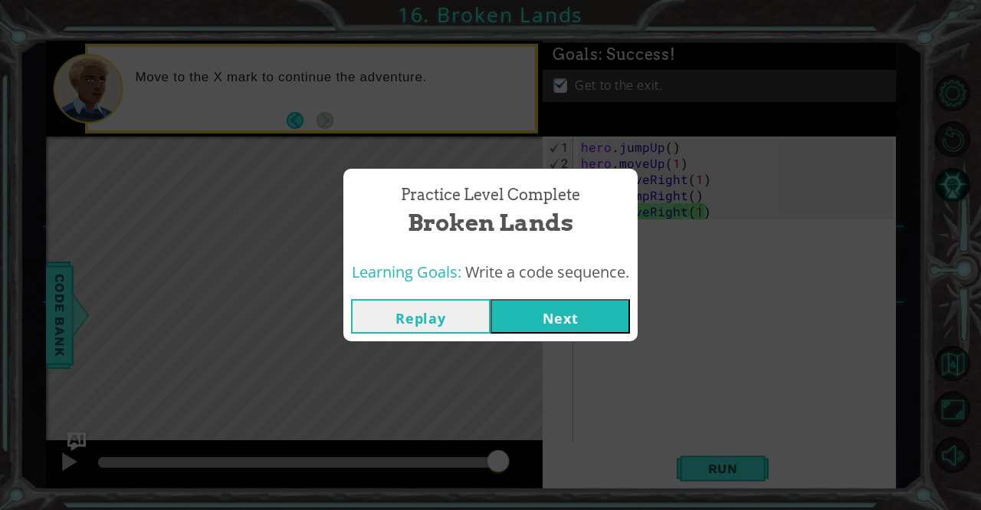
click at [570, 323] on button "Next" at bounding box center [559, 316] width 139 height 34
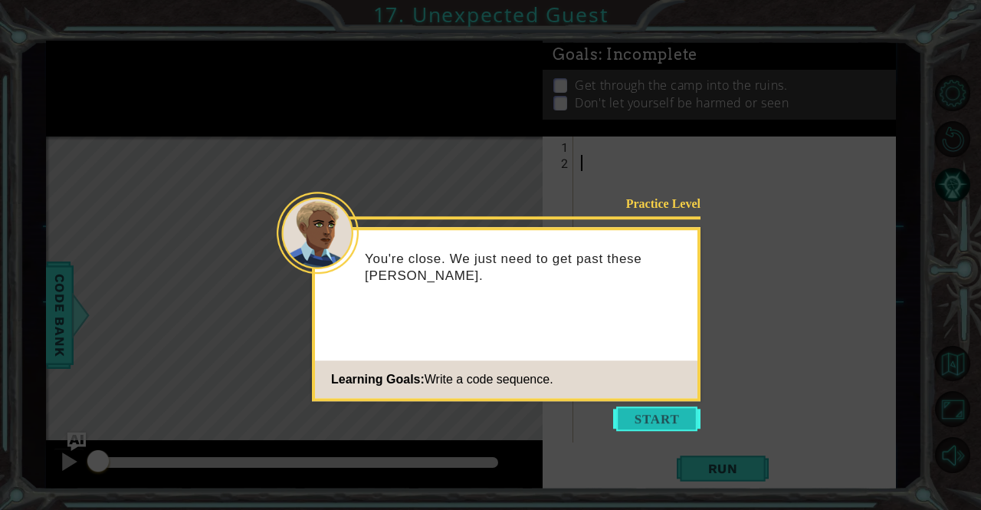
click at [645, 426] on button "Start" at bounding box center [656, 418] width 87 height 25
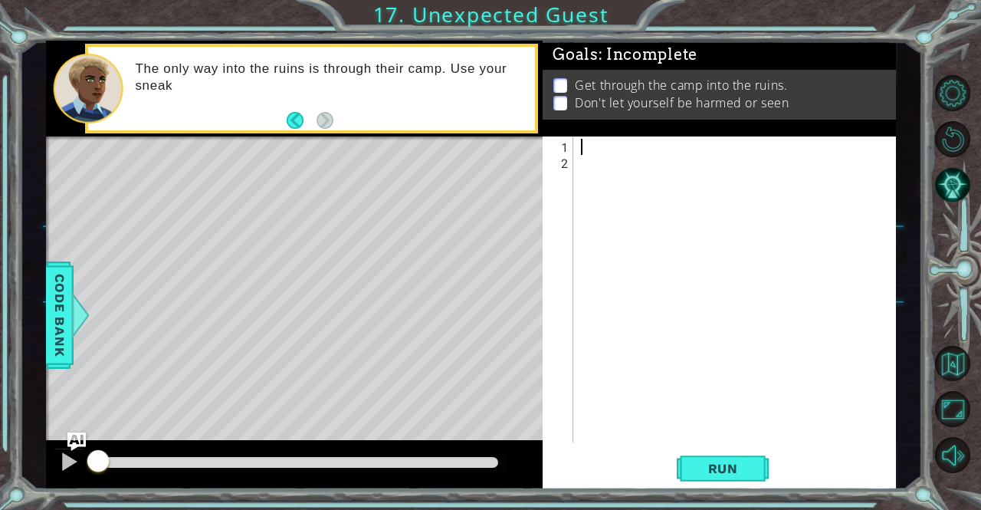
click at [628, 143] on div at bounding box center [739, 308] width 322 height 338
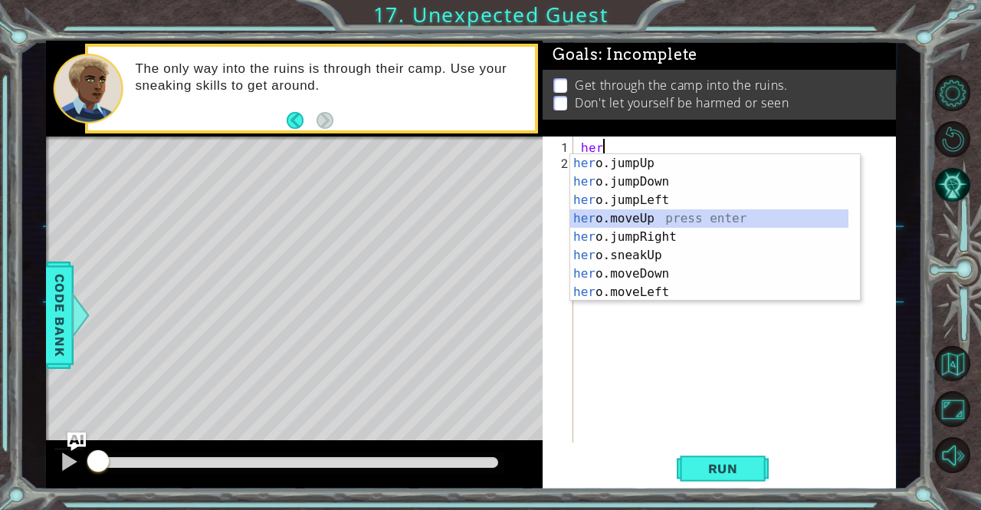
click at [624, 213] on div "her o.jumpUp press enter her o.jumpDown press enter her o.jumpLeft press enter …" at bounding box center [709, 246] width 279 height 184
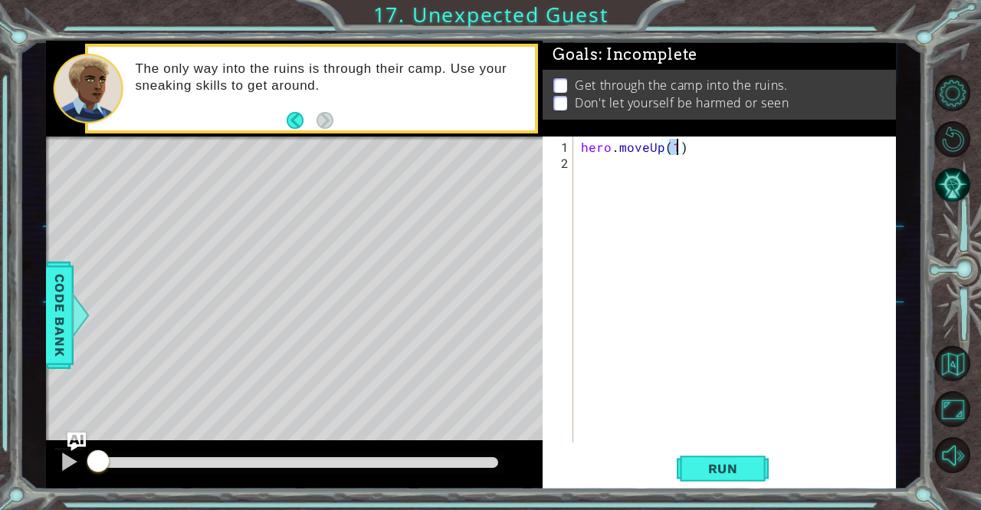
scroll to position [0, 5]
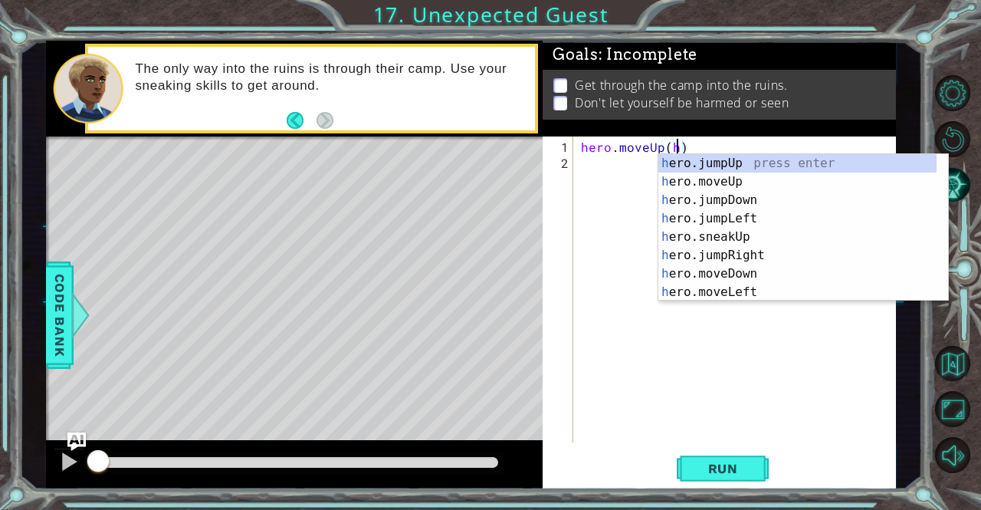
type textarea "hero.moveUp()"
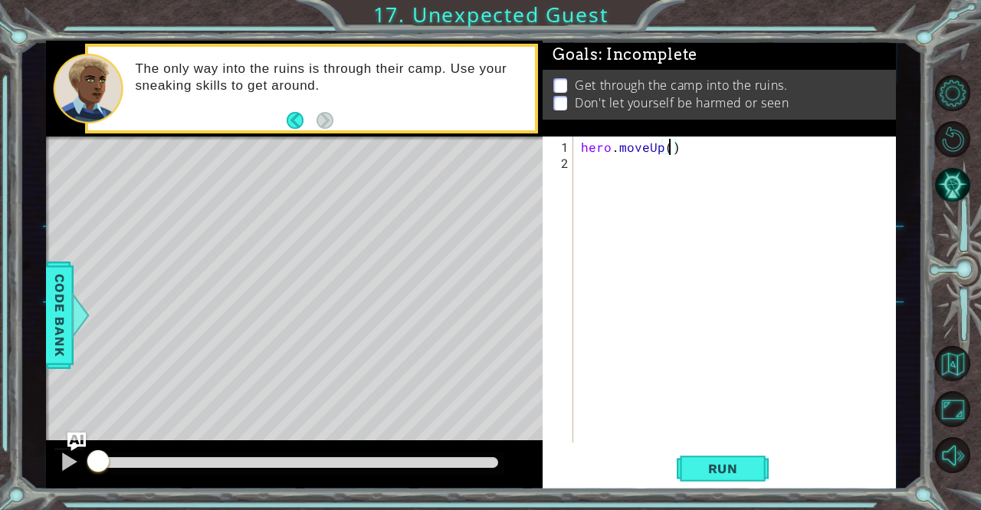
scroll to position [0, 0]
type textarea "h"
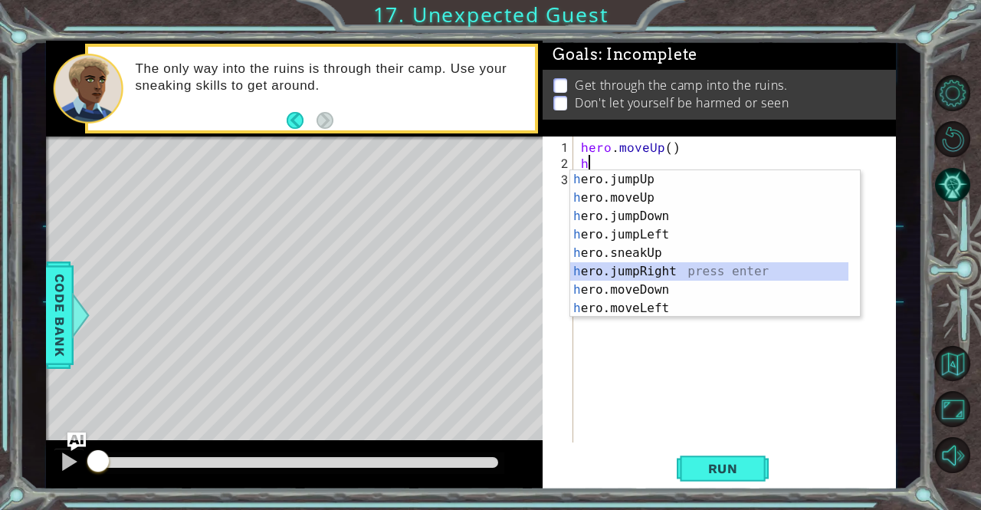
click at [659, 277] on div "h ero.jumpUp press enter h ero.moveUp press enter h ero.jumpDown press enter h …" at bounding box center [709, 262] width 279 height 184
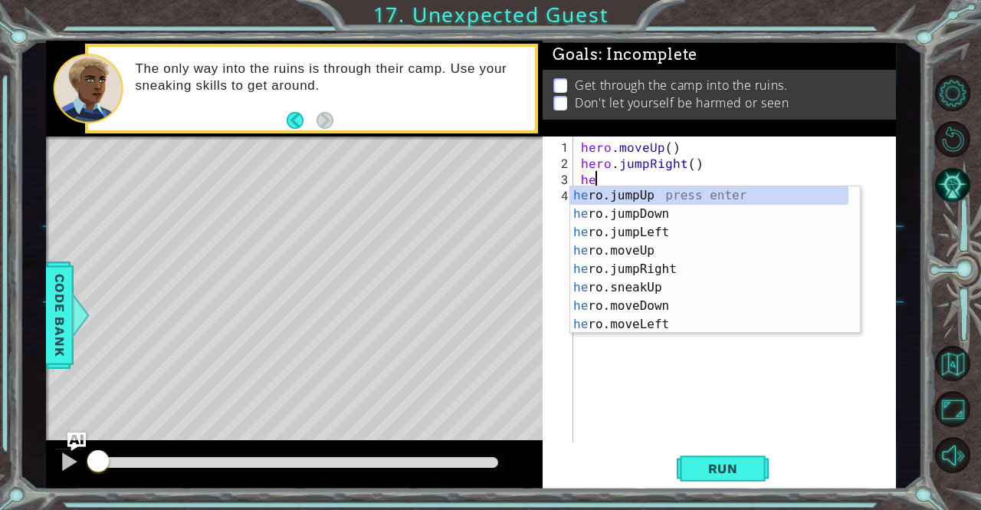
type textarea "her"
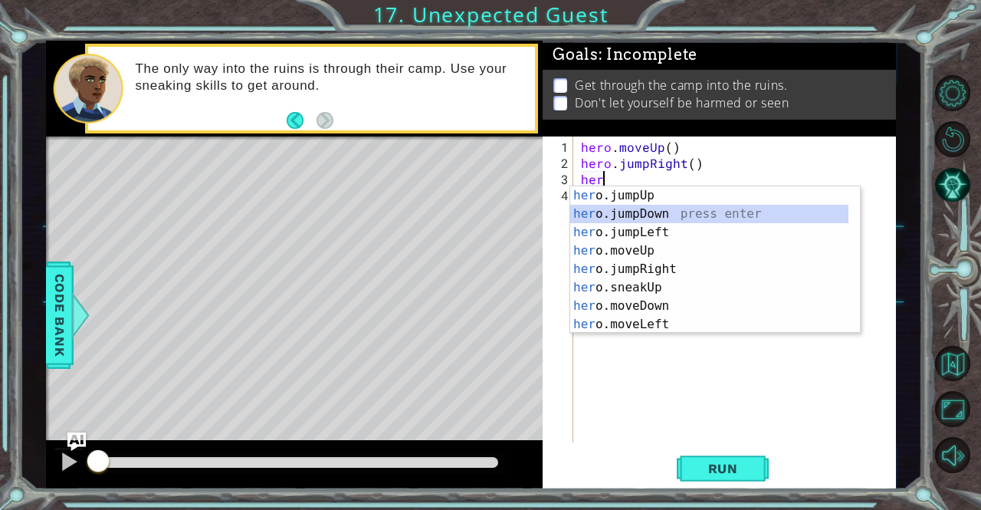
click at [642, 209] on div "her o.jumpUp press enter her o.jumpDown press enter her o.jumpLeft press enter …" at bounding box center [709, 278] width 279 height 184
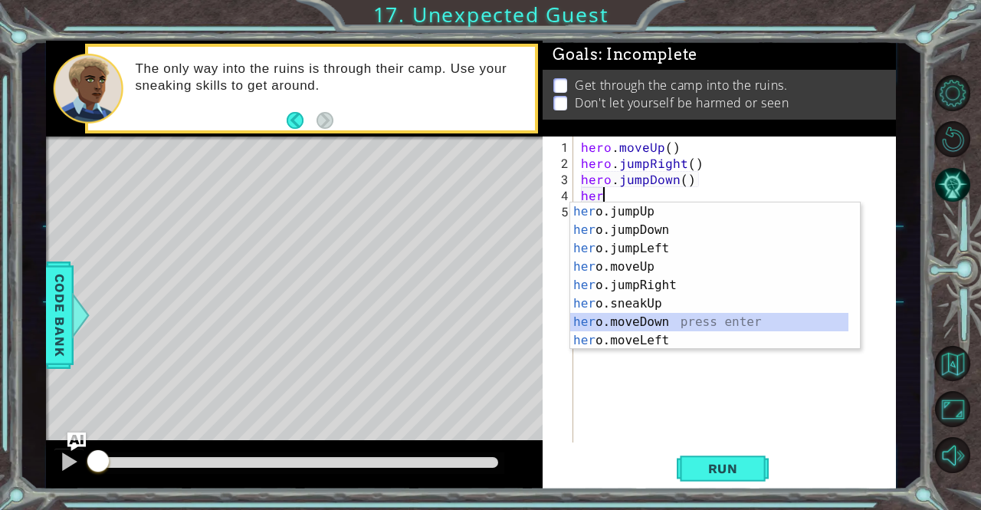
click at [642, 320] on div "her o.jumpUp press enter her o.jumpDown press enter her o.jumpLeft press enter …" at bounding box center [709, 294] width 279 height 184
type textarea "hero.moveDown(1)"
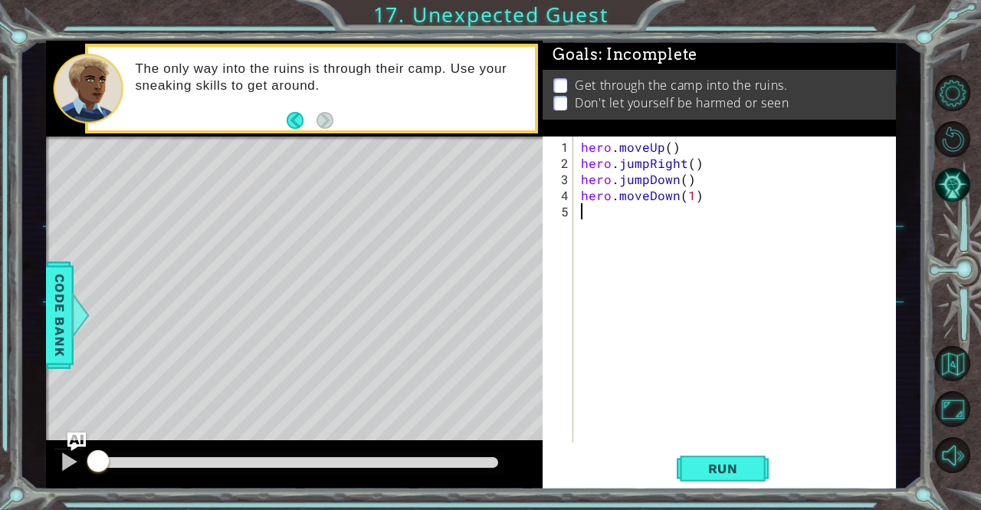
click at [637, 221] on div "hero . moveUp ( ) hero . jumpRight ( ) hero . jumpDown ( ) hero . moveDown ( 1 )" at bounding box center [739, 308] width 322 height 338
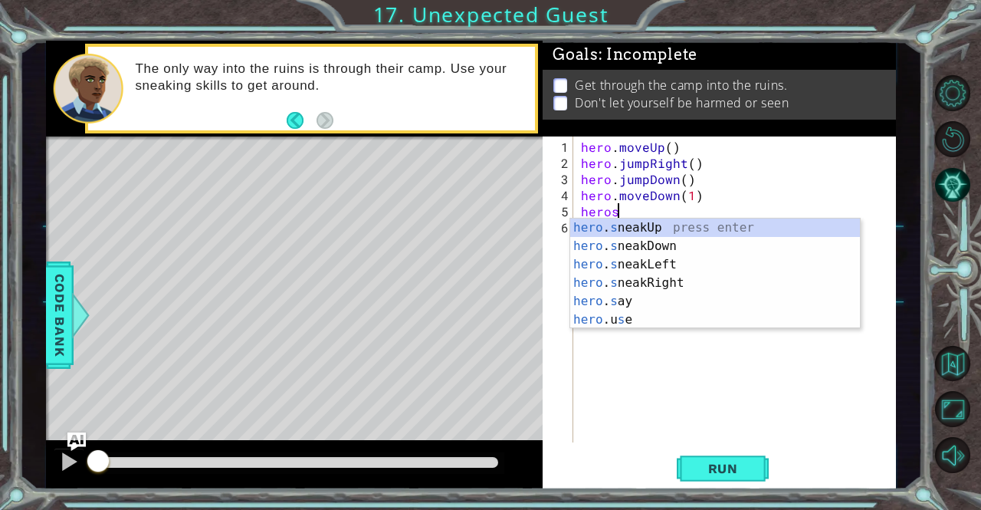
scroll to position [0, 2]
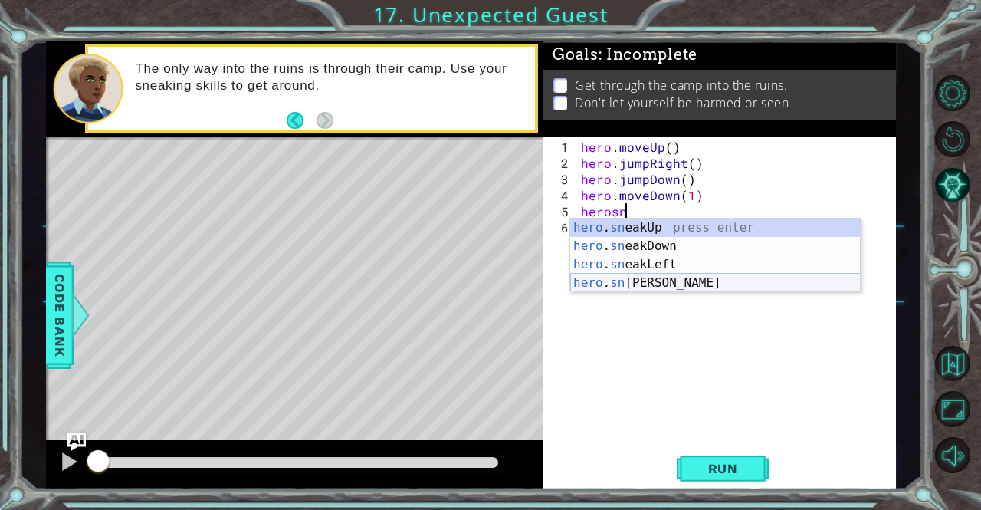
click at [670, 290] on div "hero . sn eakUp press enter hero . sn eakDown press enter hero . sn eakLeft pre…" at bounding box center [715, 273] width 290 height 110
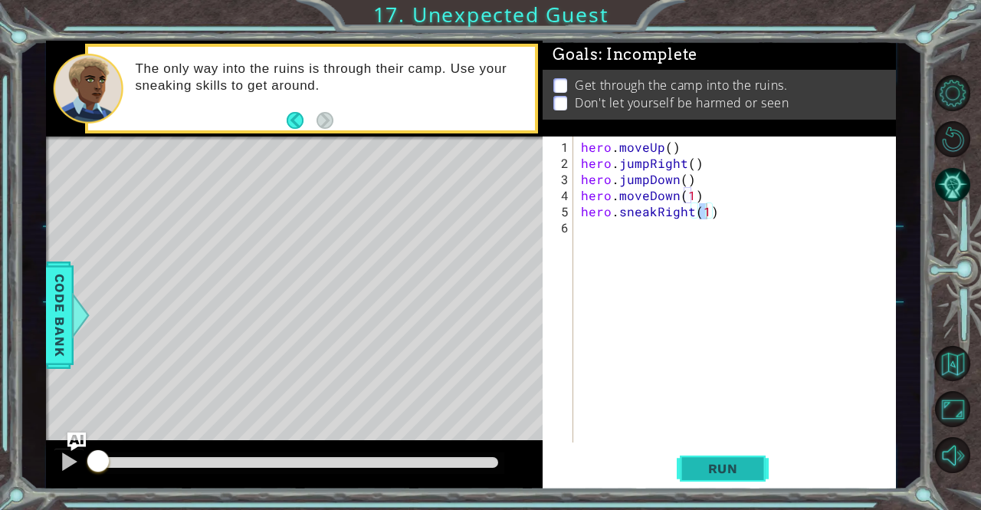
click at [699, 465] on span "Run" at bounding box center [723, 468] width 61 height 15
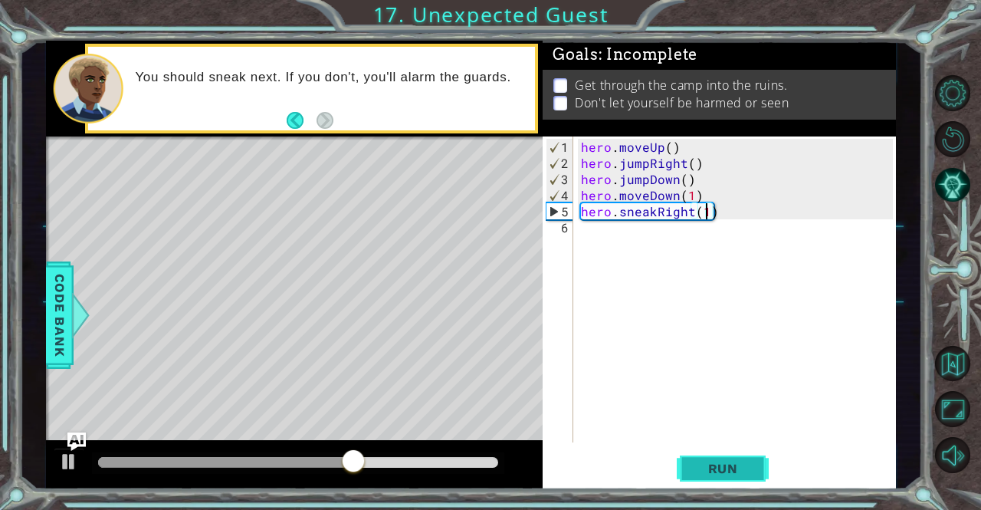
click at [704, 472] on span "Run" at bounding box center [723, 468] width 61 height 15
click at [664, 189] on div "hero . moveUp ( ) hero . jumpRight ( ) hero . jumpDown ( ) hero . moveDown ( 1 …" at bounding box center [739, 308] width 322 height 338
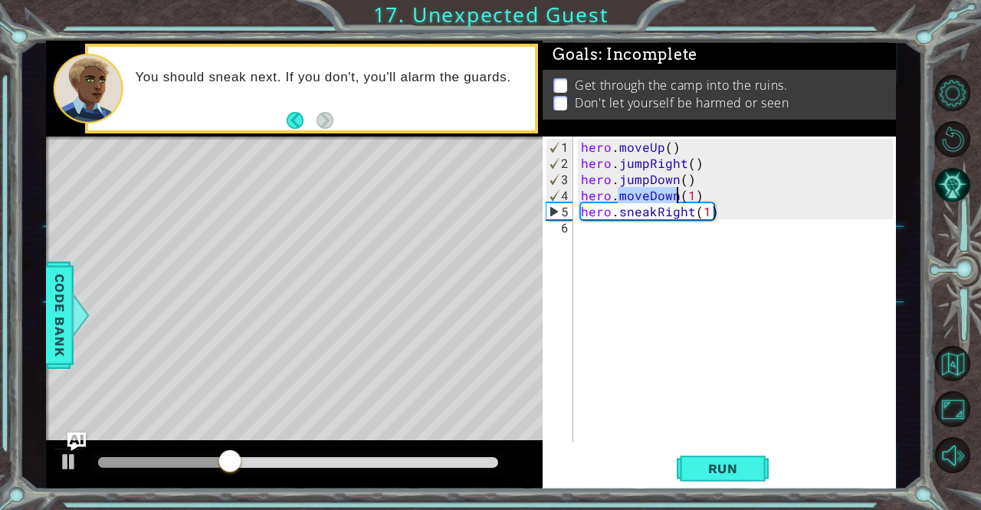
click at [664, 189] on div "hero . moveUp ( ) hero . jumpRight ( ) hero . jumpDown ( ) hero . moveDown ( 1 …" at bounding box center [739, 308] width 322 height 338
click at [664, 189] on div "hero . moveUp ( ) hero . jumpRight ( ) hero . jumpDown ( ) hero ( 1 ) hero . sn…" at bounding box center [739, 308] width 322 height 338
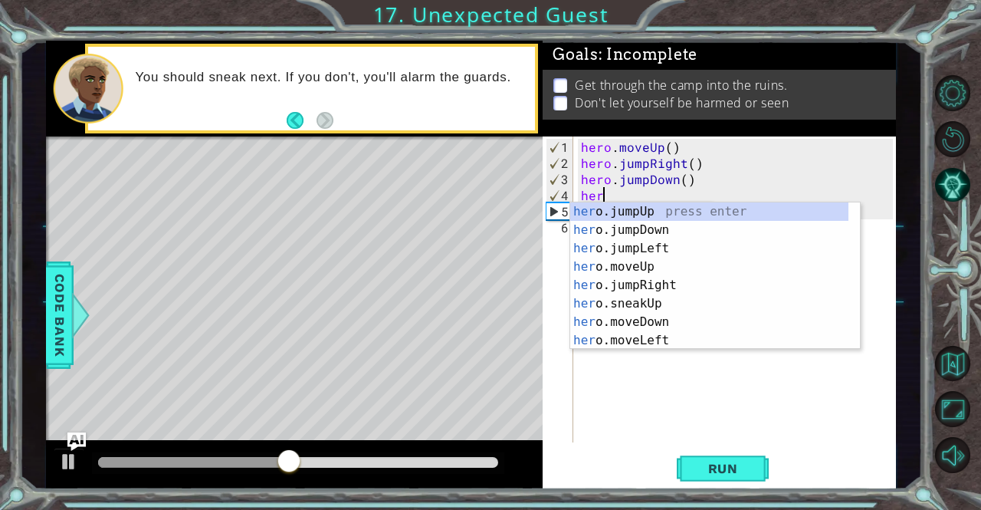
scroll to position [0, 0]
type textarea "h"
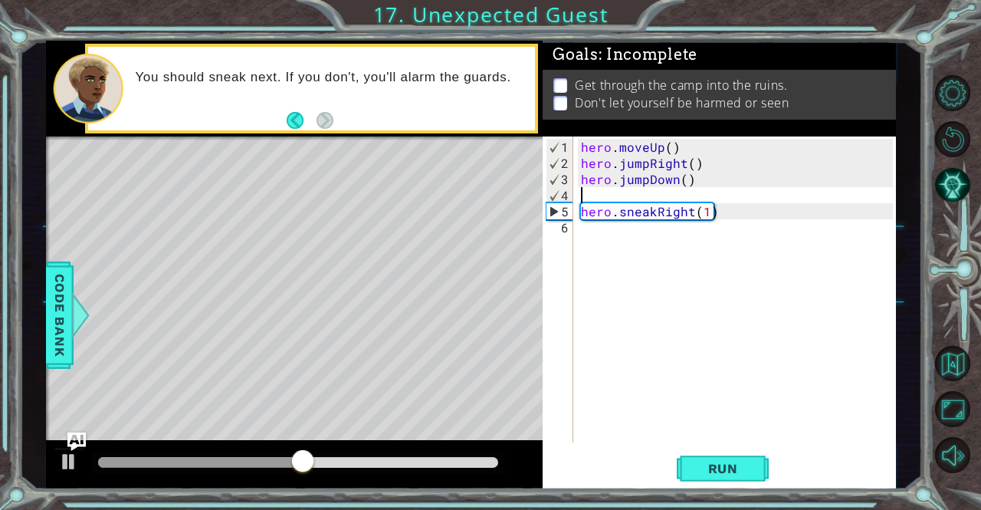
type textarea "hero.jumpDown()"
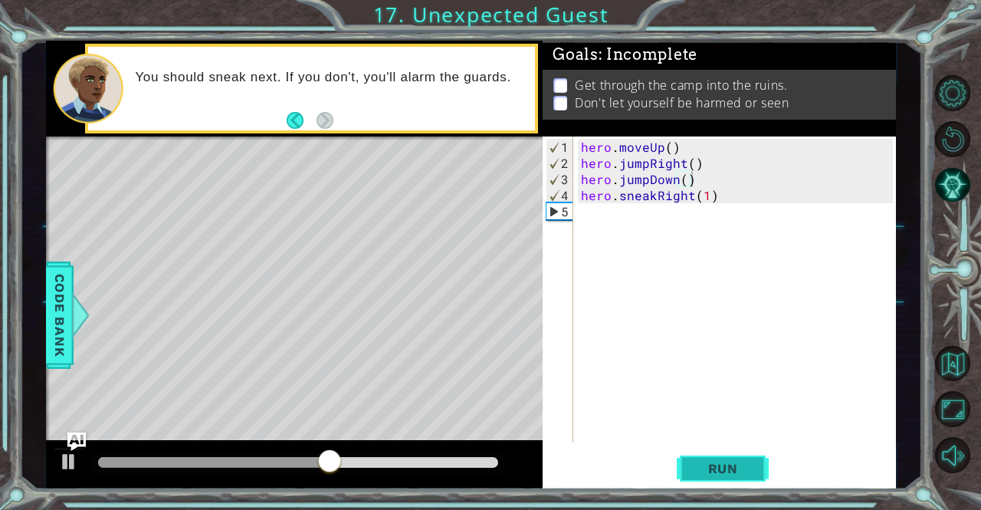
click at [743, 458] on button "Run" at bounding box center [723, 468] width 92 height 35
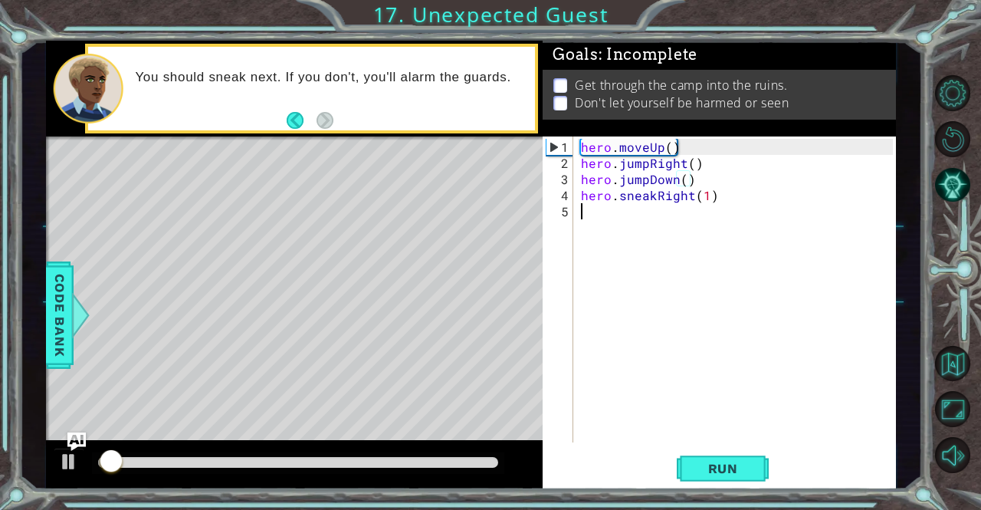
click at [624, 211] on div "hero . moveUp ( ) hero . jumpRight ( ) hero . jumpDown ( ) hero . sneakRight ( …" at bounding box center [739, 308] width 322 height 338
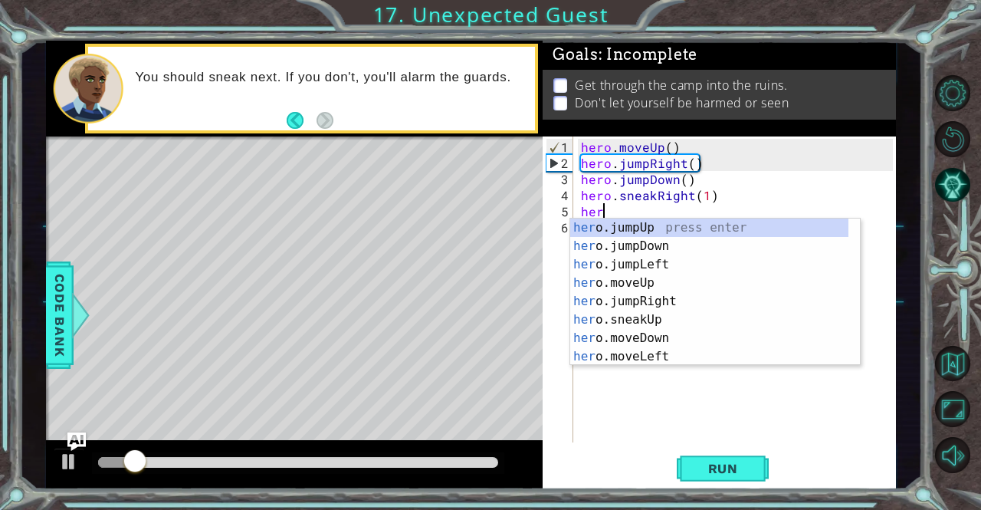
scroll to position [0, 1]
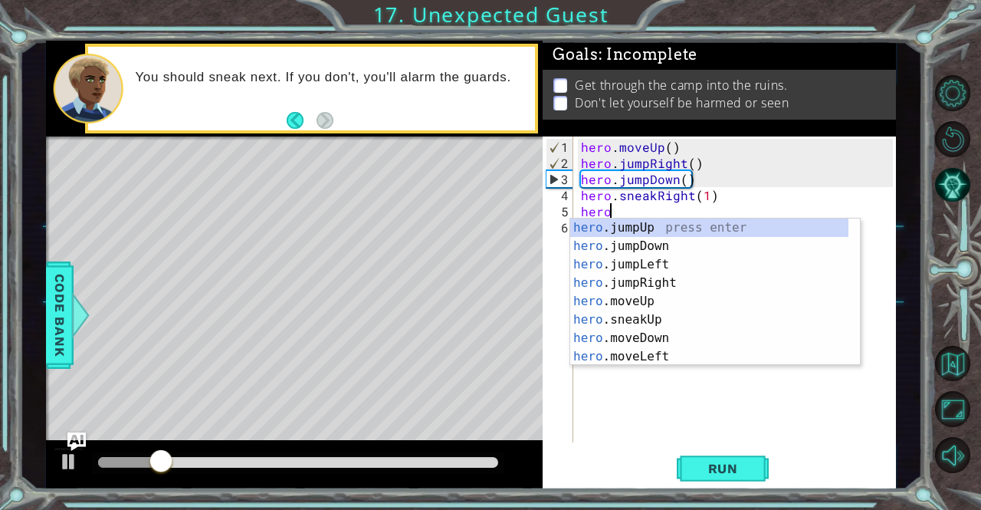
type textarea "hero."
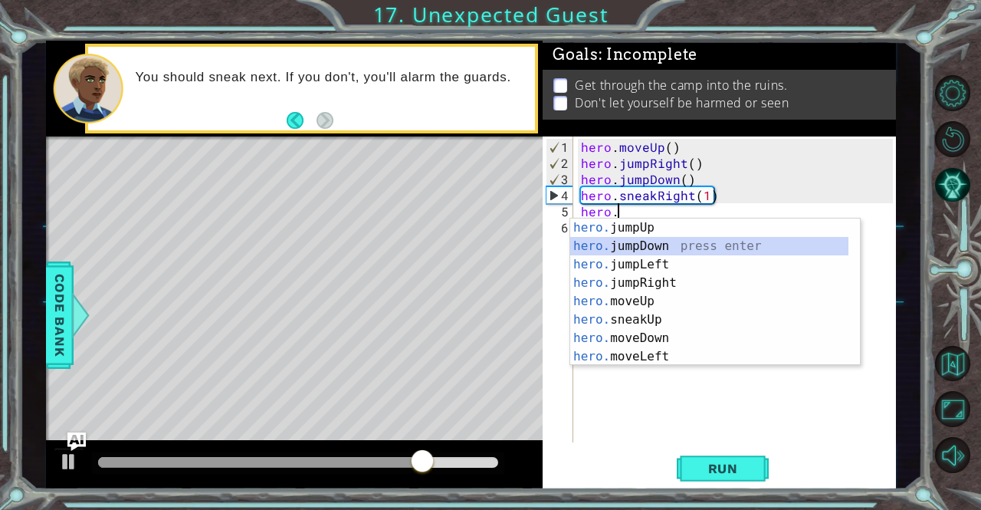
click at [625, 243] on div "hero. jumpUp press enter hero. jumpDown press enter hero. jumpLeft press enter …" at bounding box center [709, 310] width 279 height 184
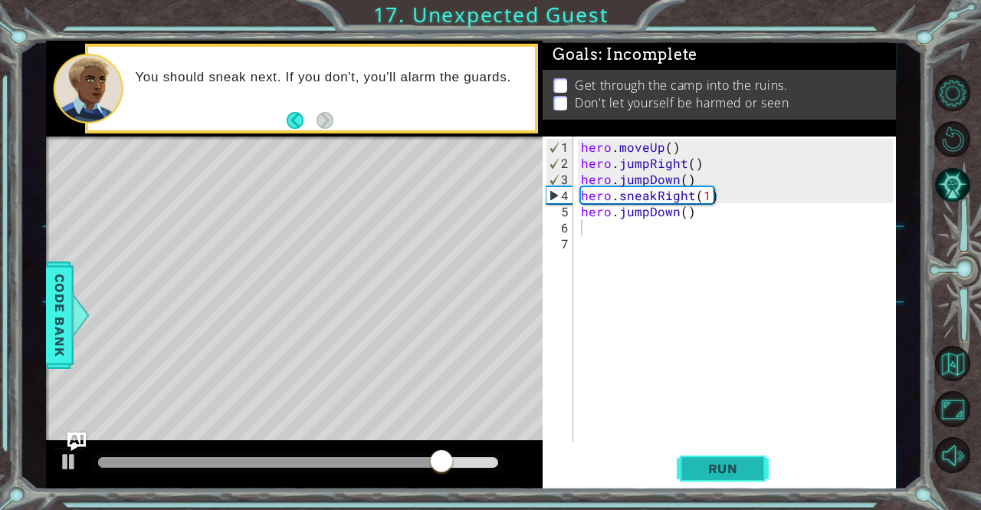
click at [708, 468] on span "Run" at bounding box center [723, 468] width 61 height 15
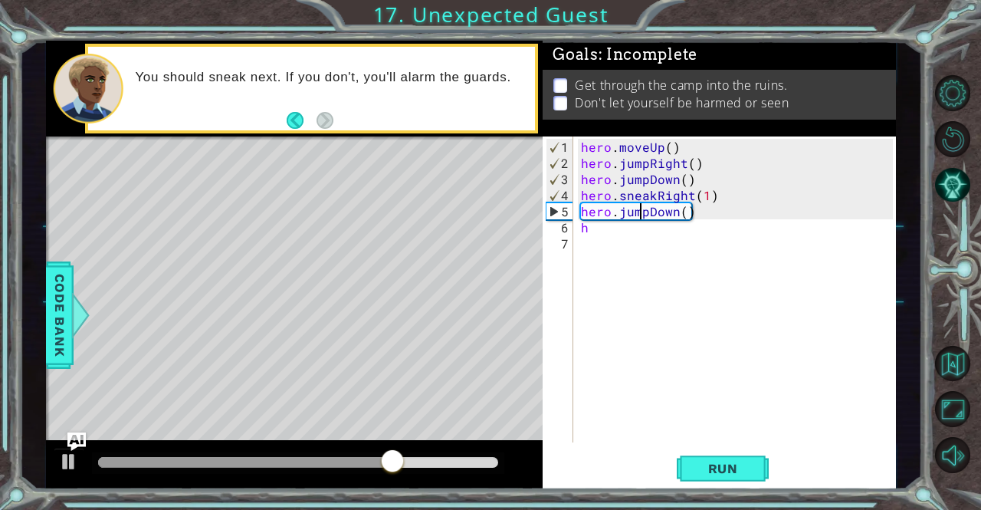
click at [642, 208] on div "hero . moveUp ( ) hero . jumpRight ( ) hero . jumpDown ( ) hero . sneakRight ( …" at bounding box center [739, 308] width 322 height 338
click at [645, 211] on div "hero . moveUp ( ) hero . jumpRight ( ) hero . jumpDown ( ) hero . sneakRight ( …" at bounding box center [739, 308] width 322 height 338
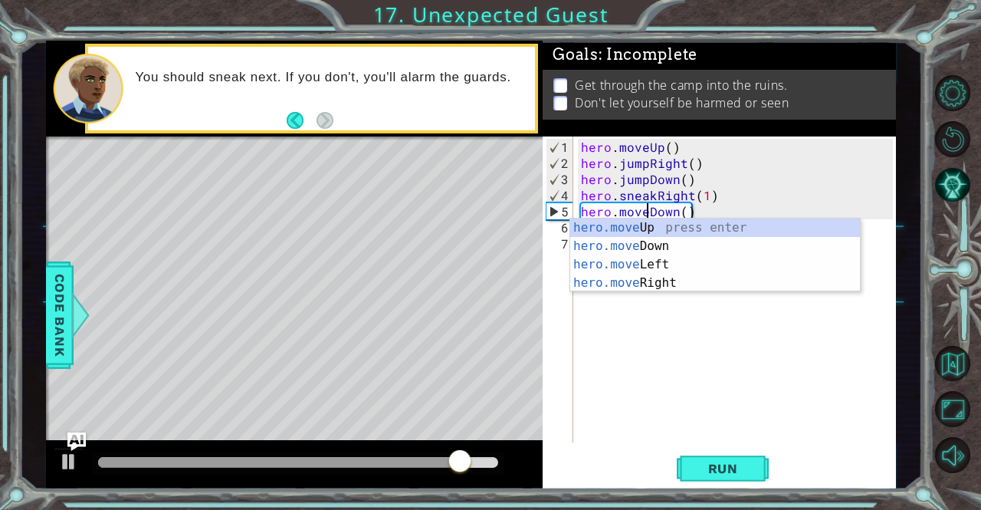
scroll to position [0, 4]
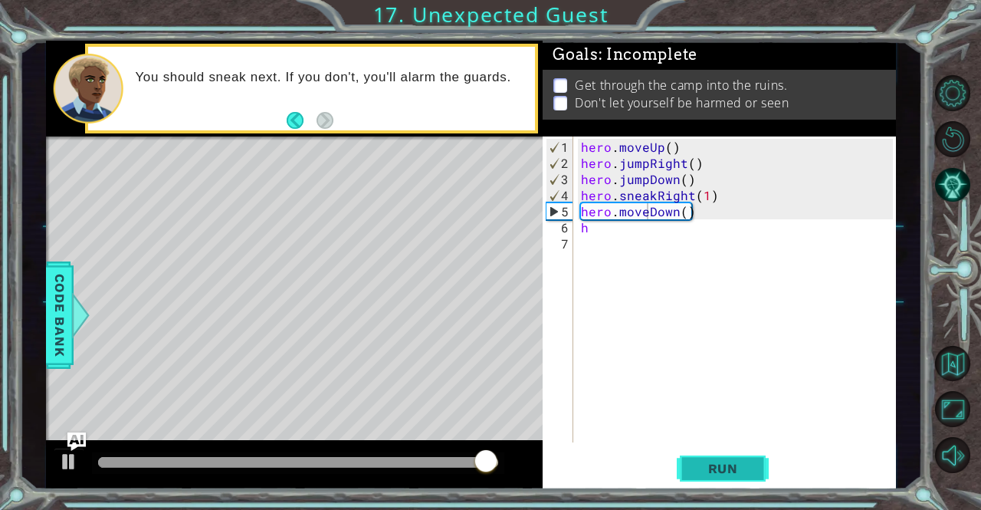
click at [705, 474] on span "Run" at bounding box center [723, 468] width 61 height 15
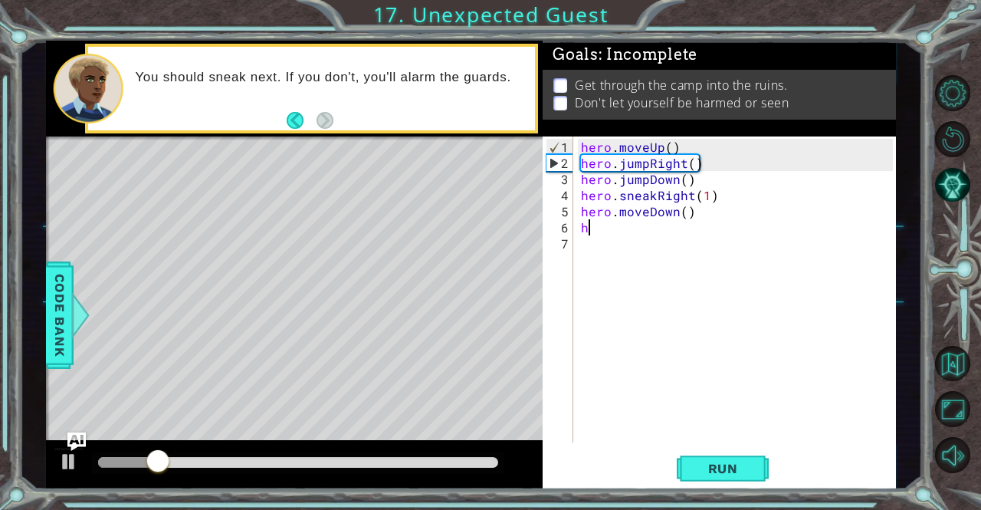
click at [618, 225] on div "hero . moveUp ( ) hero . jumpRight ( ) hero . jumpDown ( ) hero . sneakRight ( …" at bounding box center [739, 308] width 322 height 338
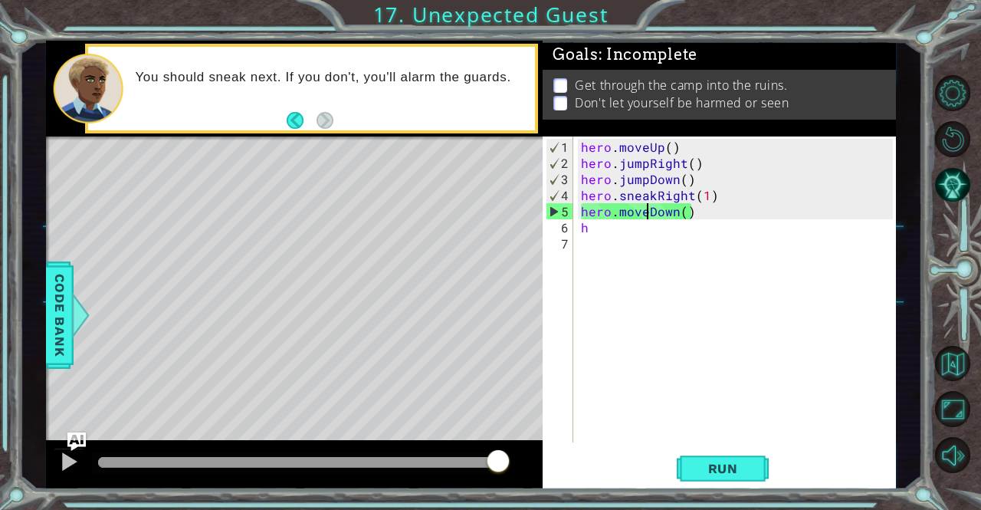
click at [646, 209] on div "hero . moveUp ( ) hero . jumpRight ( ) hero . jumpDown ( ) hero . sneakRight ( …" at bounding box center [739, 308] width 322 height 338
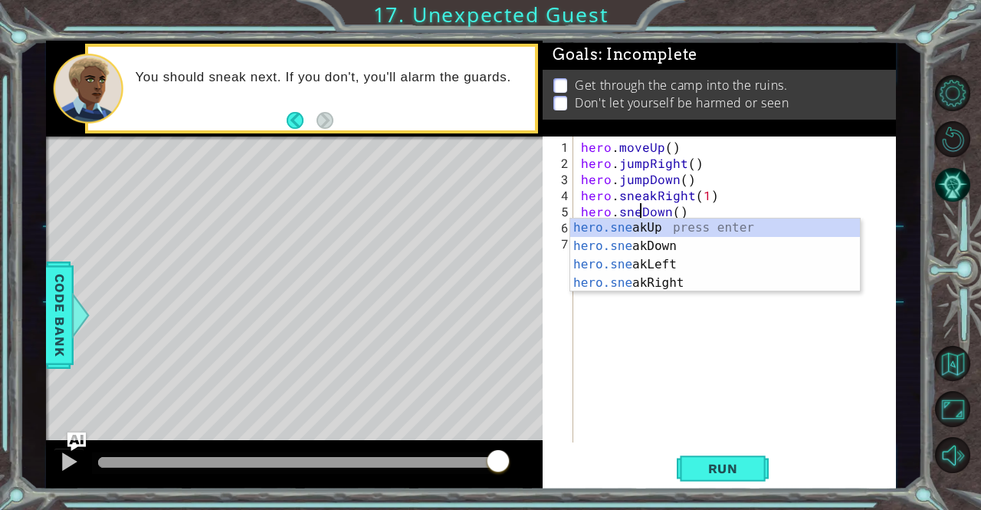
scroll to position [0, 4]
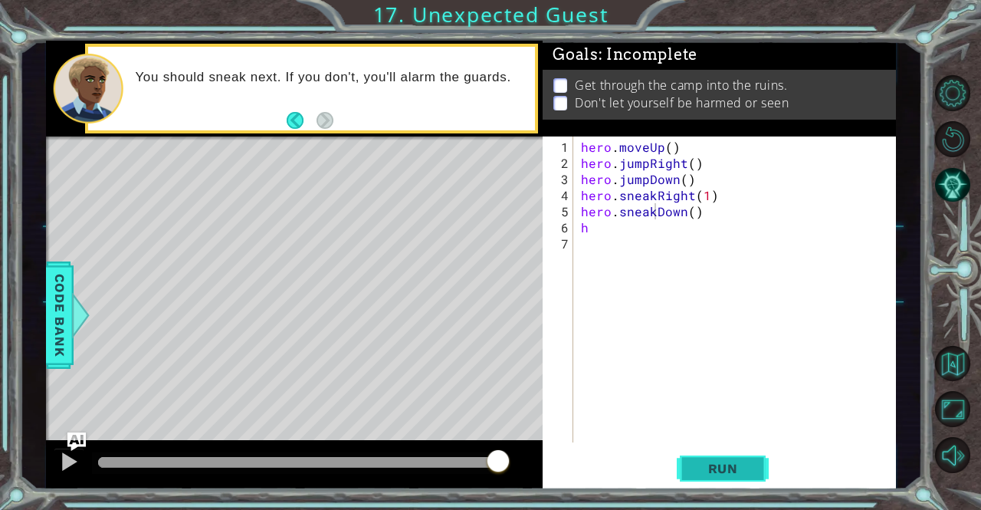
click at [697, 478] on button "Run" at bounding box center [723, 468] width 92 height 35
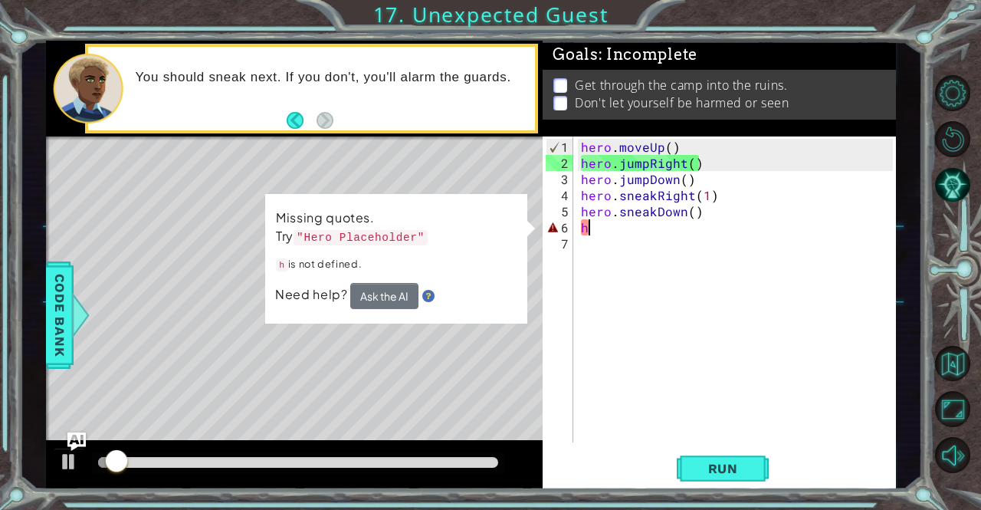
click at [618, 230] on div "hero . moveUp ( ) hero . jumpRight ( ) hero . jumpDown ( ) hero . sneakRight ( …" at bounding box center [739, 308] width 322 height 338
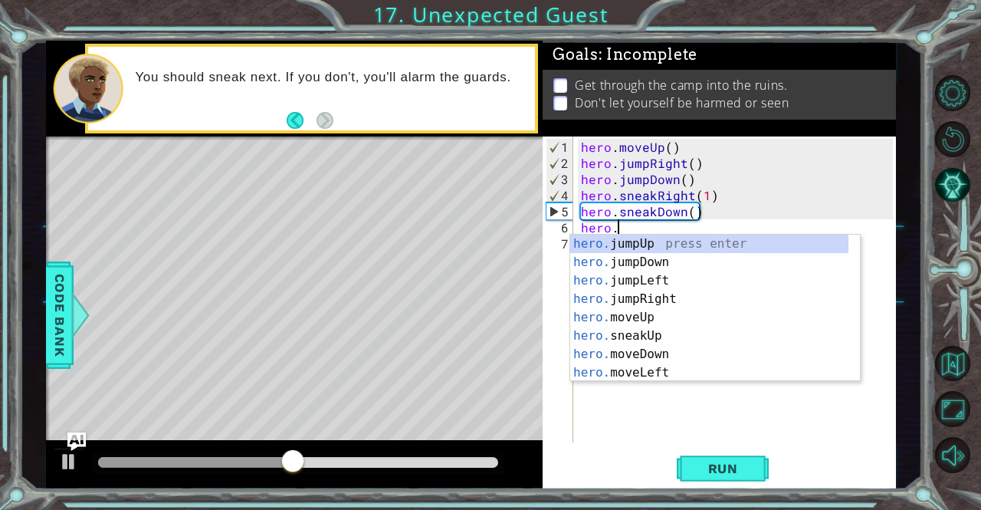
scroll to position [0, 2]
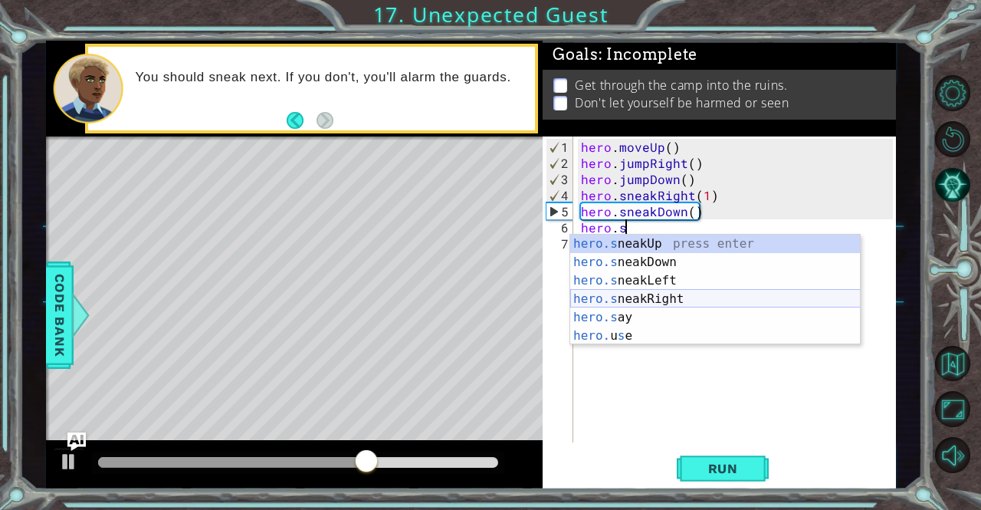
click at [644, 292] on div "hero.s neakUp press enter hero.s neakDown press enter hero.s neakLeft press ent…" at bounding box center [715, 308] width 290 height 147
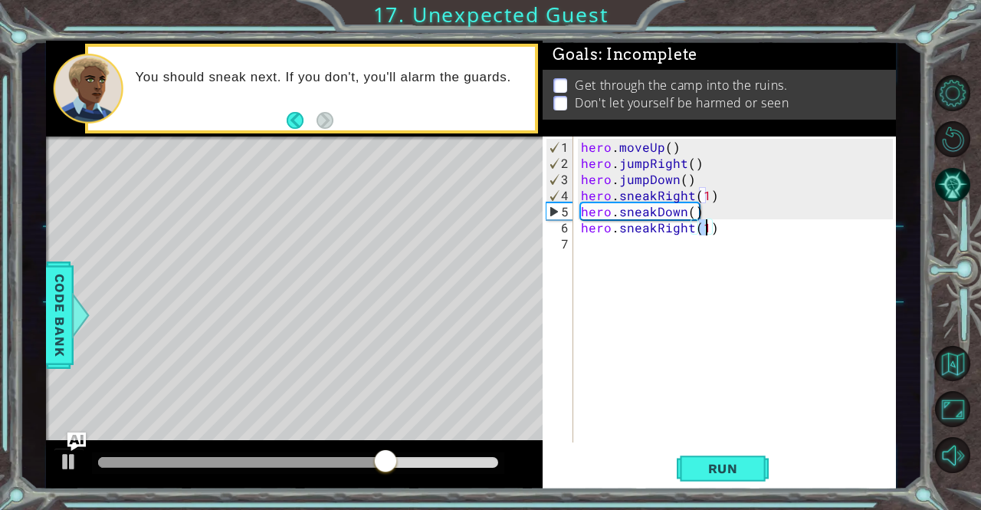
type textarea "hero.sneakRight(2)"
click at [592, 241] on div "hero . moveUp ( ) hero . jumpRight ( ) hero . jumpDown ( ) hero . sneakRight ( …" at bounding box center [739, 308] width 322 height 338
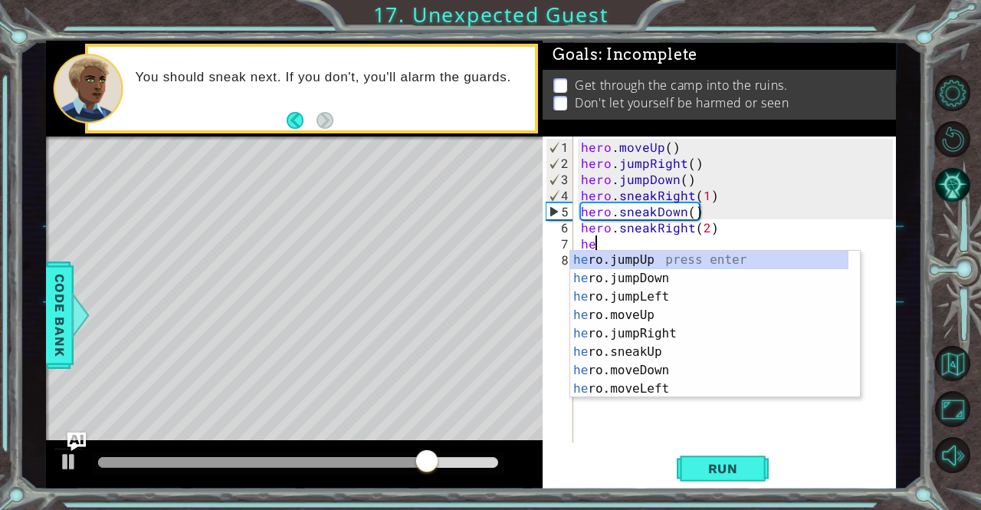
scroll to position [0, 0]
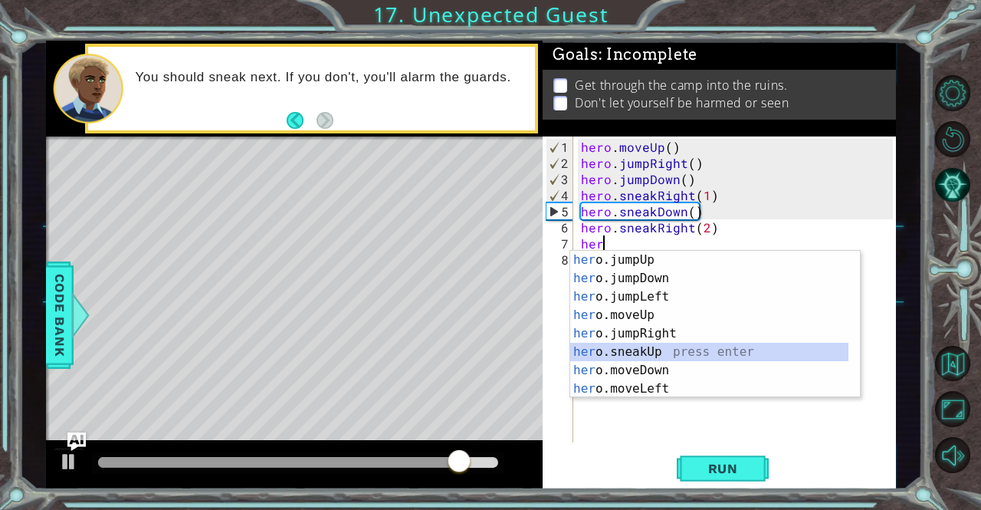
click at [618, 350] on div "her o.jumpUp press enter her o.jumpDown press enter her o.jumpLeft press enter …" at bounding box center [709, 343] width 279 height 184
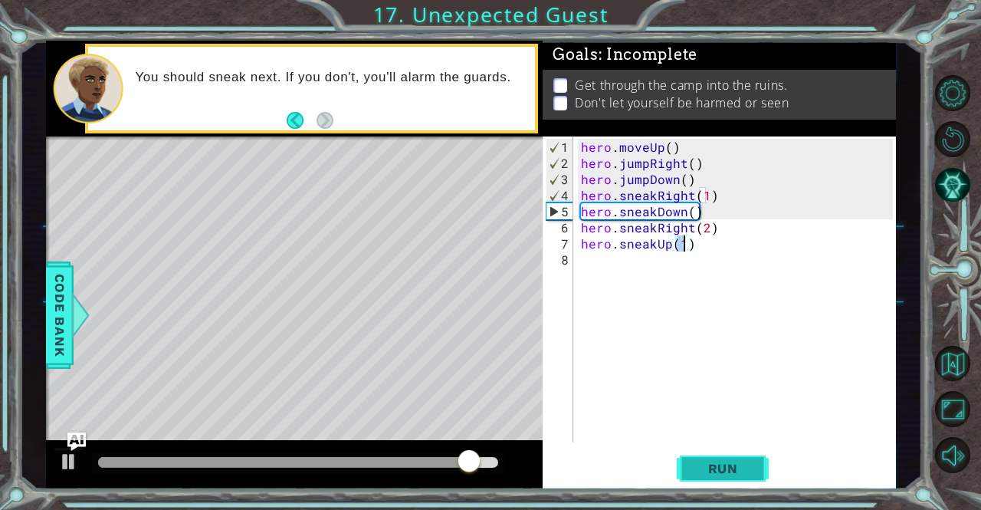
type textarea "hero.sneakUp(1)"
click at [711, 466] on span "Run" at bounding box center [723, 468] width 61 height 15
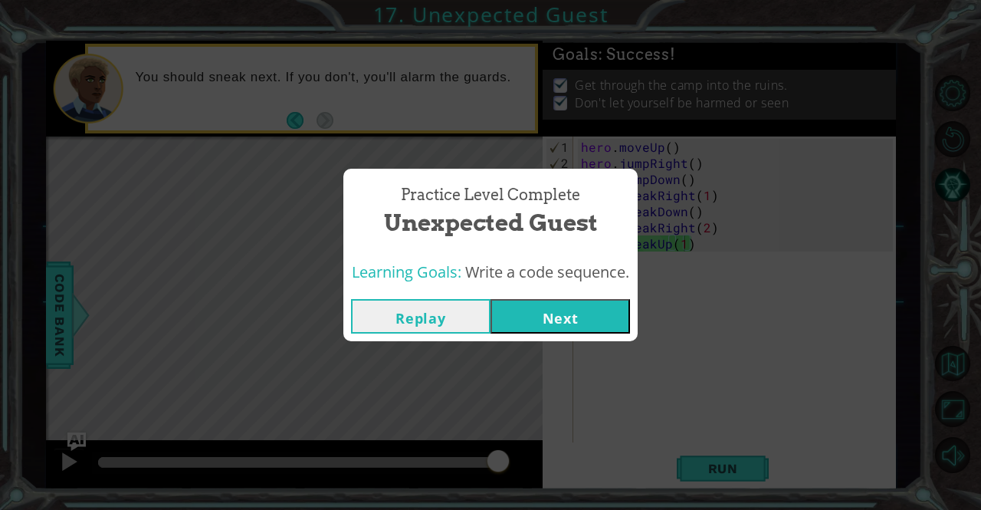
click at [545, 317] on button "Next" at bounding box center [559, 316] width 139 height 34
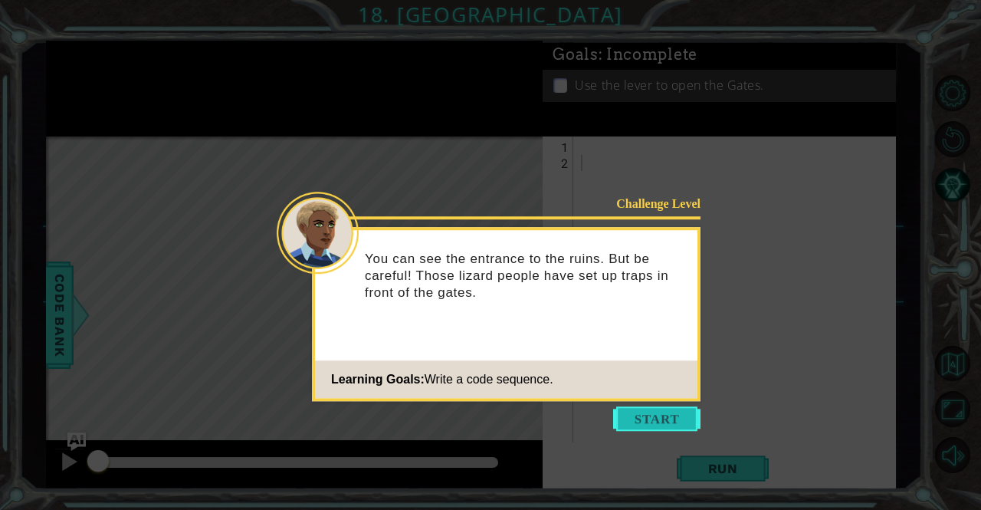
click at [667, 407] on button "Start" at bounding box center [656, 418] width 87 height 25
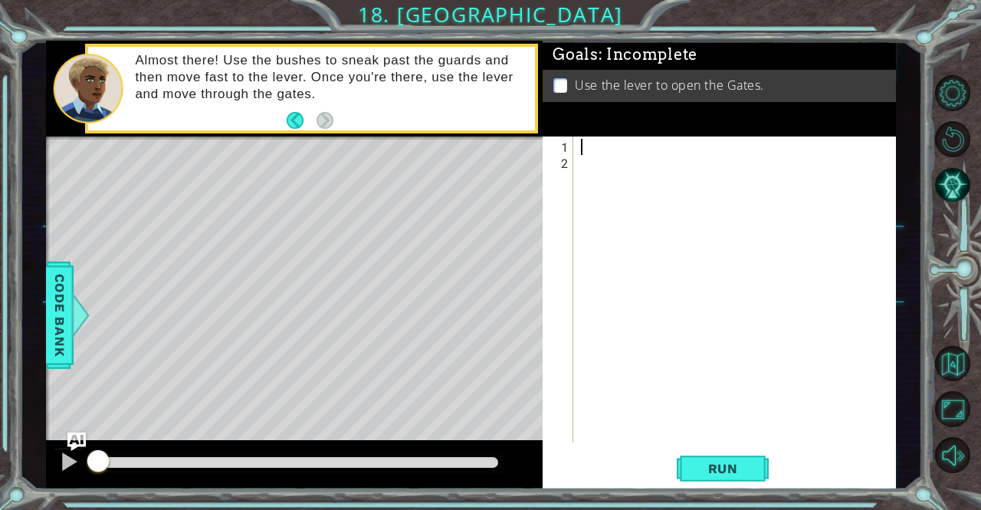
click at [584, 139] on div at bounding box center [739, 308] width 322 height 338
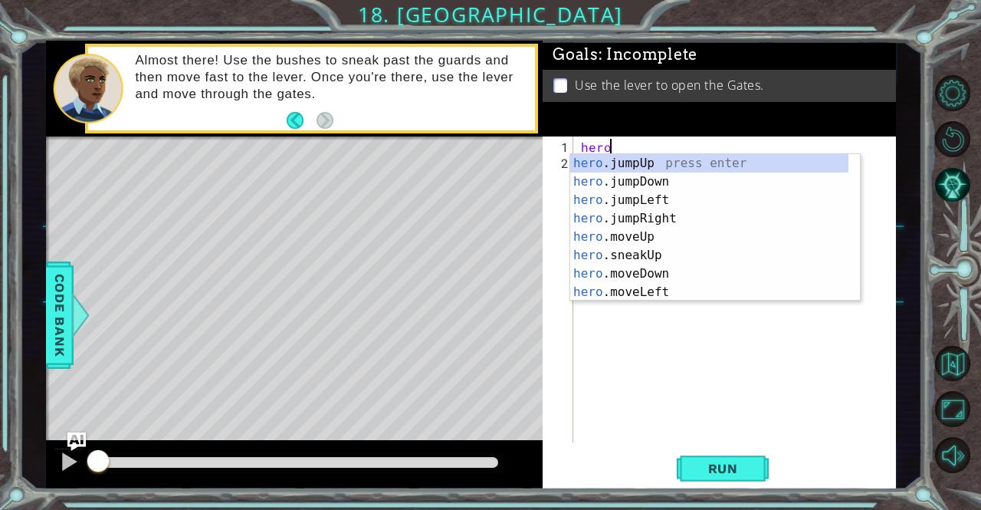
scroll to position [0, 2]
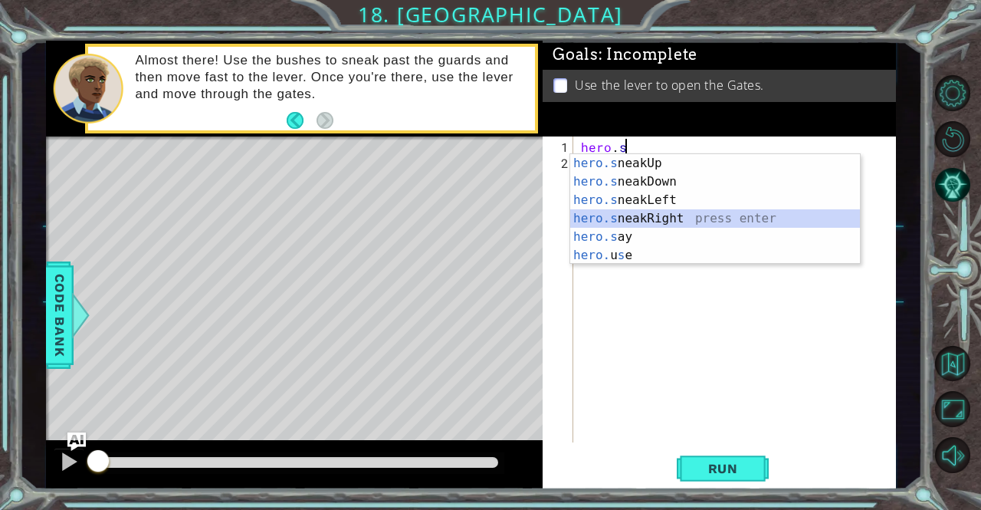
click at [660, 218] on div "hero.s neakUp press enter hero.s neakDown press enter hero.s neakLeft press ent…" at bounding box center [715, 227] width 290 height 147
type textarea "hero.sneakRight(1)"
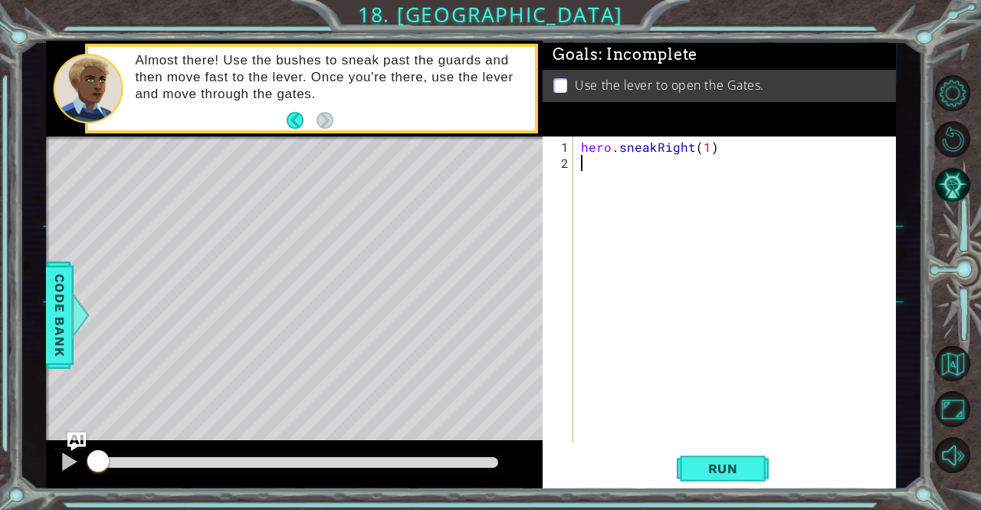
click at [636, 155] on div "hero . sneakRight ( 1 )" at bounding box center [739, 308] width 322 height 338
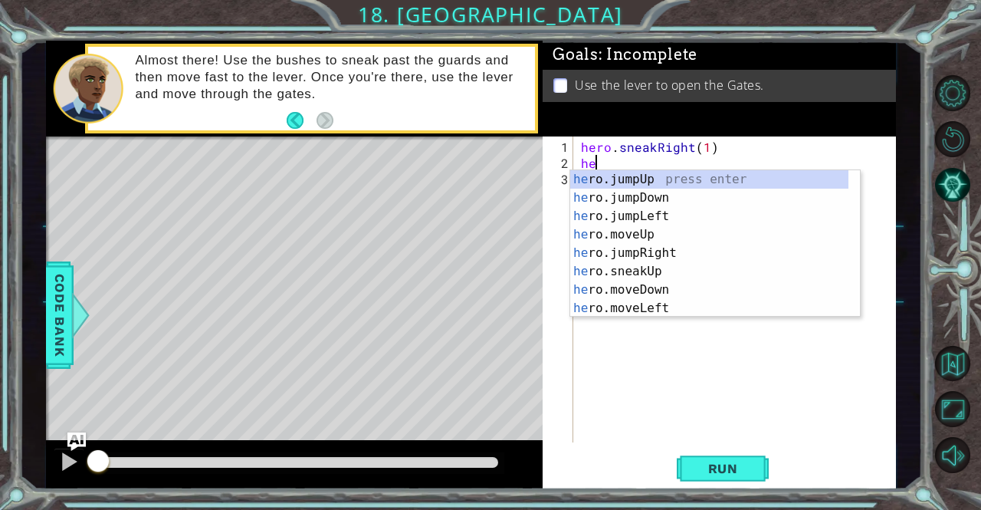
scroll to position [0, 0]
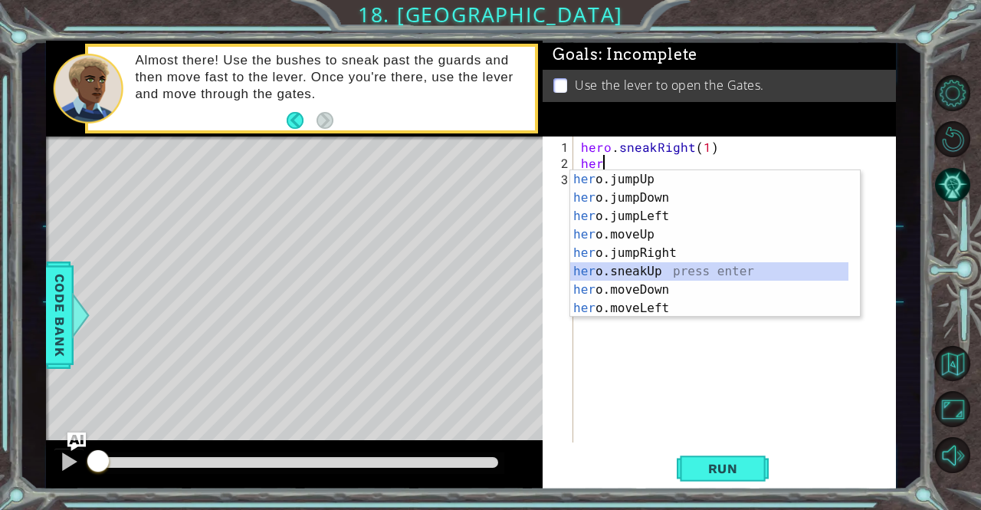
click at [658, 272] on div "her o.jumpUp press enter her o.jumpDown press enter her o.jumpLeft press enter …" at bounding box center [709, 262] width 279 height 184
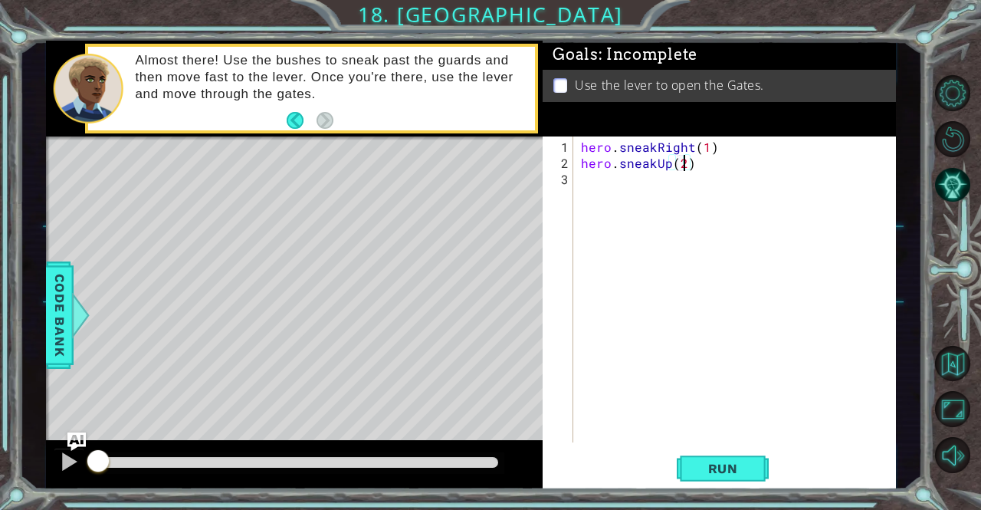
scroll to position [0, 6]
type textarea "hero.sneakUp(2)"
click at [683, 475] on button "Run" at bounding box center [723, 468] width 92 height 35
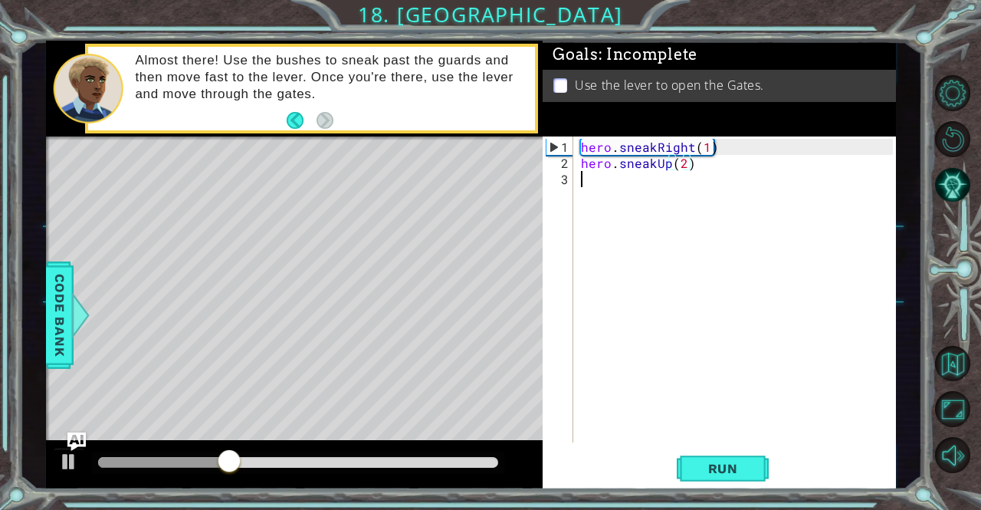
click at [756, 193] on div "hero . sneakRight ( 1 ) hero . sneakUp ( 2 )" at bounding box center [739, 308] width 322 height 338
type textarea "g"
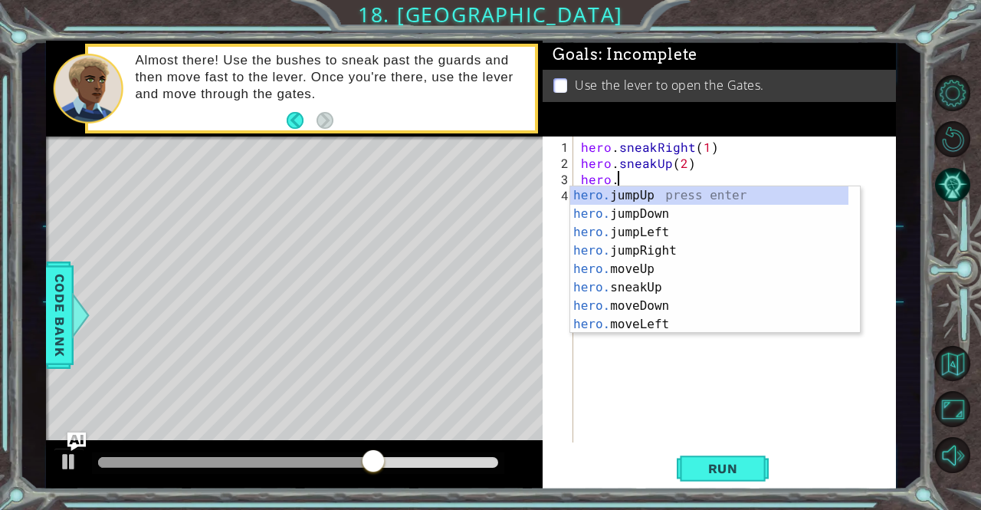
scroll to position [0, 2]
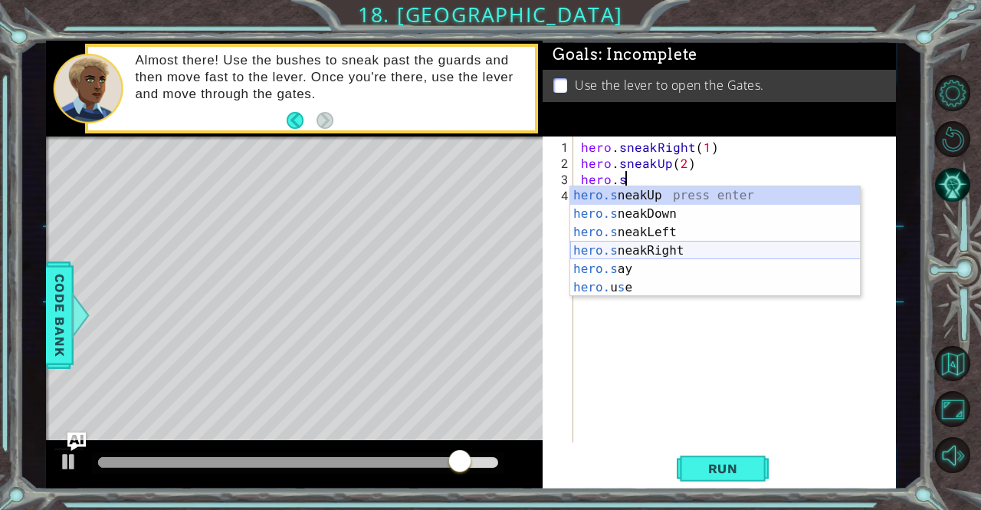
click at [634, 249] on div "hero.s neakUp press enter hero.s neakDown press enter hero.s neakLeft press ent…" at bounding box center [715, 259] width 290 height 147
type textarea "hero.sneakRight(1)"
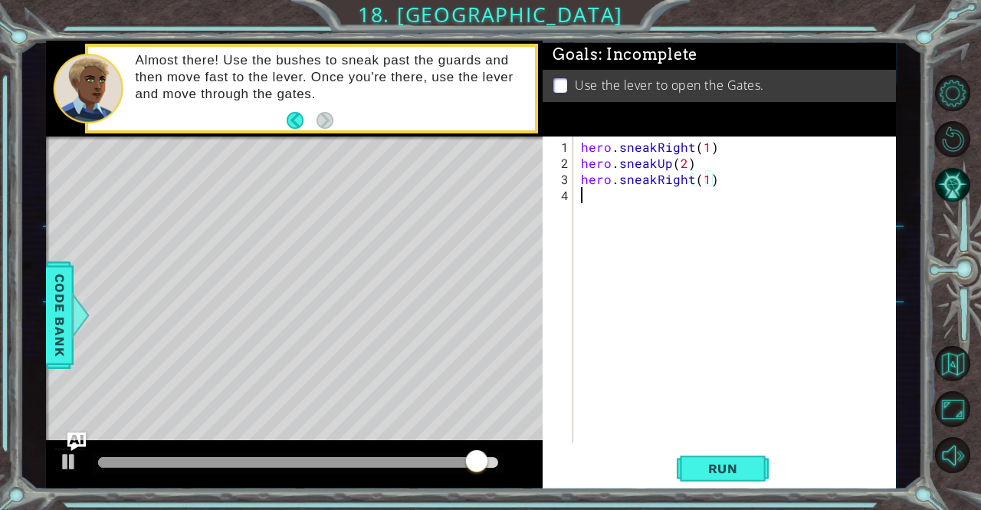
click at [635, 225] on div "hero . sneakRight ( 1 ) hero . sneakUp ( 2 ) hero . sneakRight ( 1 )" at bounding box center [739, 308] width 322 height 338
type textarea "h"
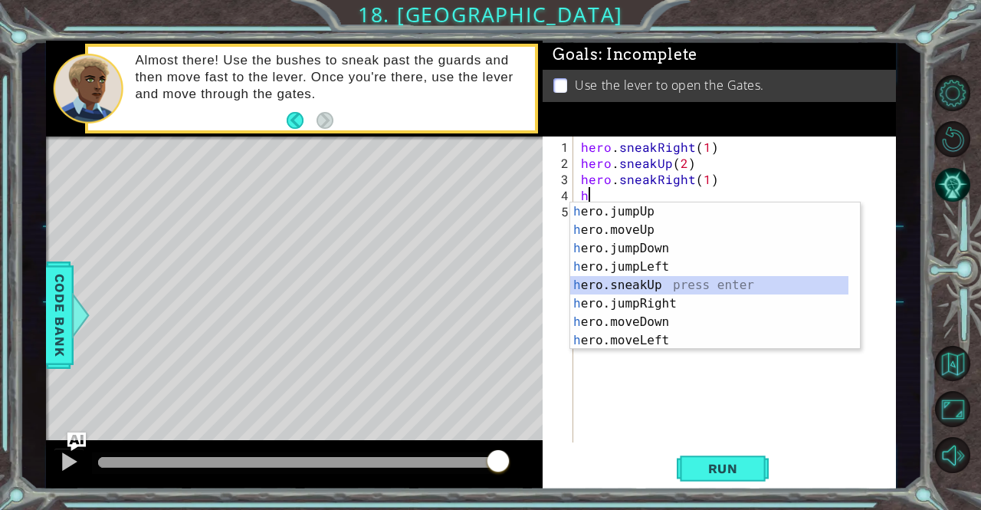
click at [639, 281] on div "h ero.jumpUp press enter h ero.moveUp press enter h ero.jumpDown press enter h …" at bounding box center [709, 294] width 279 height 184
type textarea "hero.sneakUp(1)"
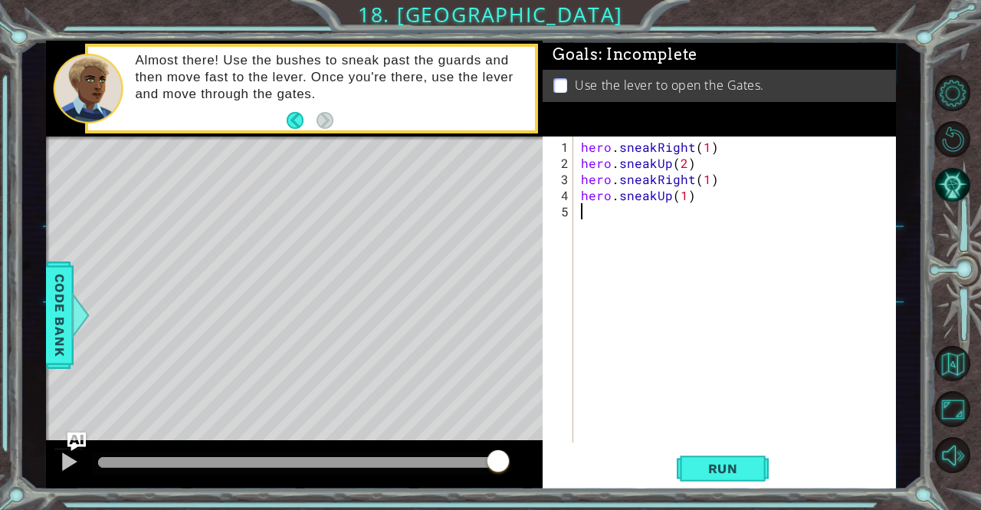
click at [641, 212] on div "hero . sneakRight ( 1 ) hero . sneakUp ( 2 ) hero . sneakRight ( 1 ) hero . sne…" at bounding box center [739, 308] width 322 height 338
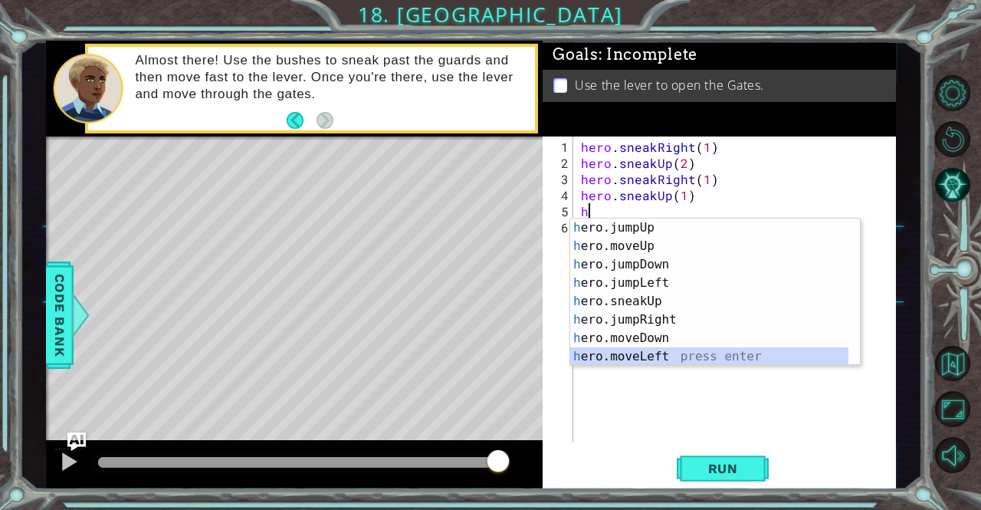
click at [661, 356] on div "h ero.jumpUp press enter h ero.moveUp press enter h ero.jumpDown press enter h …" at bounding box center [709, 310] width 279 height 184
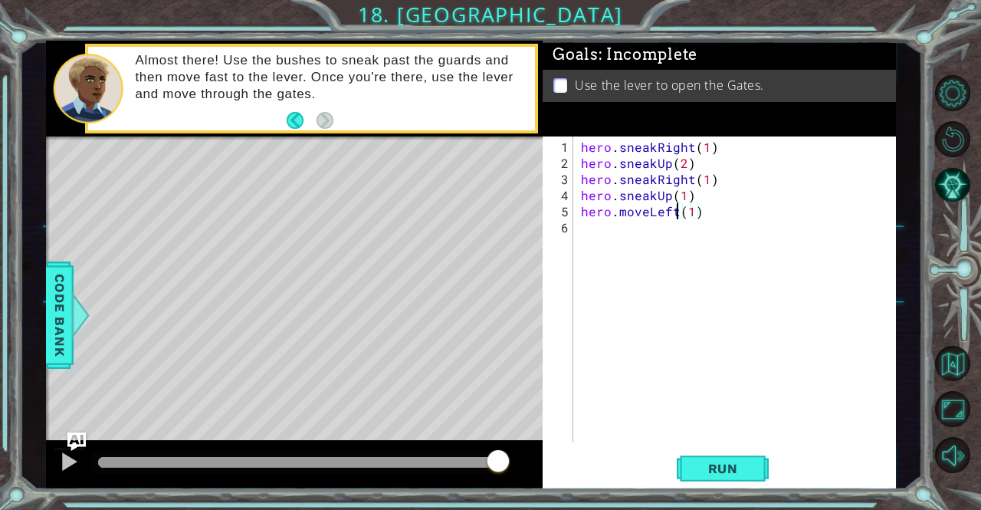
click at [675, 209] on div "hero . sneakRight ( 1 ) hero . sneakUp ( 2 ) hero . sneakRight ( 1 ) hero . sne…" at bounding box center [739, 308] width 322 height 338
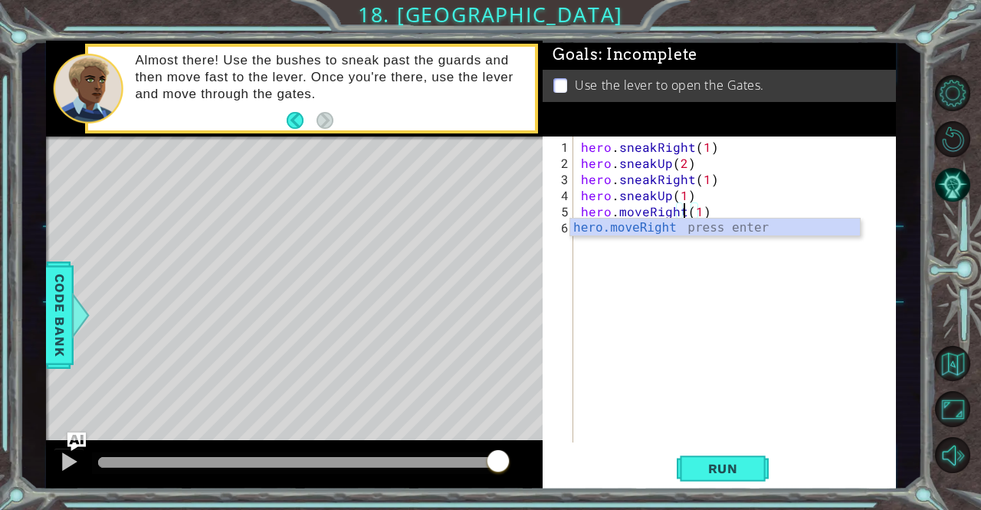
scroll to position [0, 6]
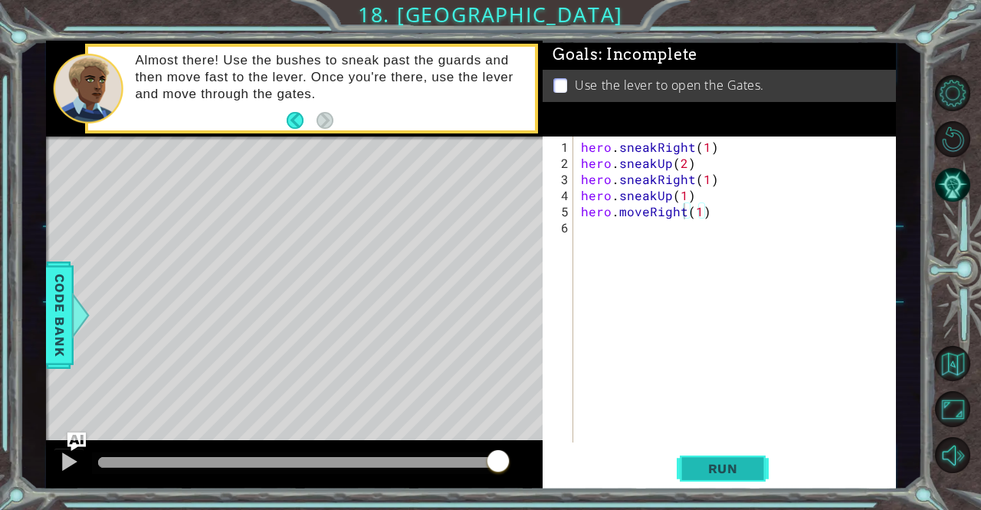
click at [720, 480] on button "Run" at bounding box center [723, 468] width 92 height 35
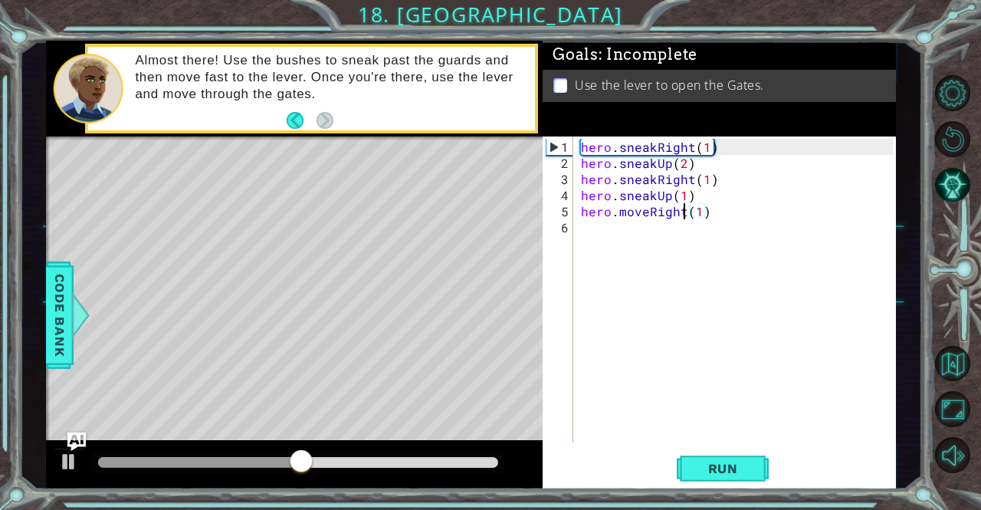
click at [647, 212] on div "hero . sneakRight ( 1 ) hero . sneakUp ( 2 ) hero . sneakRight ( 1 ) hero . sne…" at bounding box center [739, 308] width 322 height 338
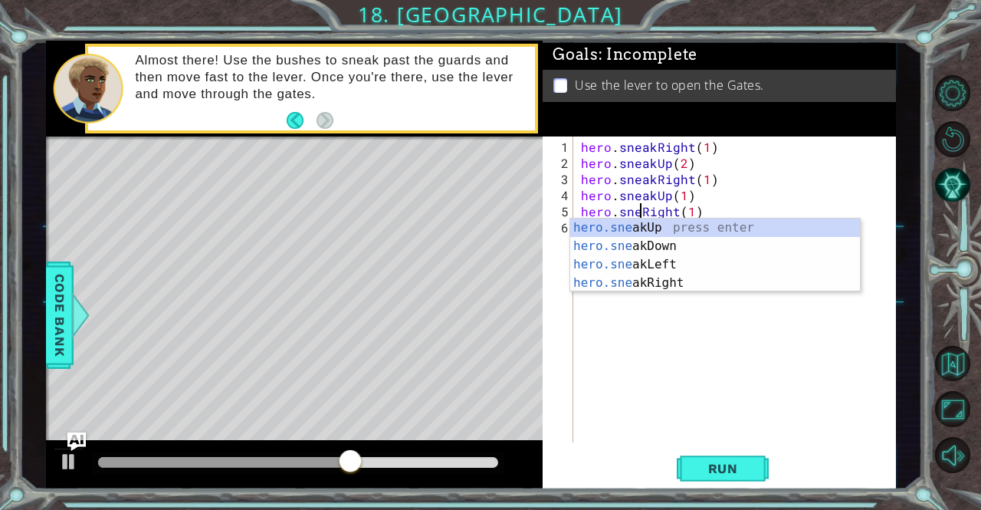
scroll to position [0, 4]
type textarea "hero.sneakRight(1)"
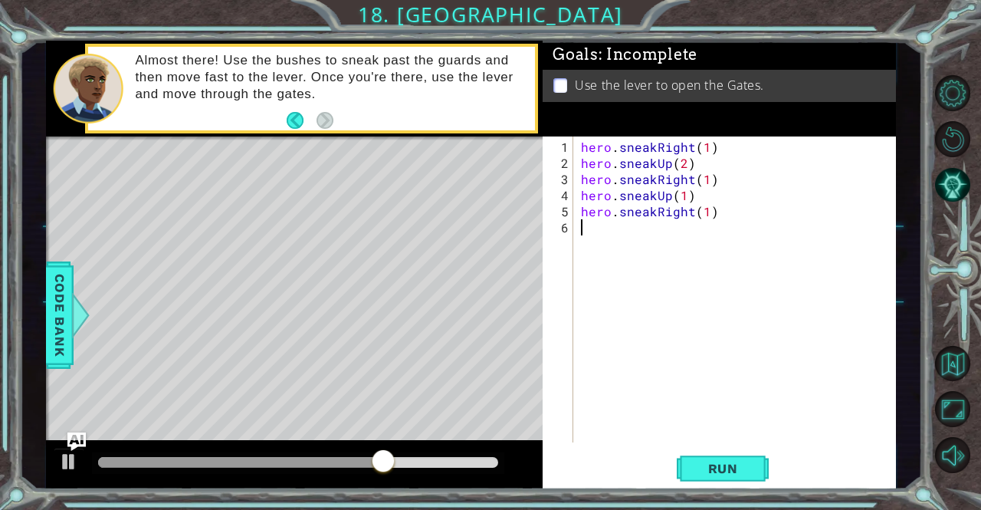
click at [697, 320] on div "hero . sneakRight ( 1 ) hero . sneakUp ( 2 ) hero . sneakRight ( 1 ) hero . sne…" at bounding box center [739, 308] width 322 height 338
click at [679, 475] on button "Run" at bounding box center [723, 468] width 92 height 35
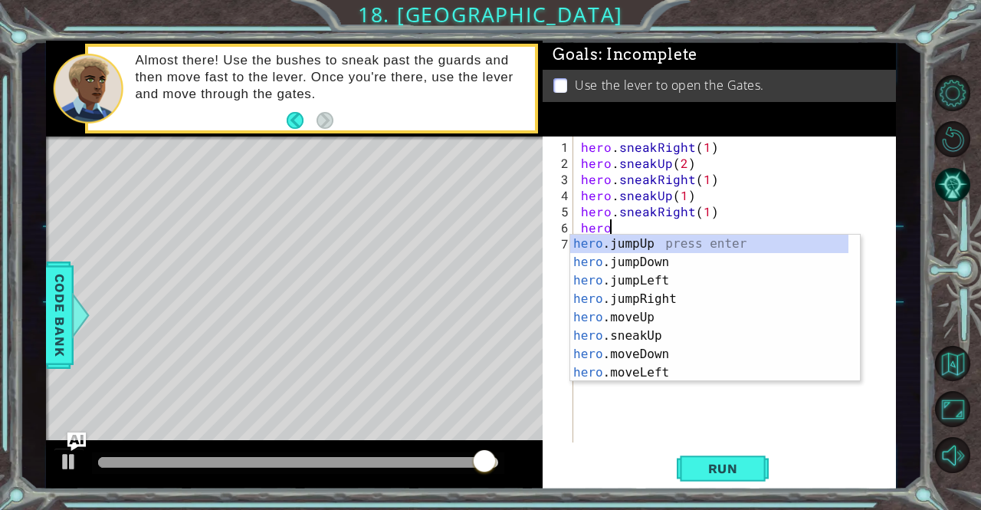
scroll to position [0, 2]
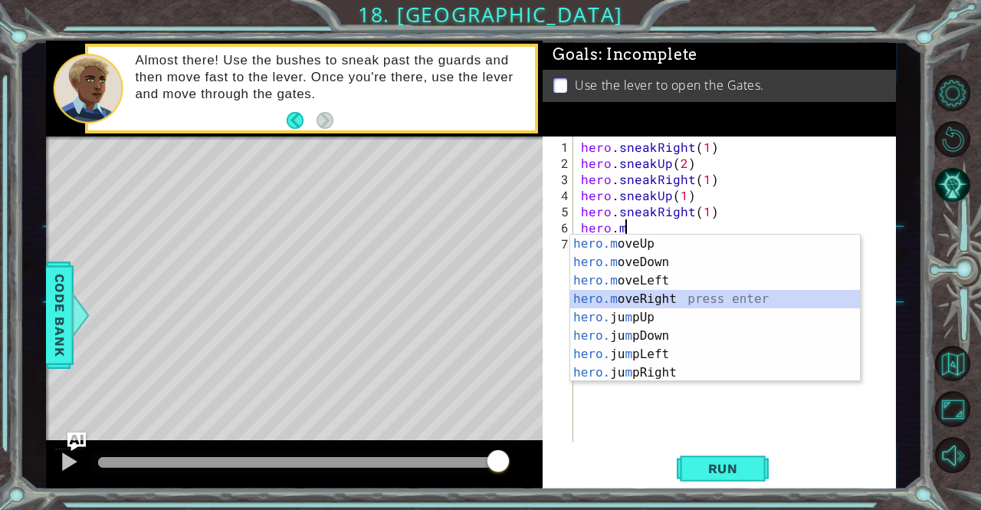
click at [646, 299] on div "hero.m oveUp press enter hero.m oveDown press enter hero.m oveLeft press enter …" at bounding box center [715, 327] width 290 height 184
type textarea "hero.moveRight(1)"
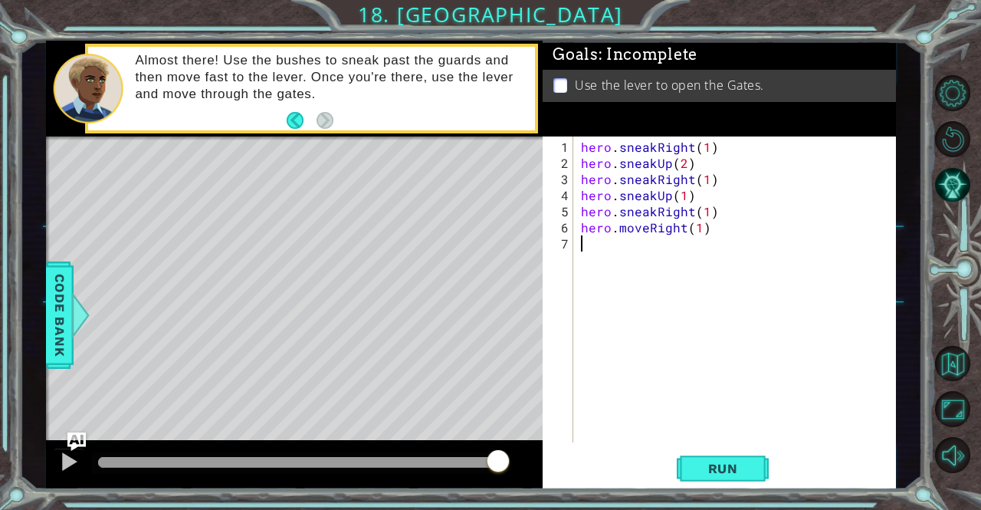
click at [656, 249] on div "hero . sneakRight ( 1 ) hero . sneakUp ( 2 ) hero . sneakRight ( 1 ) hero . sne…" at bounding box center [739, 308] width 322 height 338
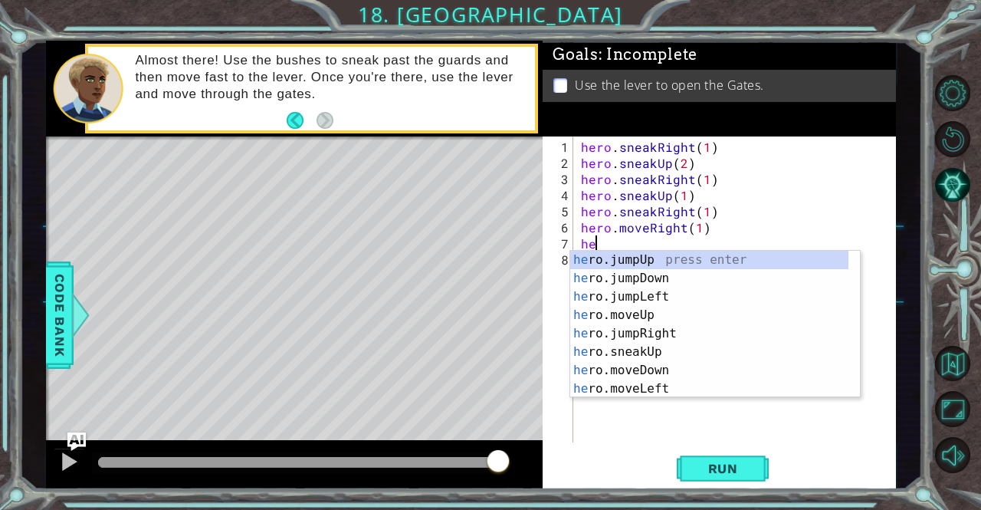
scroll to position [0, 0]
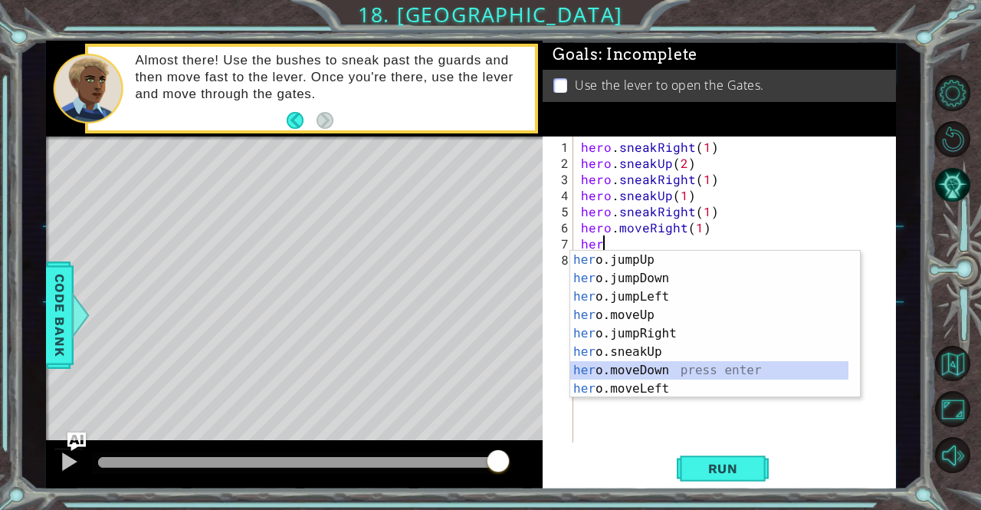
click at [644, 372] on div "her o.jumpUp press enter her o.jumpDown press enter her o.jumpLeft press enter …" at bounding box center [709, 343] width 279 height 184
type textarea "hero.moveDown(1)"
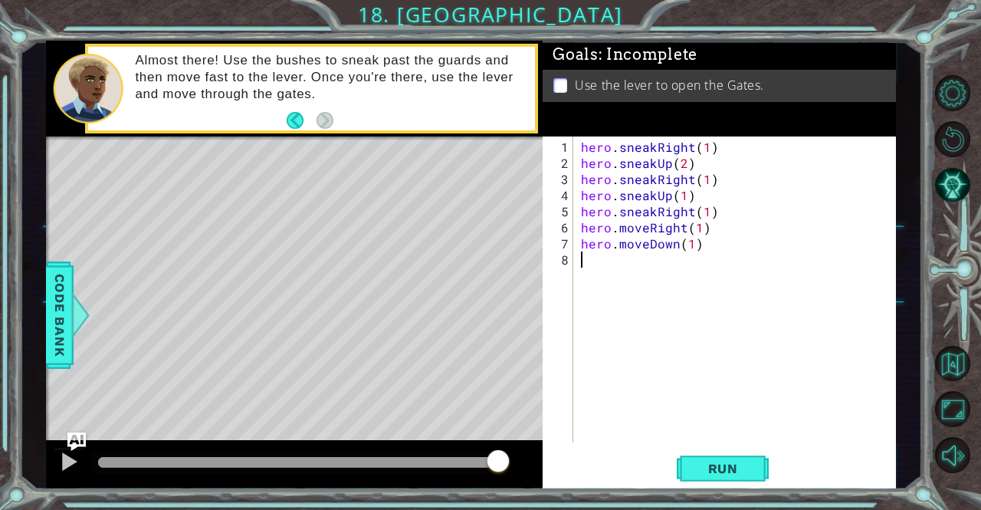
click at [662, 276] on div "hero . sneakRight ( 1 ) hero . sneakUp ( 2 ) hero . sneakRight ( 1 ) hero . sne…" at bounding box center [739, 308] width 322 height 338
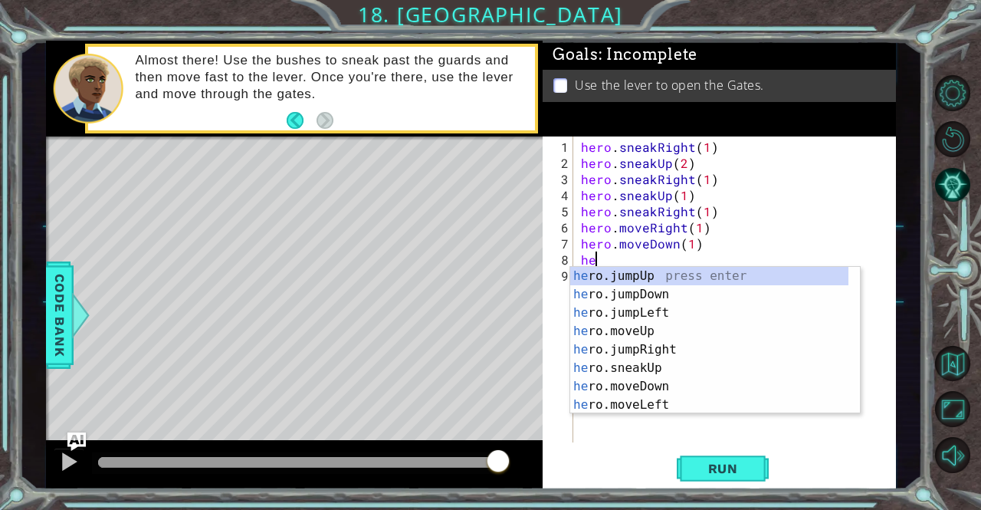
type textarea "her"
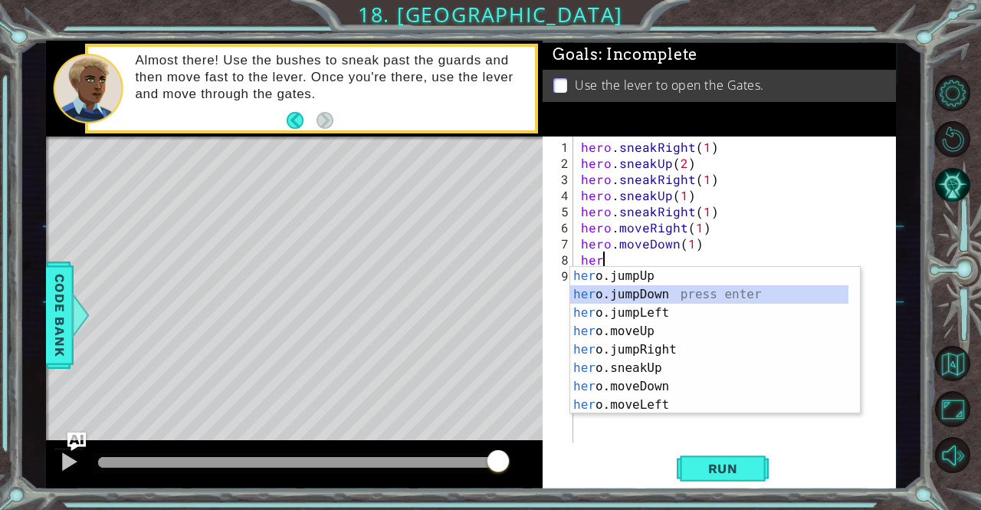
click at [673, 297] on div "her o.jumpUp press enter her o.jumpDown press enter her o.jumpLeft press enter …" at bounding box center [709, 359] width 279 height 184
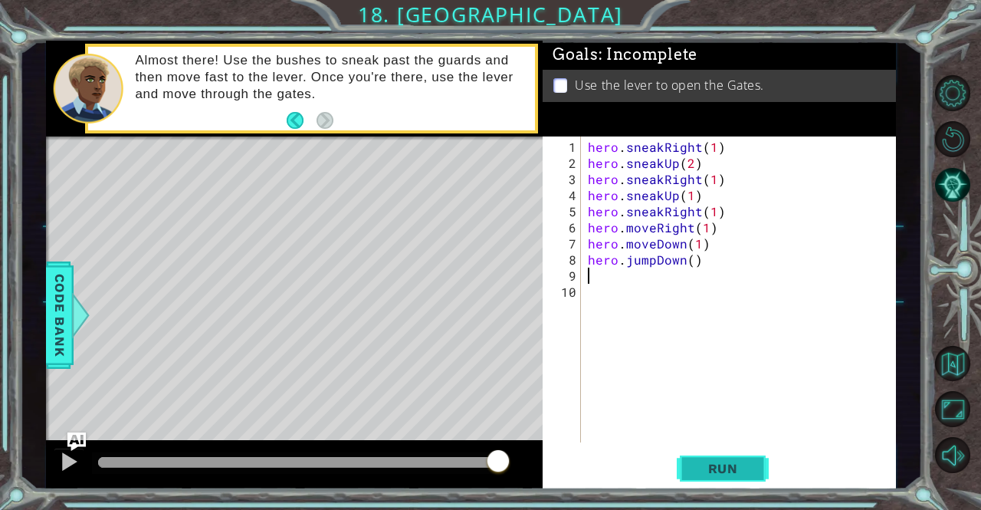
click at [694, 465] on span "Run" at bounding box center [723, 468] width 61 height 15
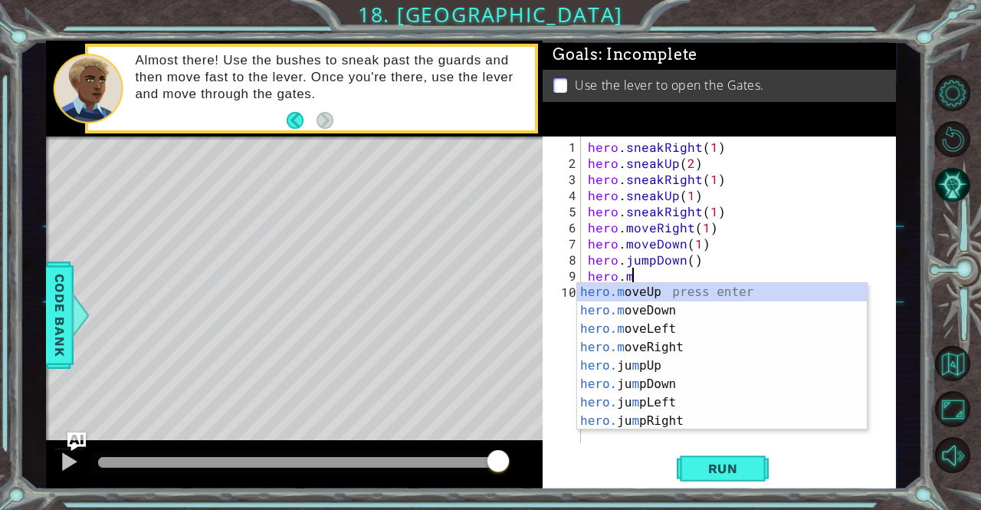
scroll to position [0, 2]
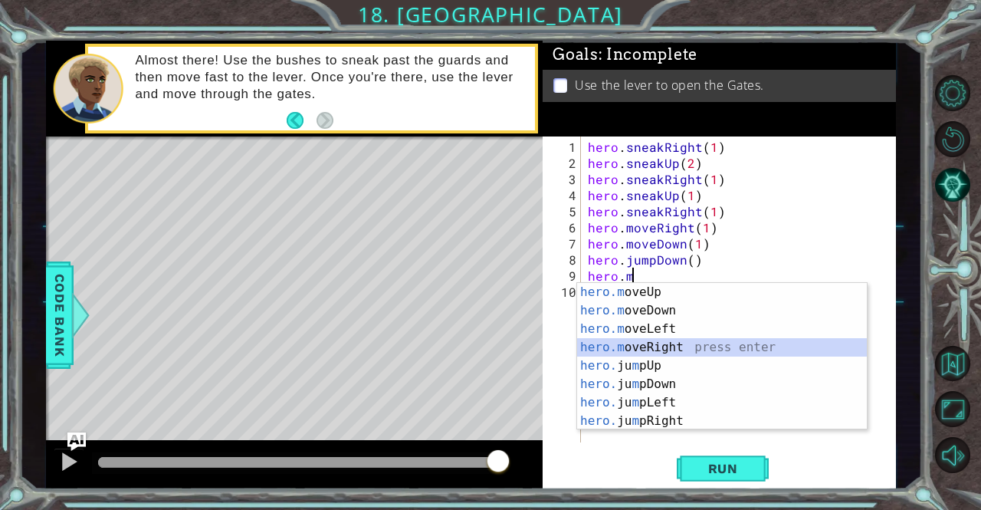
click at [641, 346] on div "hero.m oveUp press enter hero.m oveDown press enter hero.m oveLeft press enter …" at bounding box center [722, 375] width 290 height 184
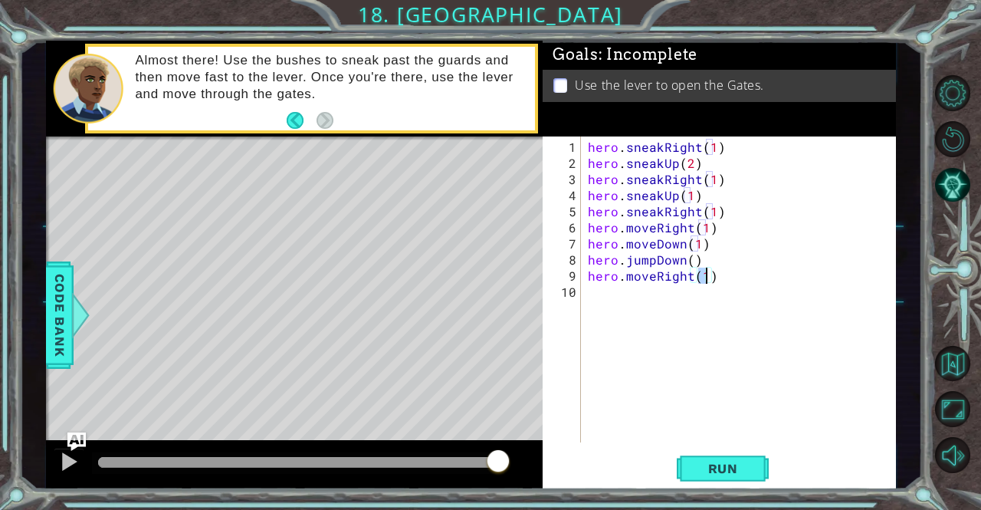
scroll to position [0, 7]
type textarea "hero.moveRight(2)"
click at [712, 480] on button "Run" at bounding box center [723, 468] width 92 height 35
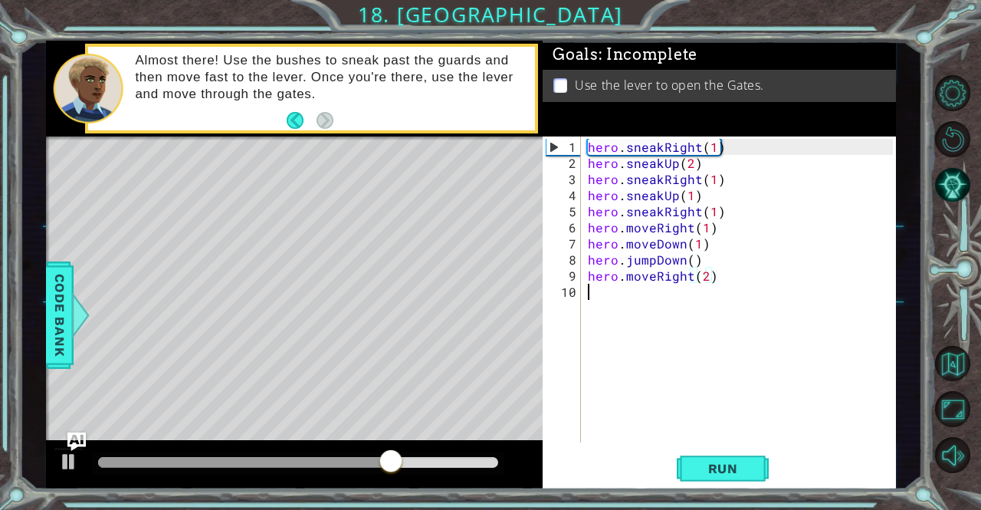
click at [671, 328] on div "hero . sneakRight ( 1 ) hero . sneakUp ( 2 ) hero . sneakRight ( 1 ) hero . sne…" at bounding box center [742, 308] width 315 height 338
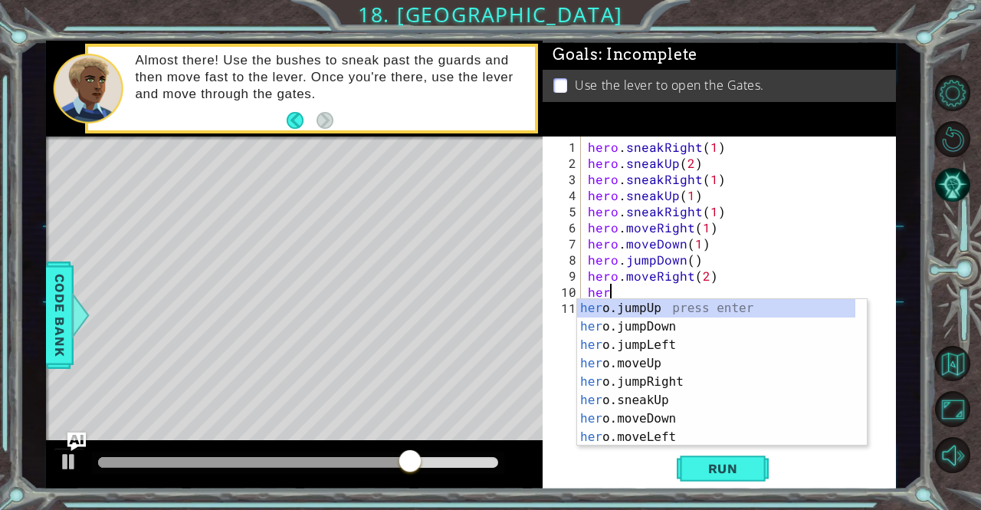
scroll to position [0, 0]
type textarea "heroj"
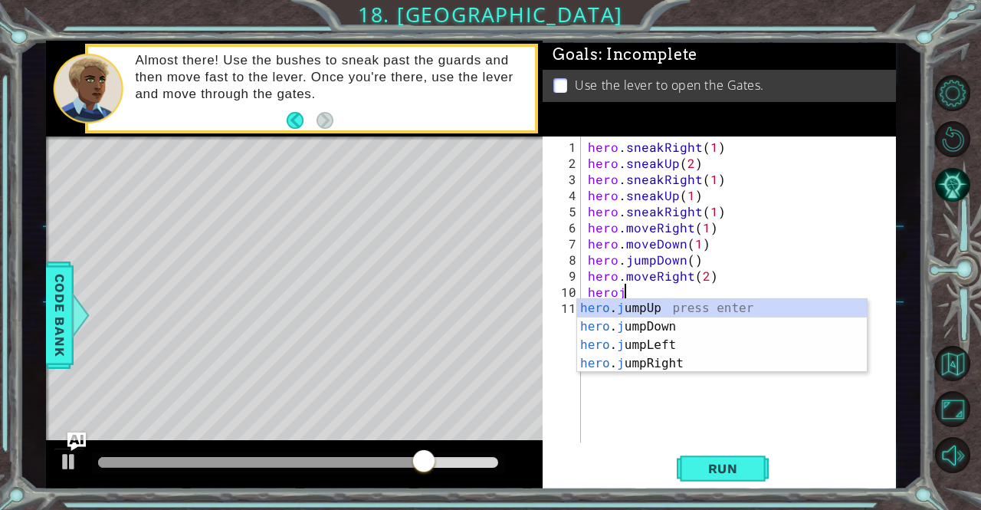
scroll to position [0, 2]
click at [682, 309] on div "hero . j umpUp press enter hero . j umpDown press enter hero . j umpLeft press …" at bounding box center [722, 354] width 290 height 110
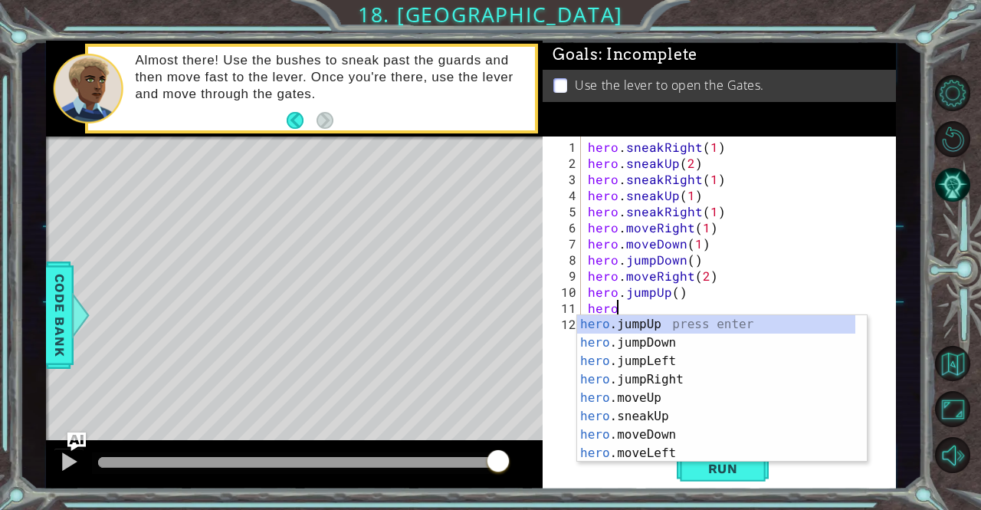
scroll to position [0, 1]
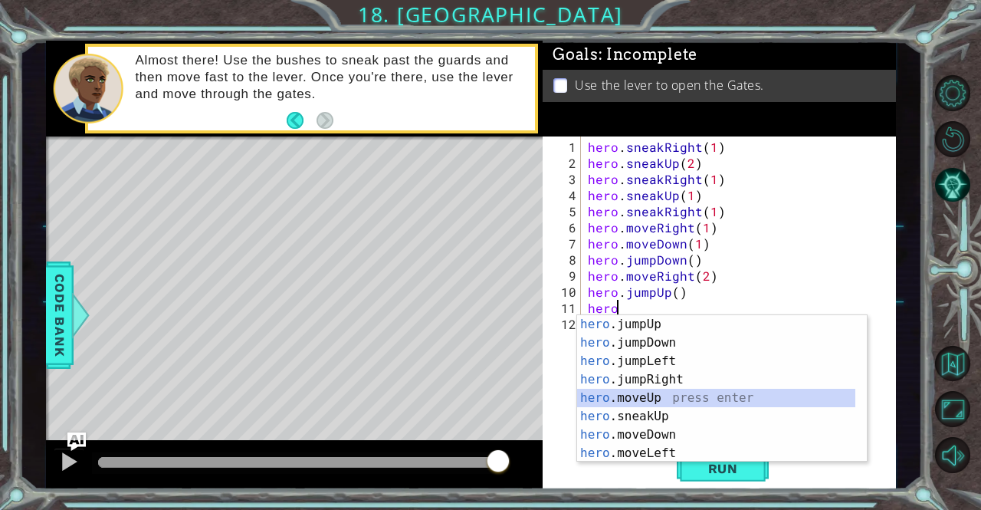
click at [667, 403] on div "hero .jumpUp press enter hero .jumpDown press enter hero .jumpLeft press enter …" at bounding box center [716, 407] width 279 height 184
type textarea "hero.moveUp(1)"
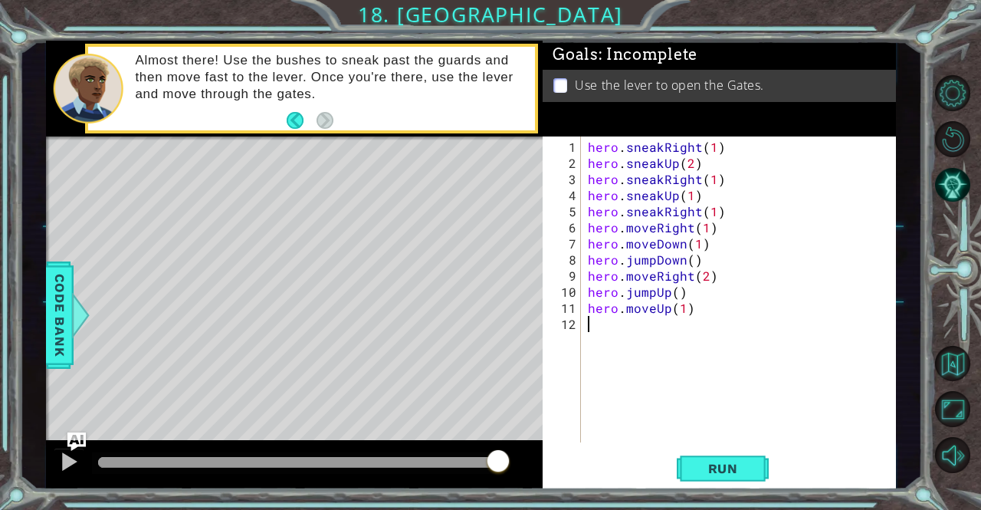
click at [646, 324] on div "hero . sneakRight ( 1 ) hero . sneakUp ( 2 ) hero . sneakRight ( 1 ) hero . sne…" at bounding box center [742, 308] width 315 height 338
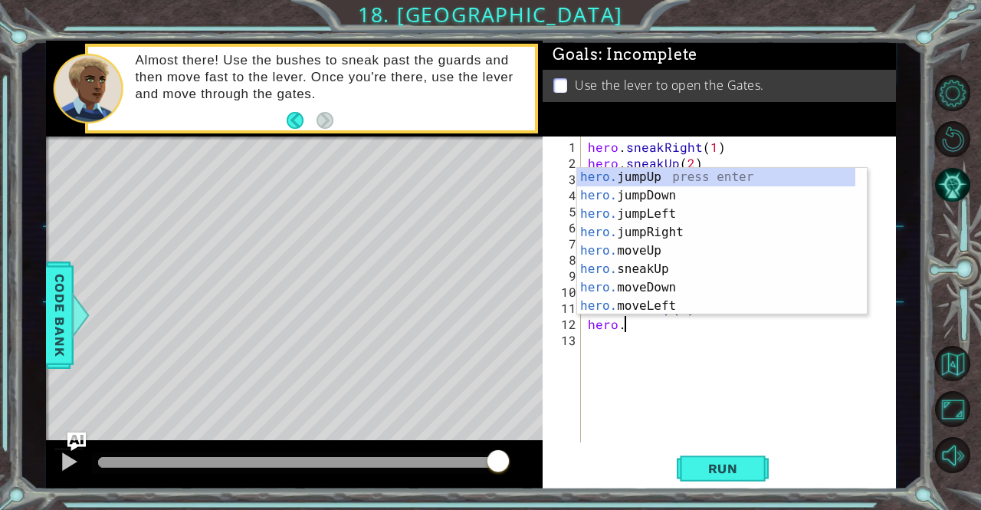
scroll to position [0, 2]
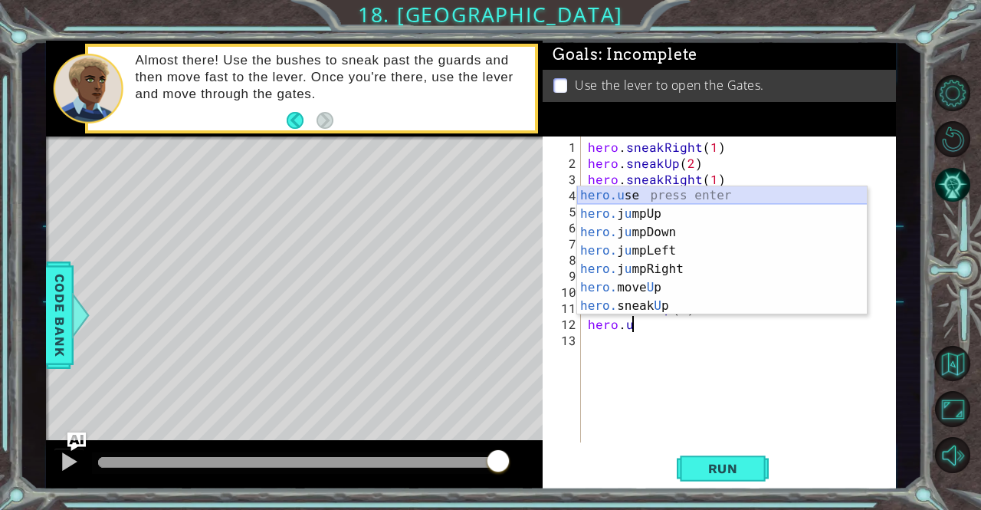
click at [630, 192] on div "hero.u se press enter hero. j u mpUp press enter hero. j u mpDown press enter h…" at bounding box center [722, 269] width 290 height 166
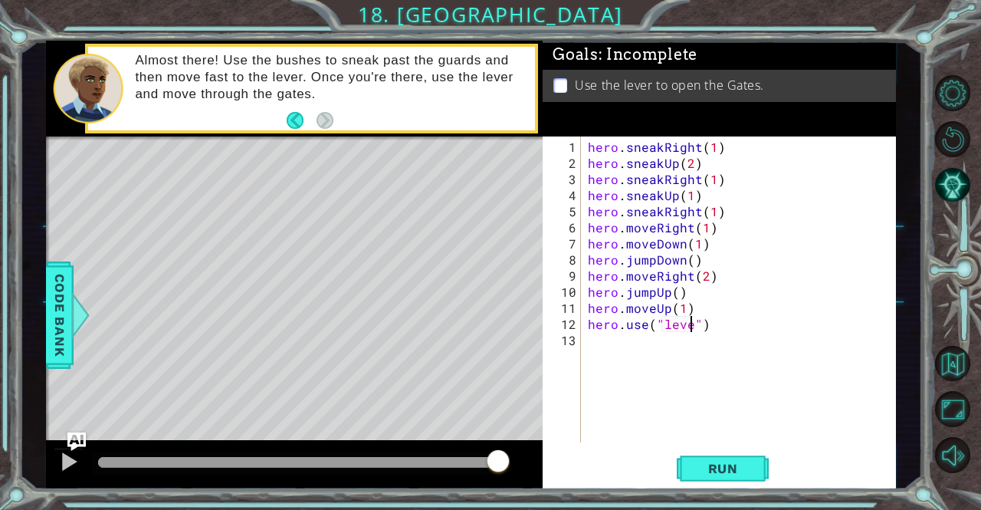
scroll to position [0, 6]
type textarea "hero.use("lever")"
click at [702, 475] on span "Run" at bounding box center [723, 468] width 61 height 15
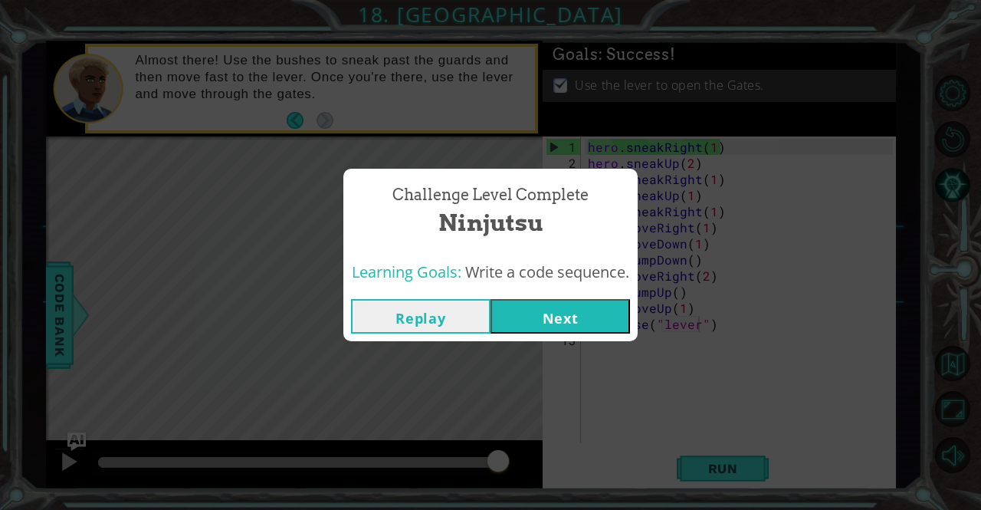
click at [556, 332] on button "Next" at bounding box center [559, 316] width 139 height 34
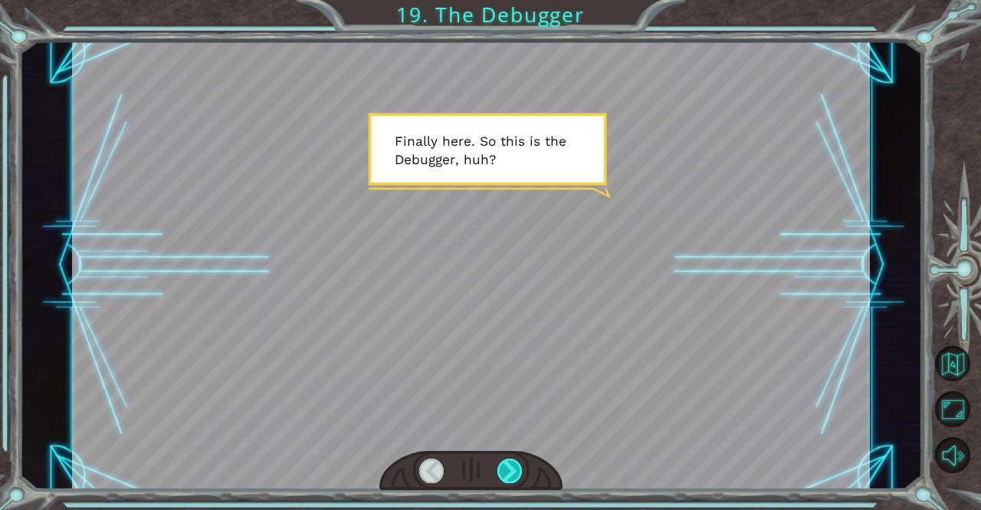
click at [516, 478] on div at bounding box center [509, 470] width 25 height 25
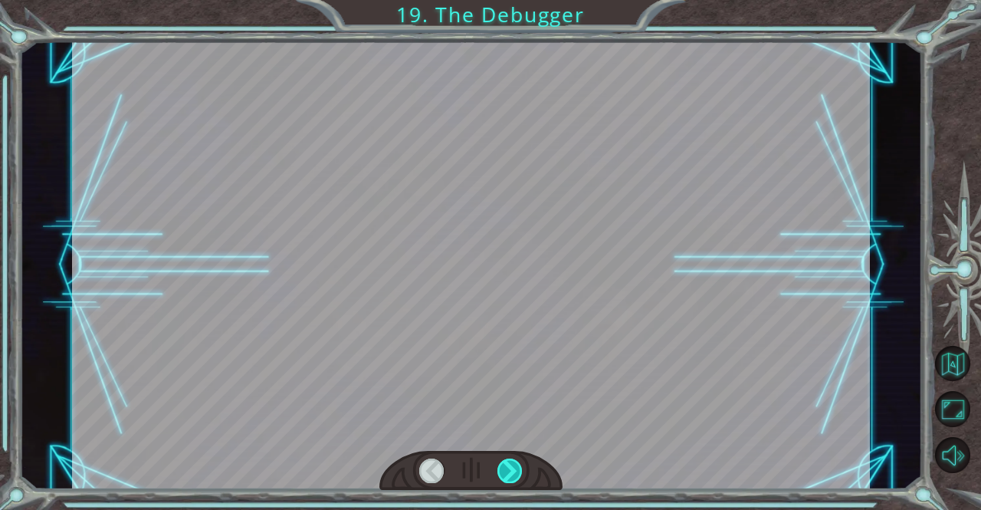
click at [516, 478] on div at bounding box center [509, 470] width 25 height 25
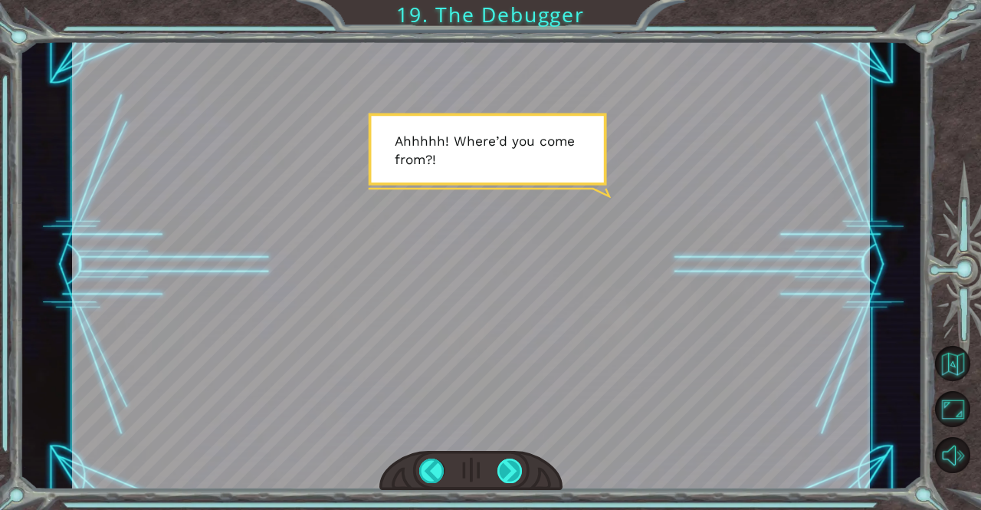
click at [516, 478] on div at bounding box center [509, 470] width 25 height 25
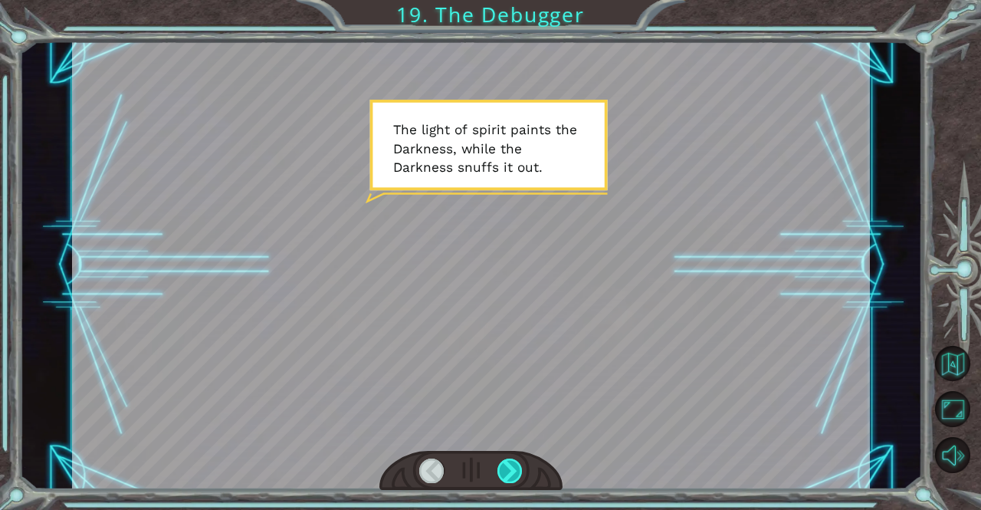
click at [516, 478] on div at bounding box center [509, 470] width 25 height 25
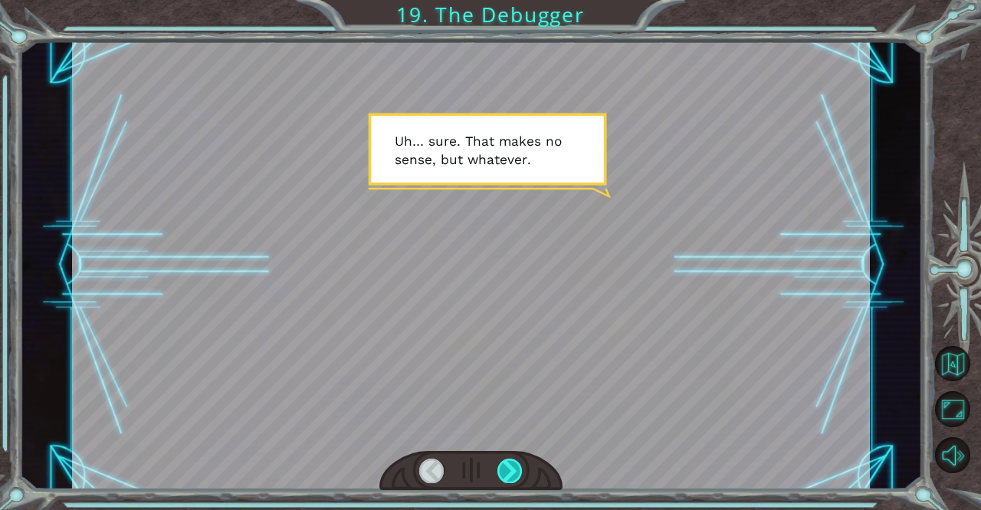
click at [516, 478] on div at bounding box center [509, 470] width 25 height 25
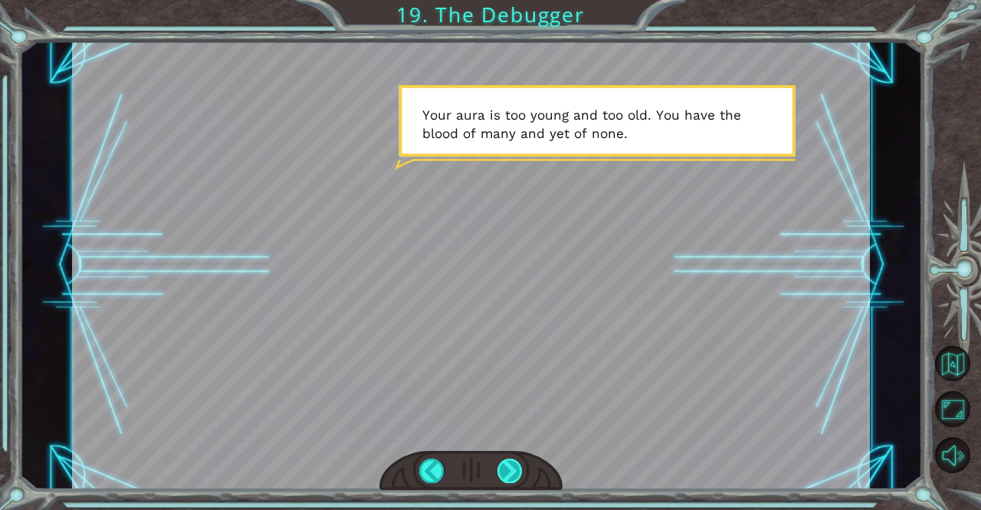
click at [516, 478] on div at bounding box center [509, 470] width 25 height 25
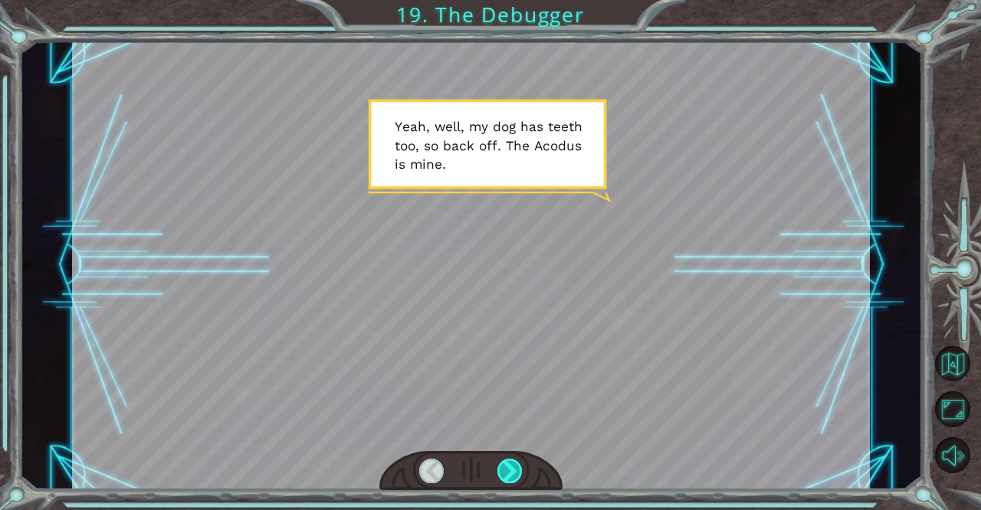
click at [516, 478] on div at bounding box center [509, 470] width 25 height 25
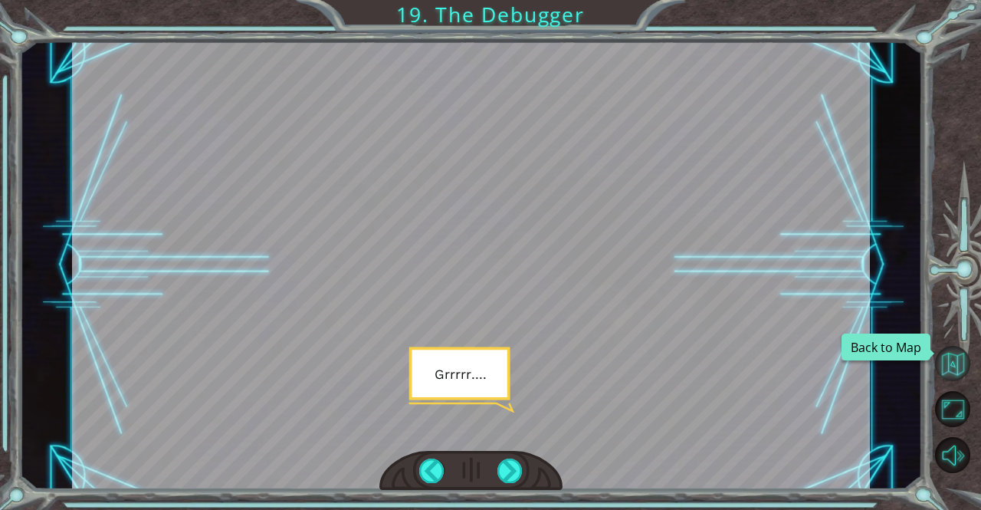
click at [953, 361] on button "Back to Map" at bounding box center [953, 364] width 36 height 36
